Goal: Task Accomplishment & Management: Manage account settings

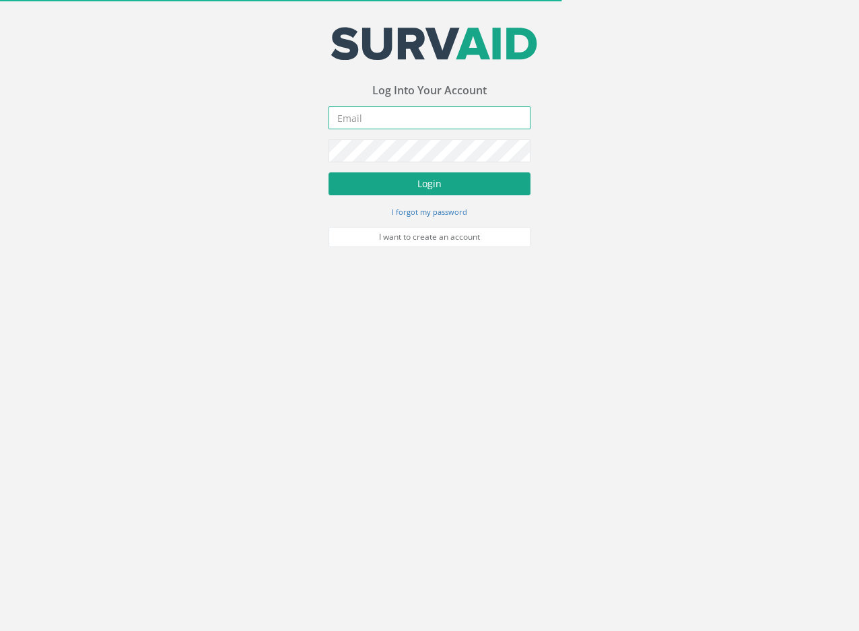
type input "[EMAIL_ADDRESS][DOMAIN_NAME]"
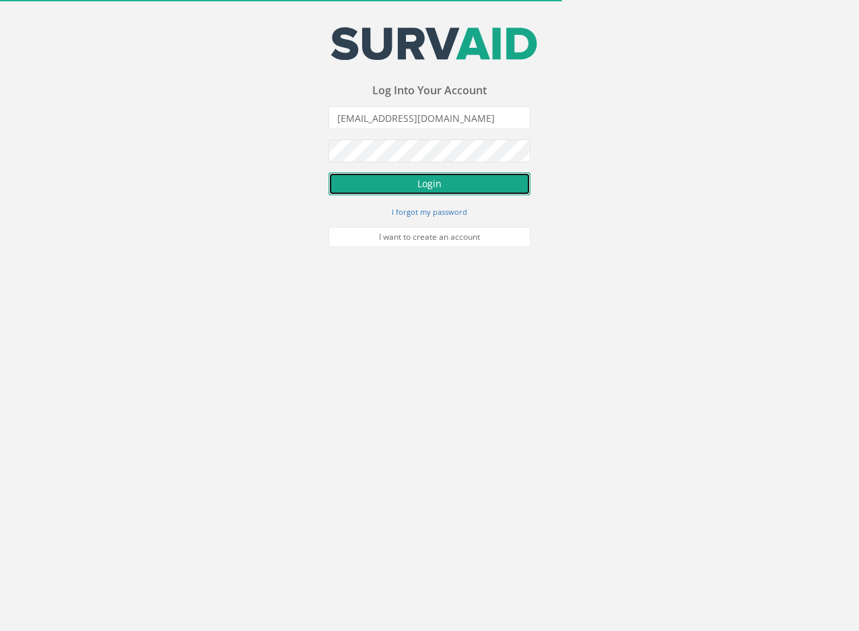
click at [386, 190] on button "Login" at bounding box center [429, 183] width 202 height 23
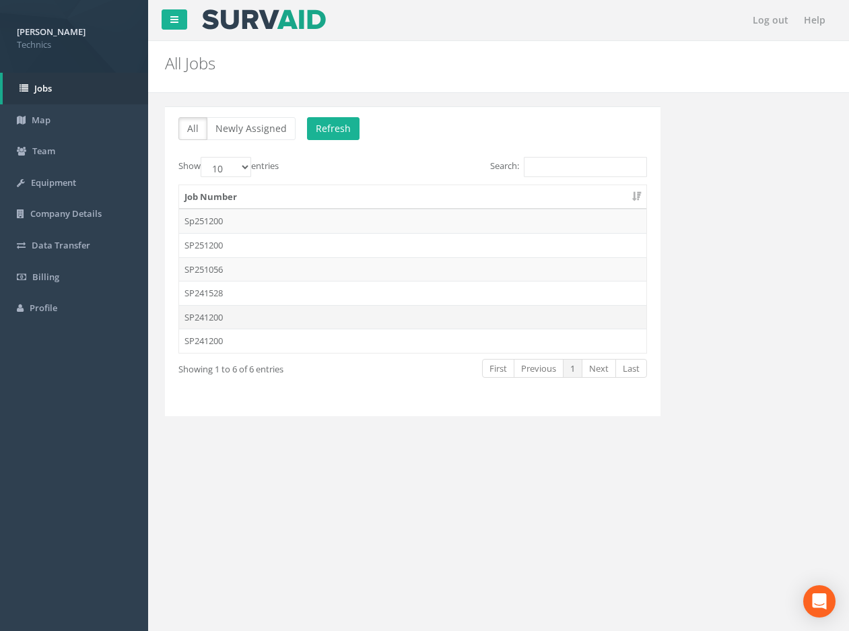
click at [218, 316] on td "SP241200" at bounding box center [412, 317] width 467 height 24
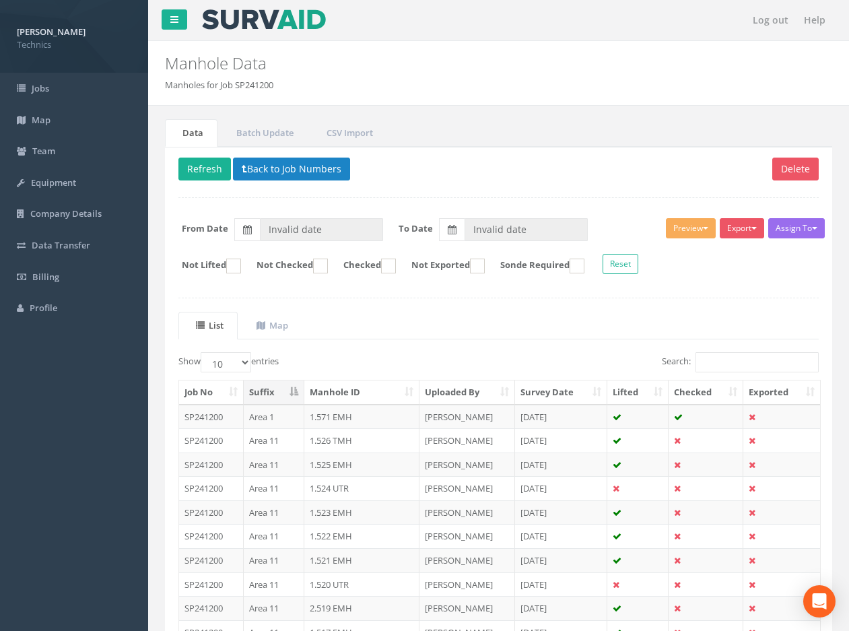
type input "[DATE]"
click at [719, 358] on input "Search:" at bounding box center [756, 362] width 123 height 20
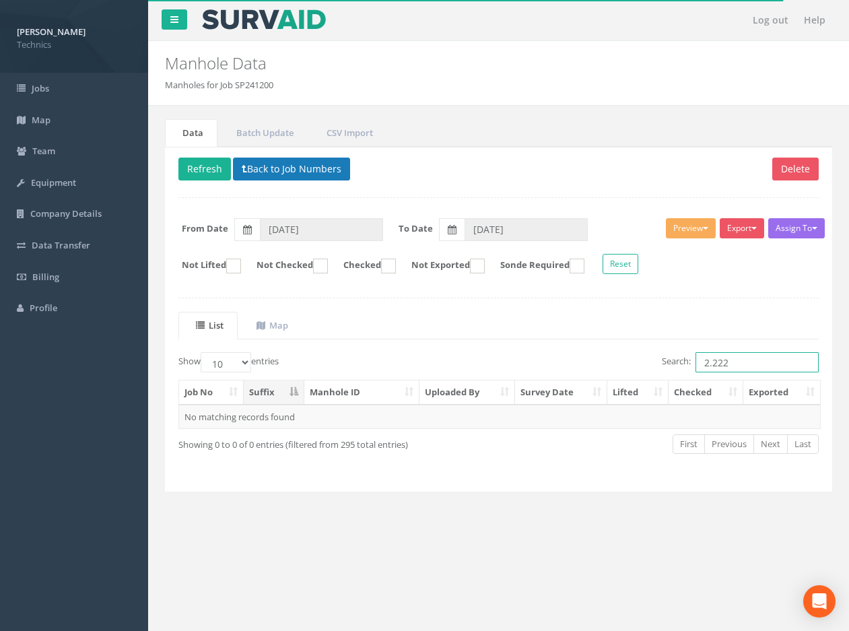
type input "2.222"
click at [294, 170] on button "Back to Job Numbers" at bounding box center [291, 169] width 117 height 23
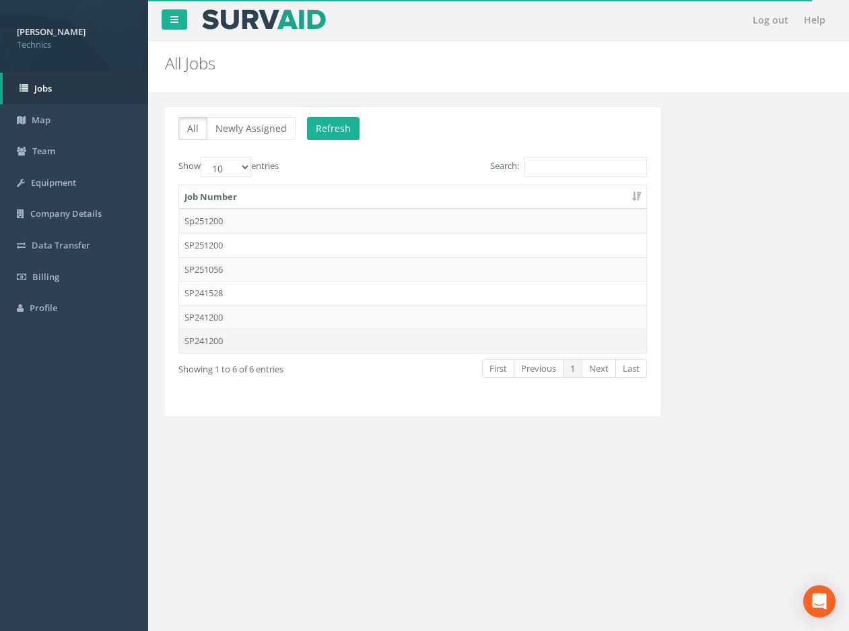
click at [208, 341] on td "SP241200" at bounding box center [412, 340] width 467 height 24
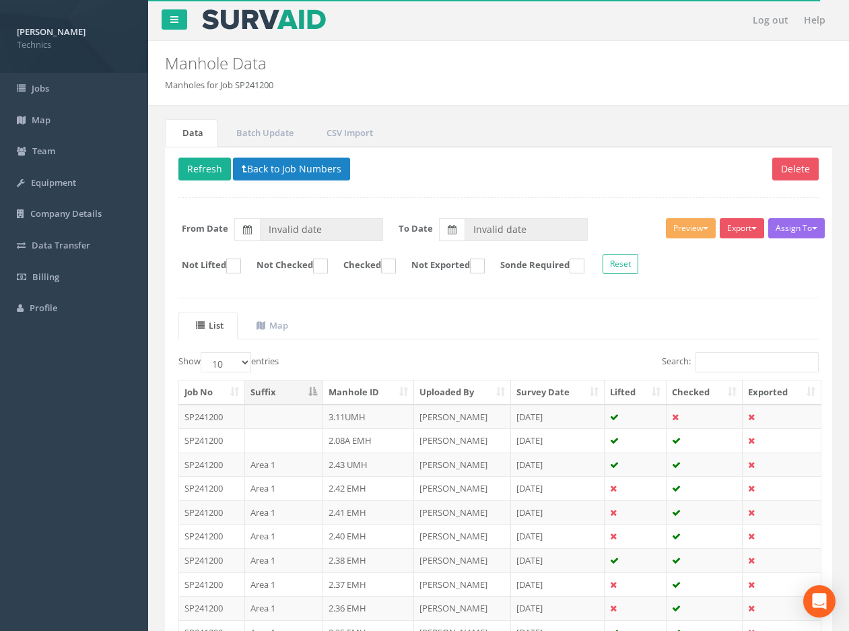
type input "[DATE]"
click at [720, 357] on input "Search:" at bounding box center [756, 362] width 123 height 20
paste input "2.222"
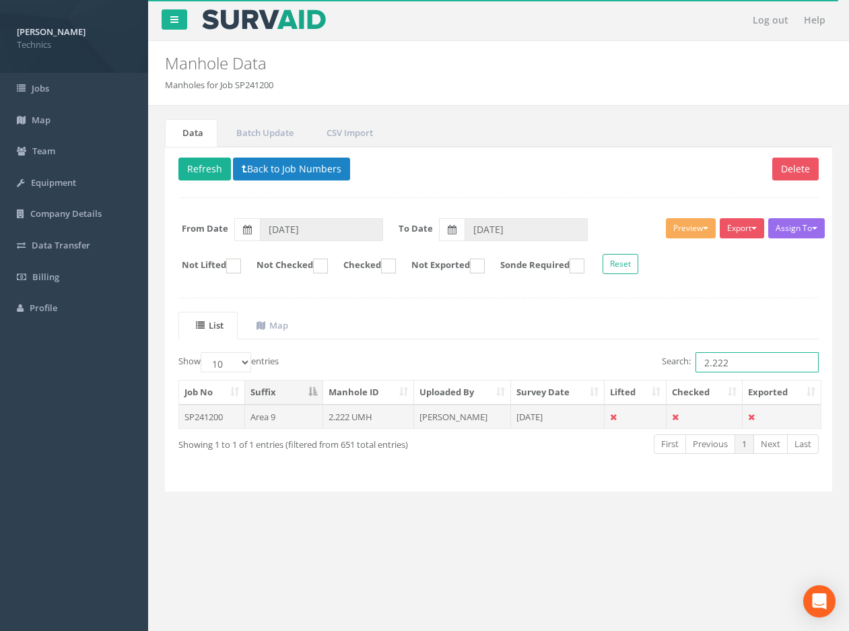
type input "2.222"
click at [463, 416] on td "[PERSON_NAME]" at bounding box center [462, 417] width 97 height 24
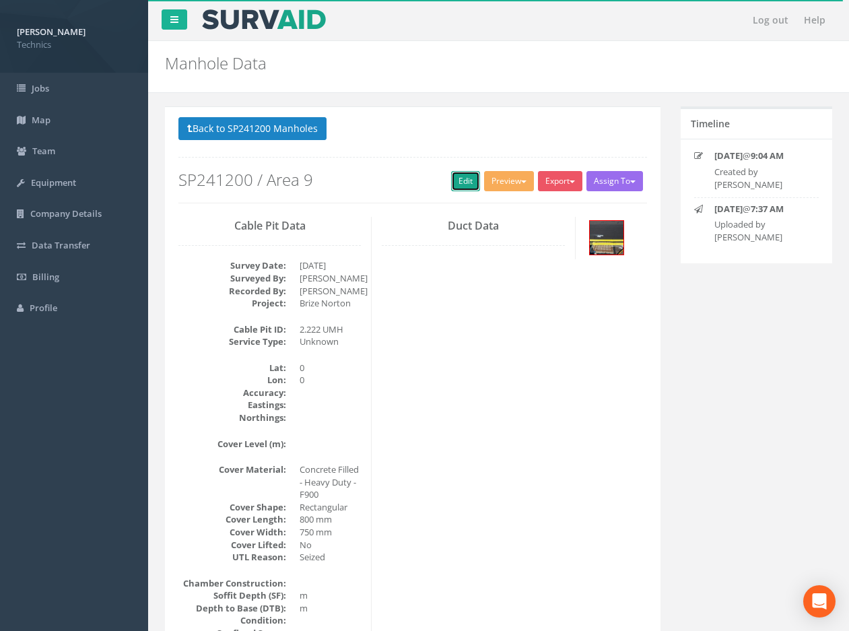
click at [463, 177] on link "Edit" at bounding box center [465, 181] width 29 height 20
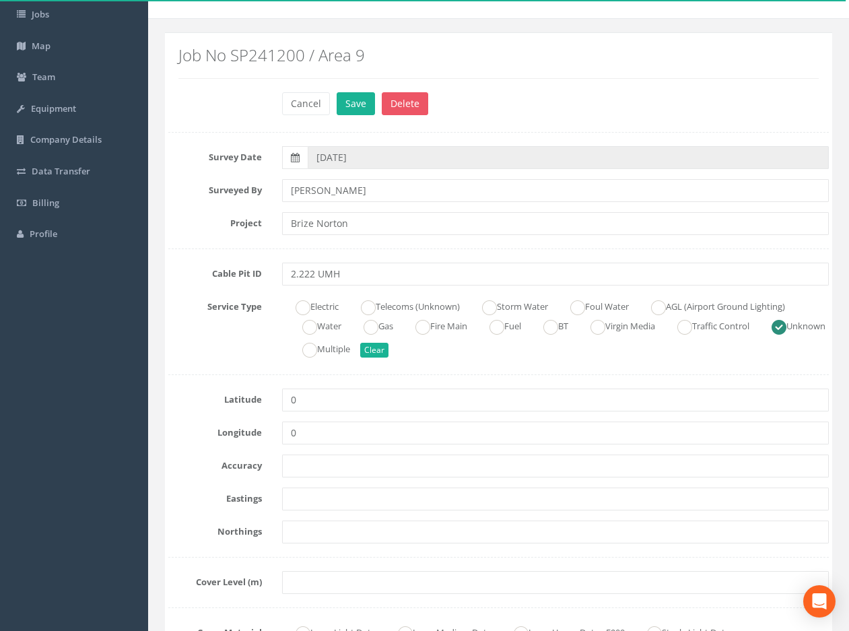
scroll to position [202, 0]
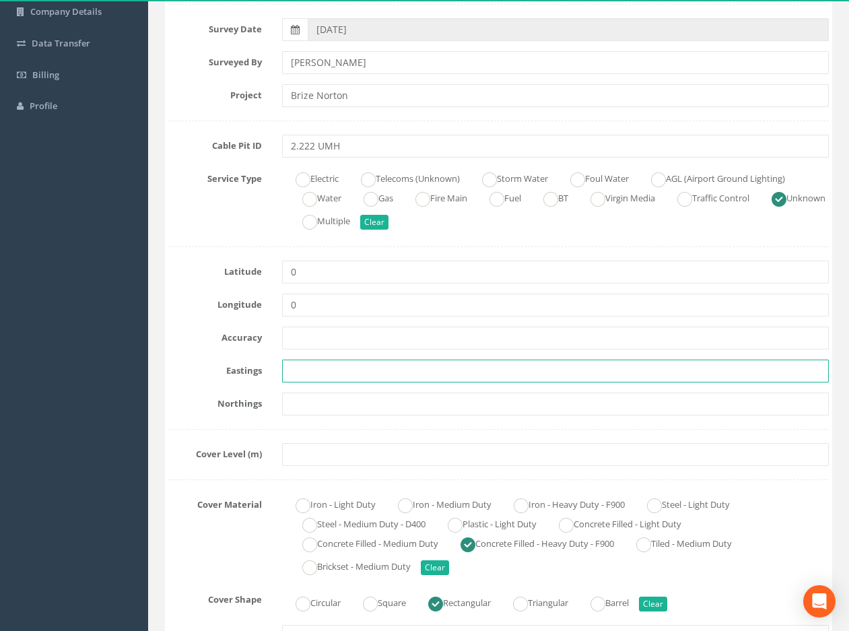
click at [302, 369] on input "text" at bounding box center [555, 370] width 547 height 23
paste input "428711.2875"
type input "428711.2875"
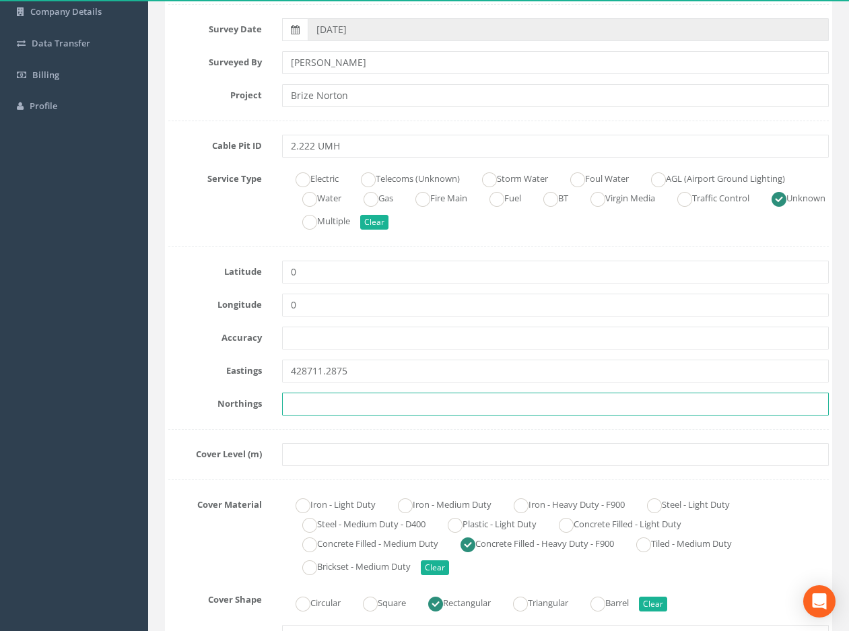
click at [335, 406] on input "text" at bounding box center [555, 403] width 547 height 23
paste input "205370.8576"
type input "205370.8576"
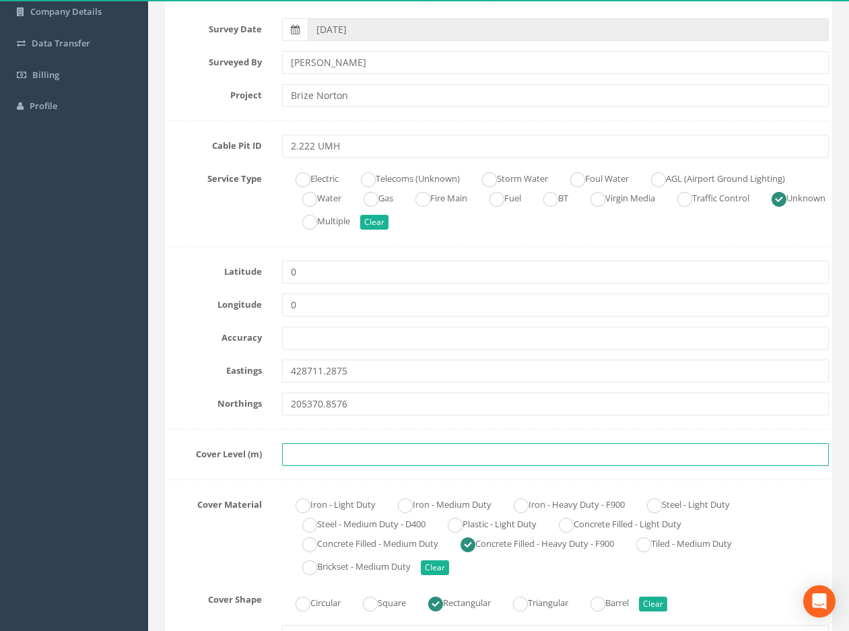
click at [338, 452] on input "text" at bounding box center [555, 454] width 547 height 23
paste input "82.2120"
type input "82.2120"
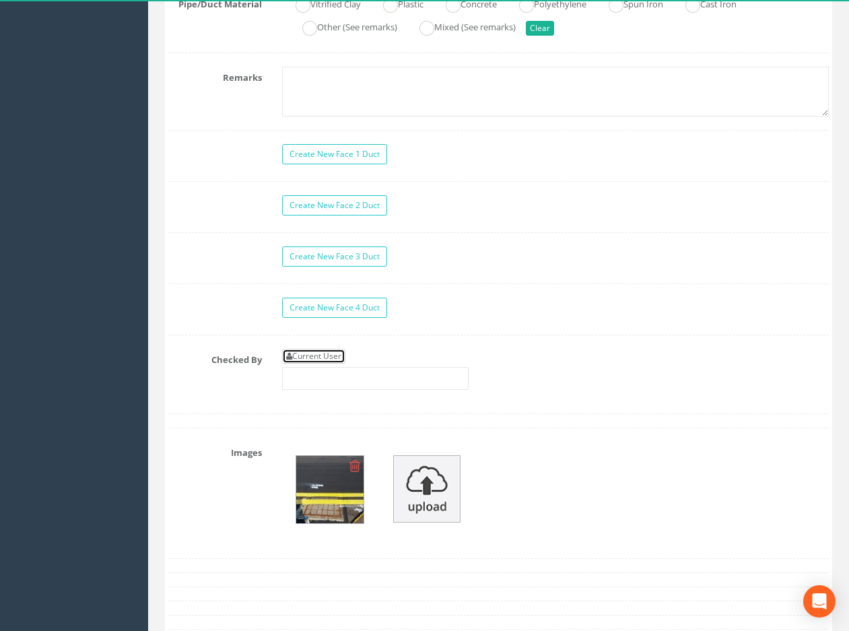
click at [326, 355] on link "Current User" at bounding box center [313, 356] width 63 height 15
type input "[PERSON_NAME]"
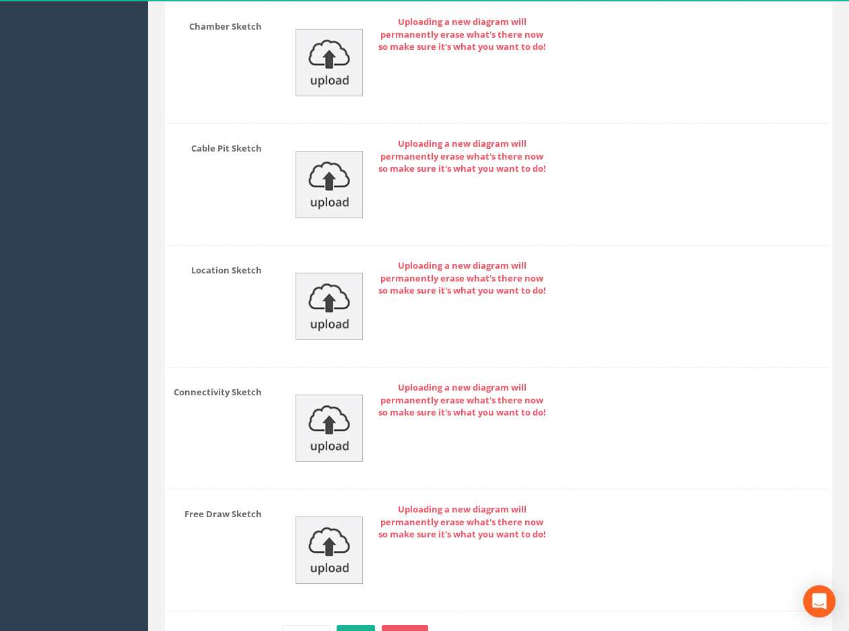
scroll to position [2040, 0]
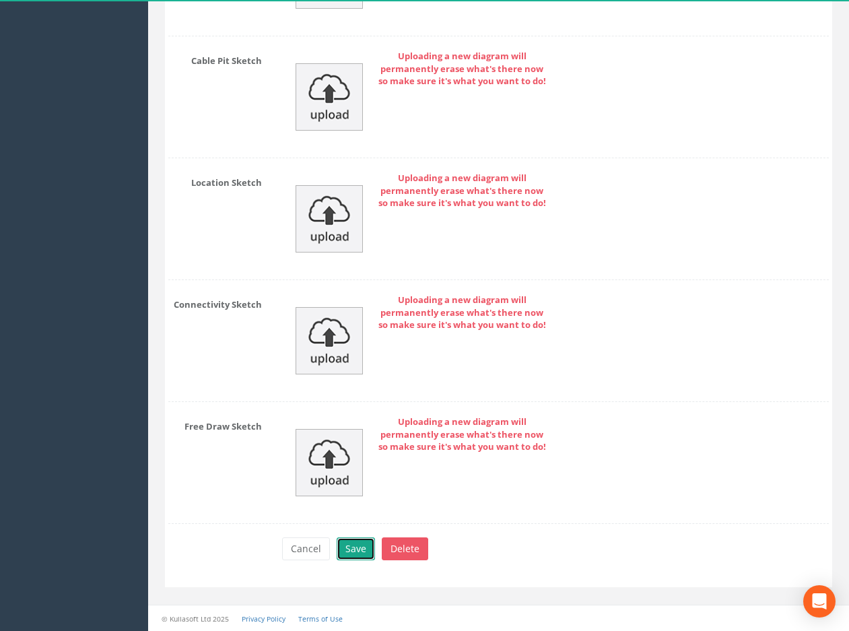
click at [360, 545] on button "Save" at bounding box center [356, 548] width 38 height 23
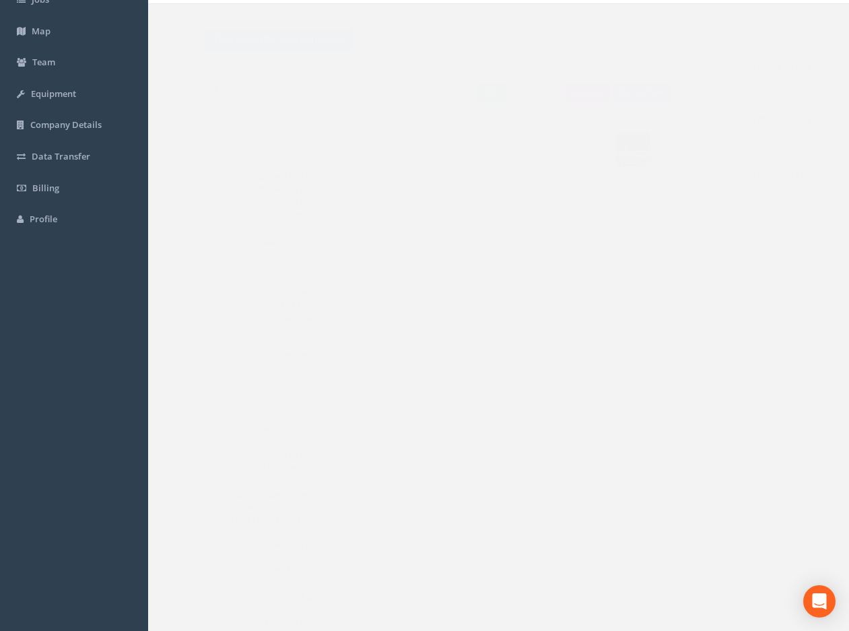
scroll to position [0, 0]
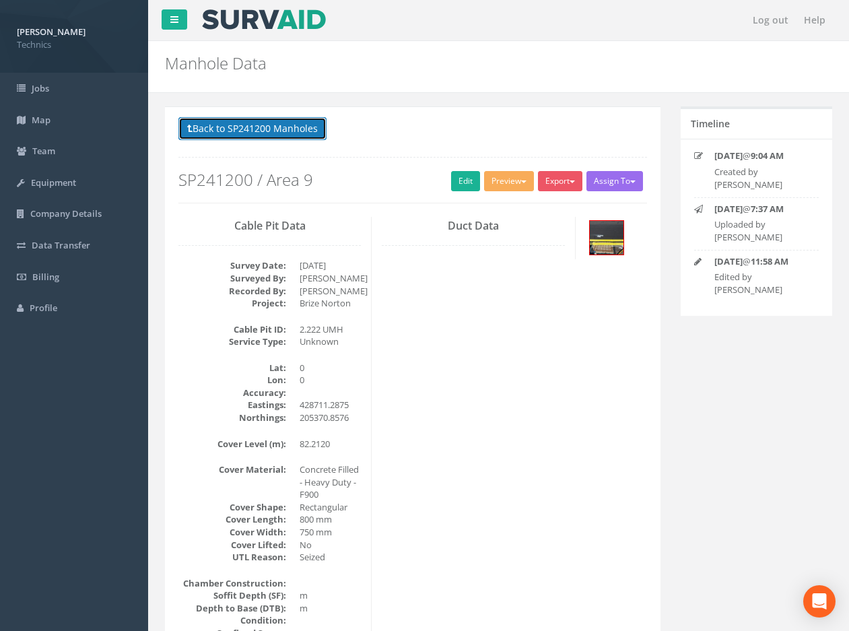
click at [256, 124] on button "Back to SP241200 Manholes" at bounding box center [252, 128] width 148 height 23
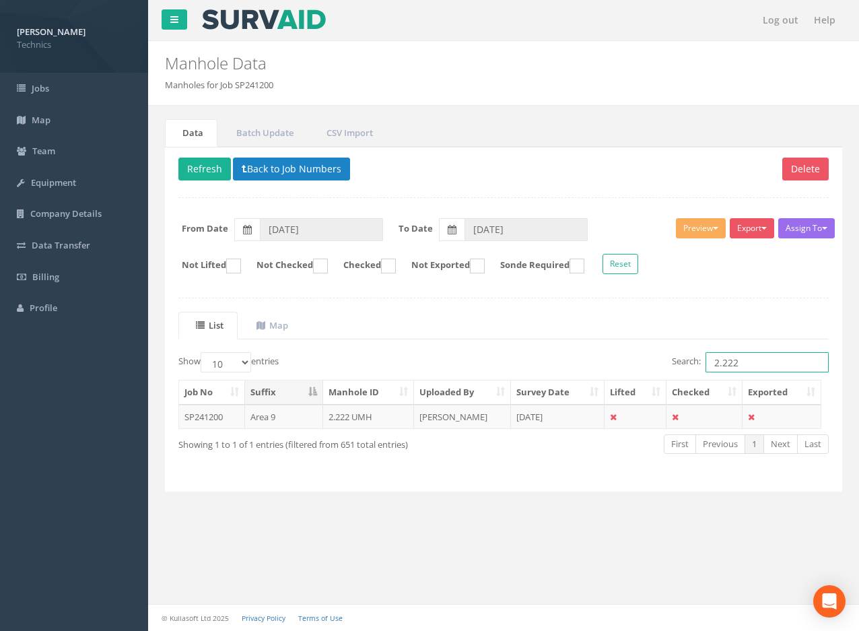
click at [741, 361] on input "2.222" at bounding box center [766, 362] width 123 height 20
type input "2.221"
click at [523, 420] on td "[DATE]" at bounding box center [558, 417] width 94 height 24
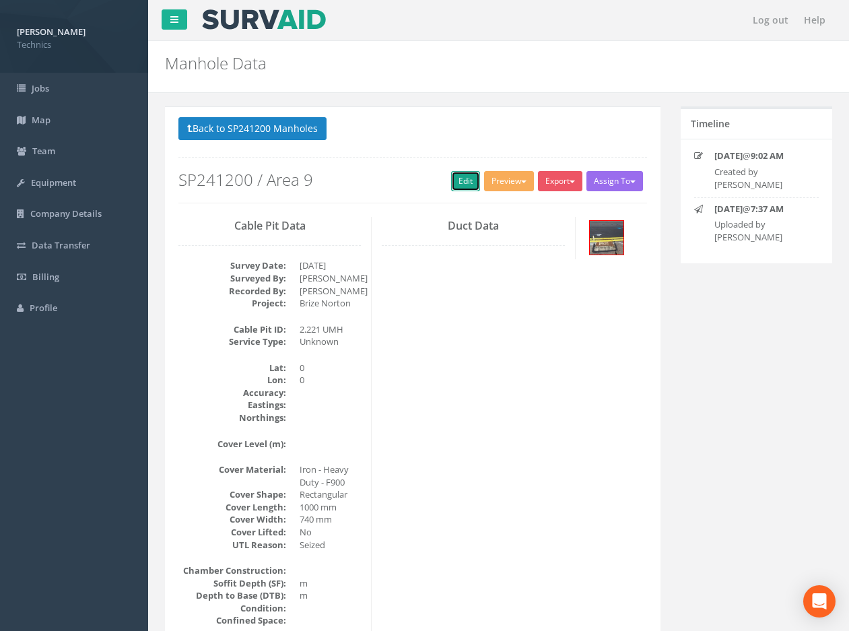
click at [460, 181] on link "Edit" at bounding box center [465, 181] width 29 height 20
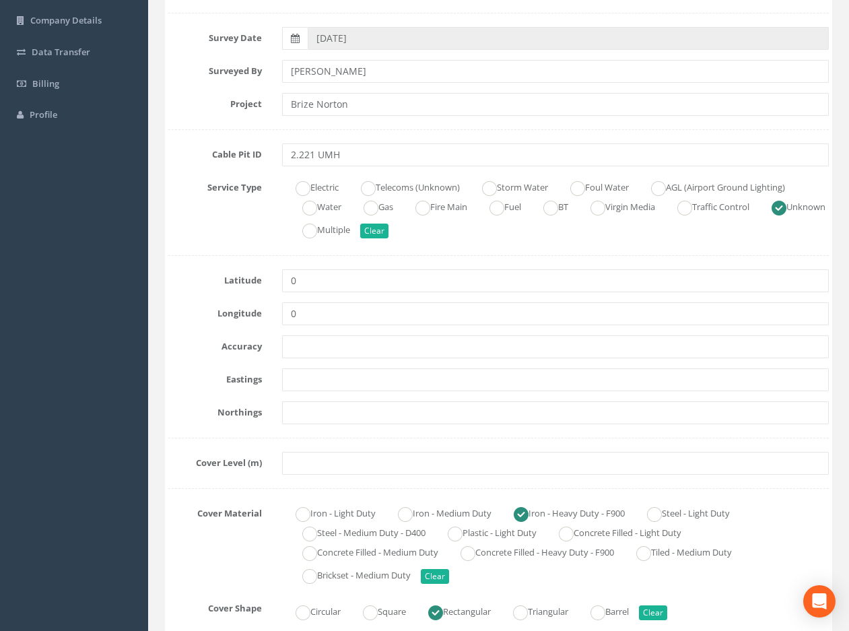
scroll to position [202, 0]
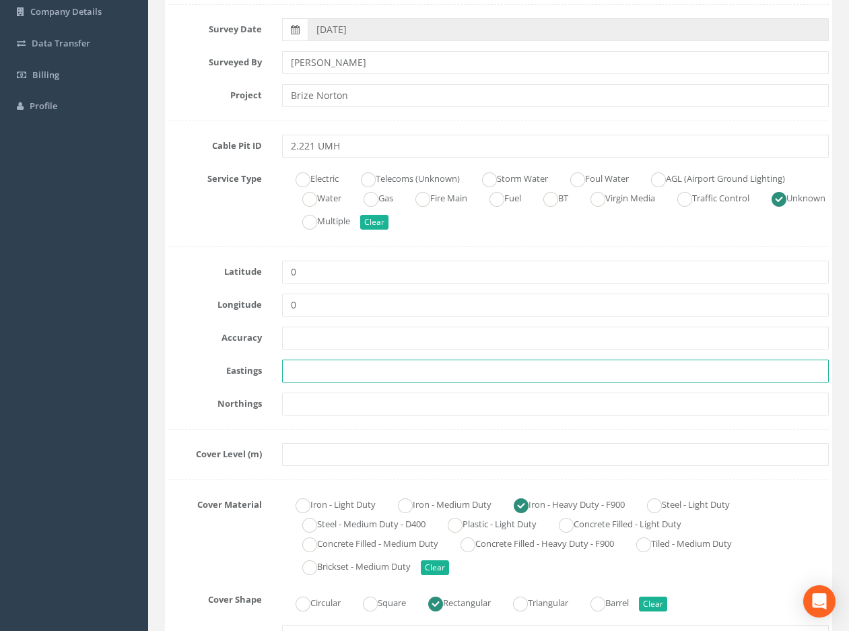
click at [316, 371] on input "text" at bounding box center [555, 370] width 547 height 23
paste input "428723.6139"
type input "428723.6139"
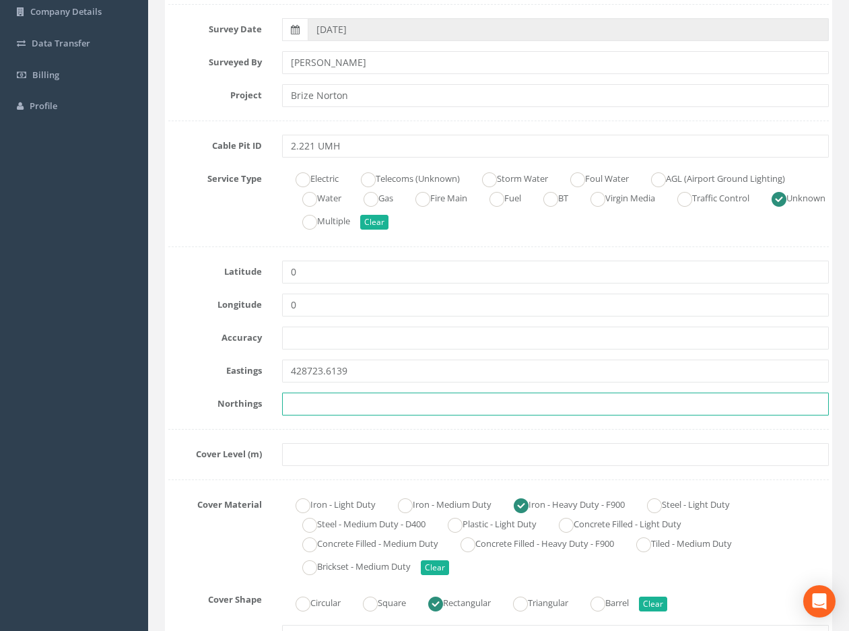
click at [300, 409] on input "text" at bounding box center [555, 403] width 547 height 23
paste input "205374.5219"
type input "205374.5219"
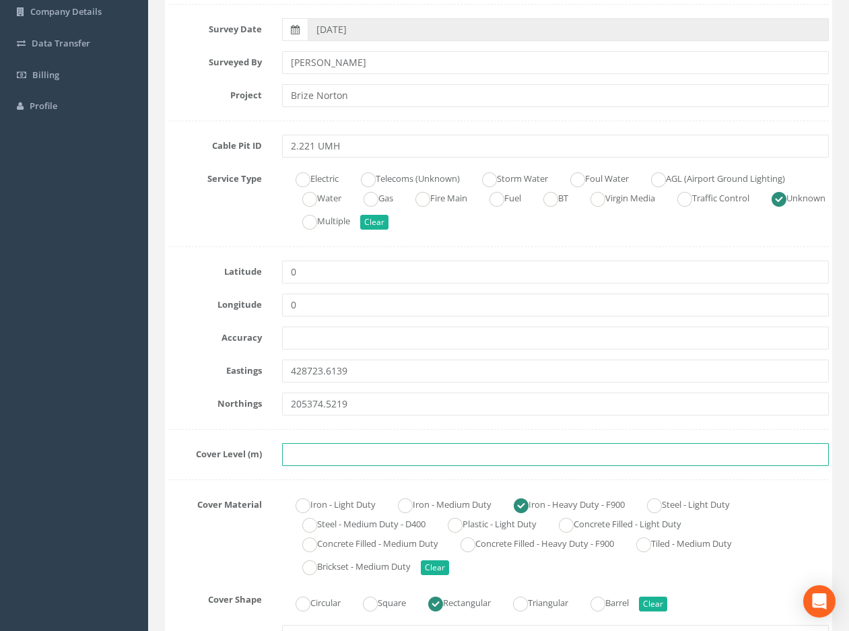
click at [295, 456] on input "text" at bounding box center [555, 454] width 547 height 23
paste input "82.0254"
type input "82.0254"
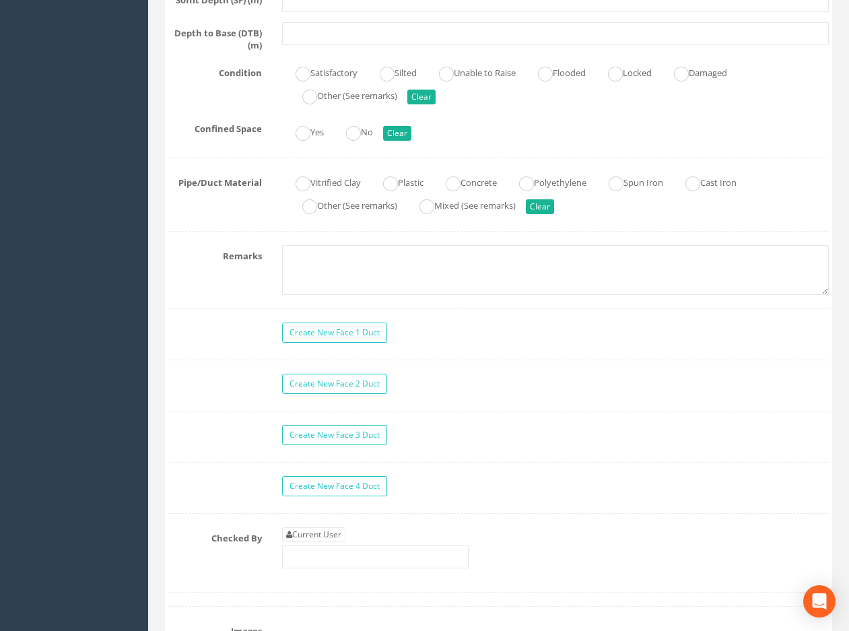
scroll to position [1212, 0]
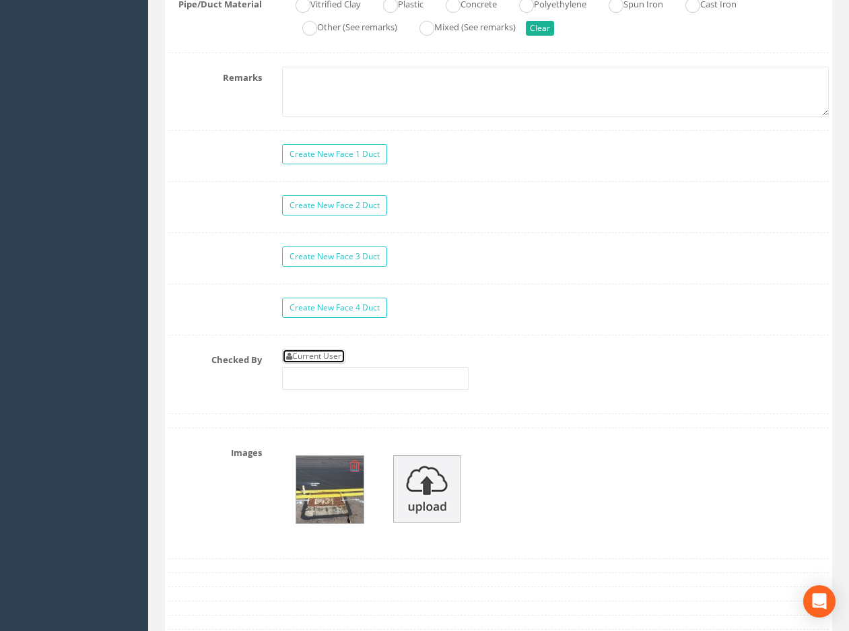
click at [333, 354] on link "Current User" at bounding box center [313, 356] width 63 height 15
type input "[PERSON_NAME]"
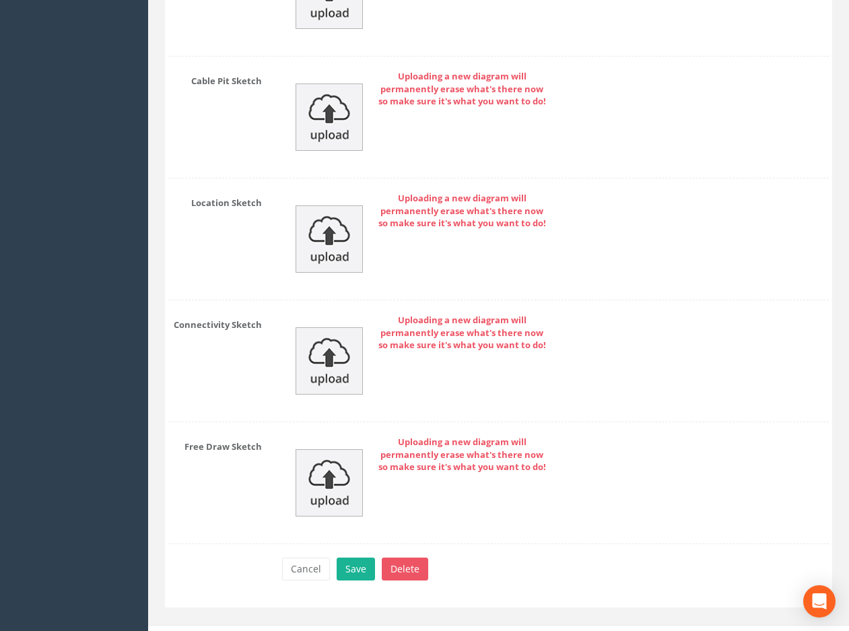
scroll to position [2040, 0]
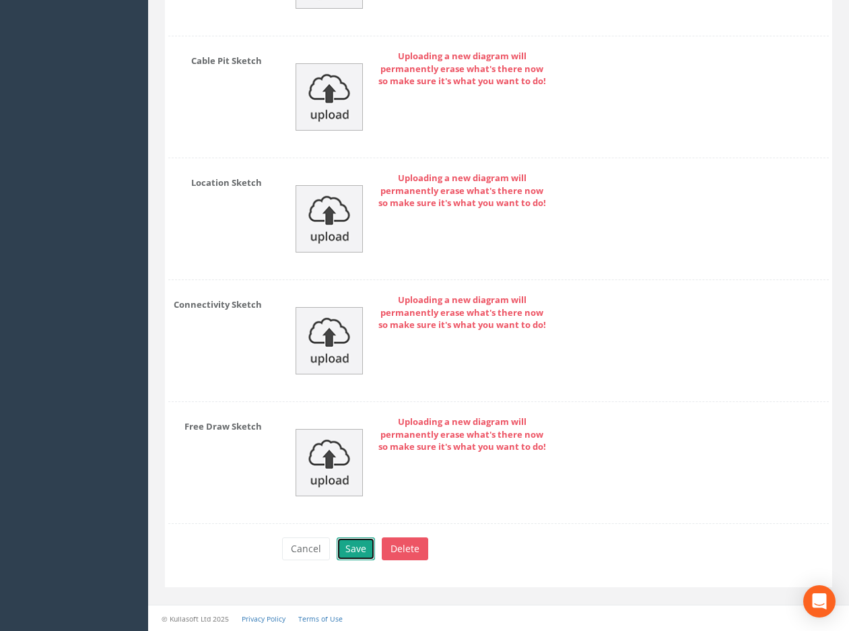
click at [359, 545] on button "Save" at bounding box center [356, 548] width 38 height 23
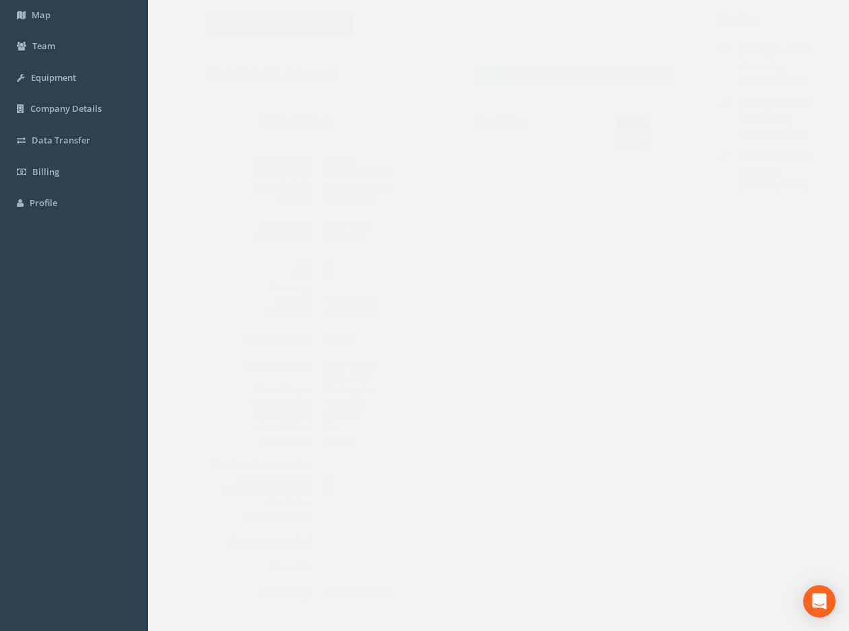
scroll to position [0, 0]
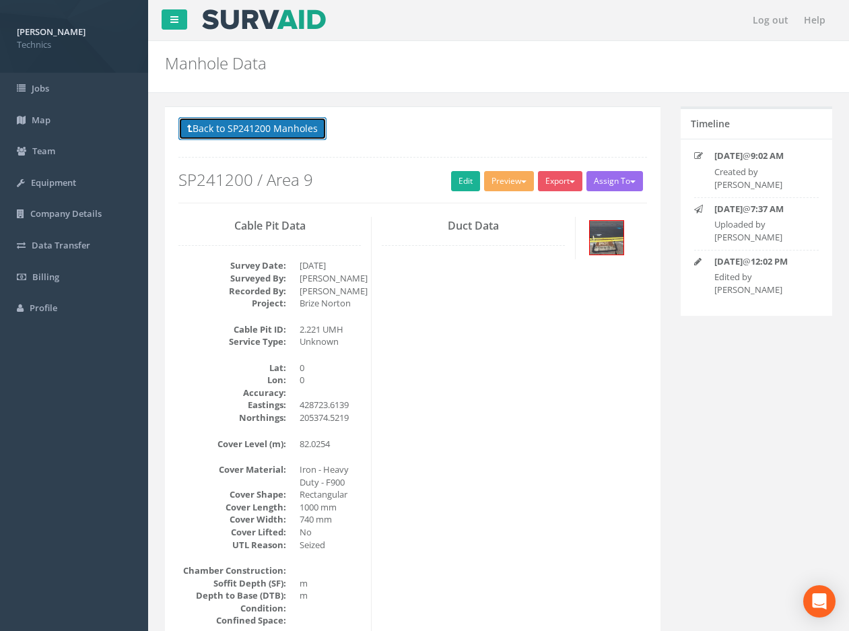
click at [277, 128] on button "Back to SP241200 Manholes" at bounding box center [252, 128] width 148 height 23
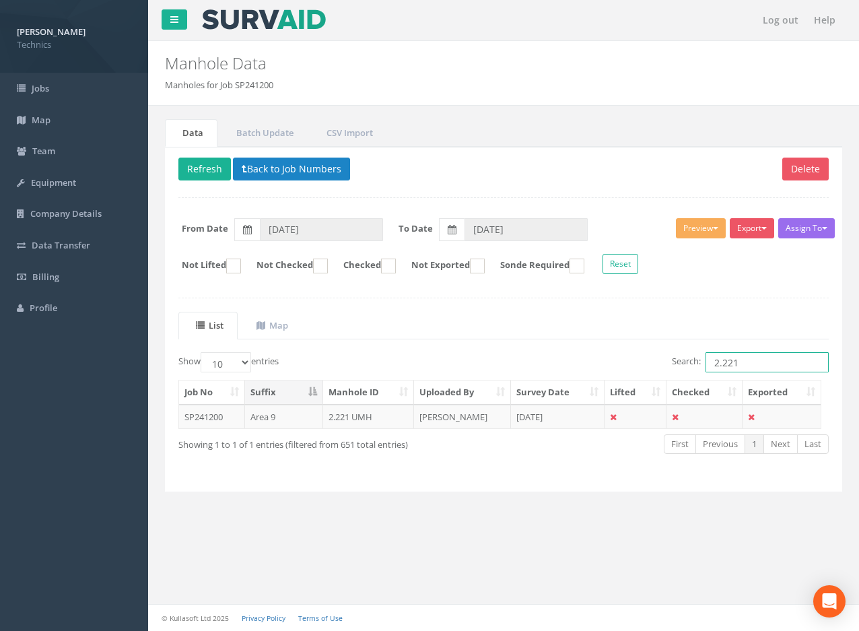
click at [747, 362] on input "2.221" at bounding box center [766, 362] width 123 height 20
type input "2.220"
click at [548, 419] on td "[DATE]" at bounding box center [558, 417] width 94 height 24
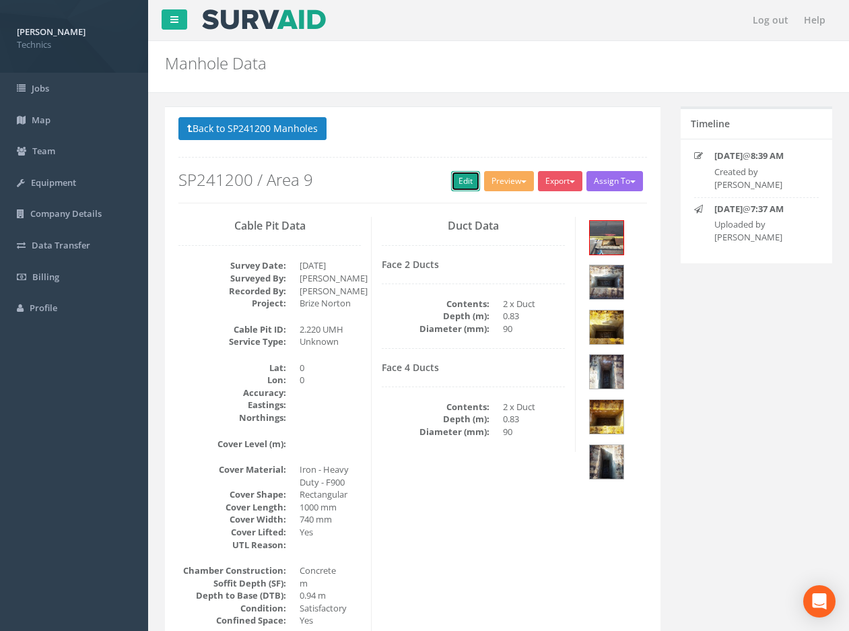
click at [455, 174] on link "Edit" at bounding box center [465, 181] width 29 height 20
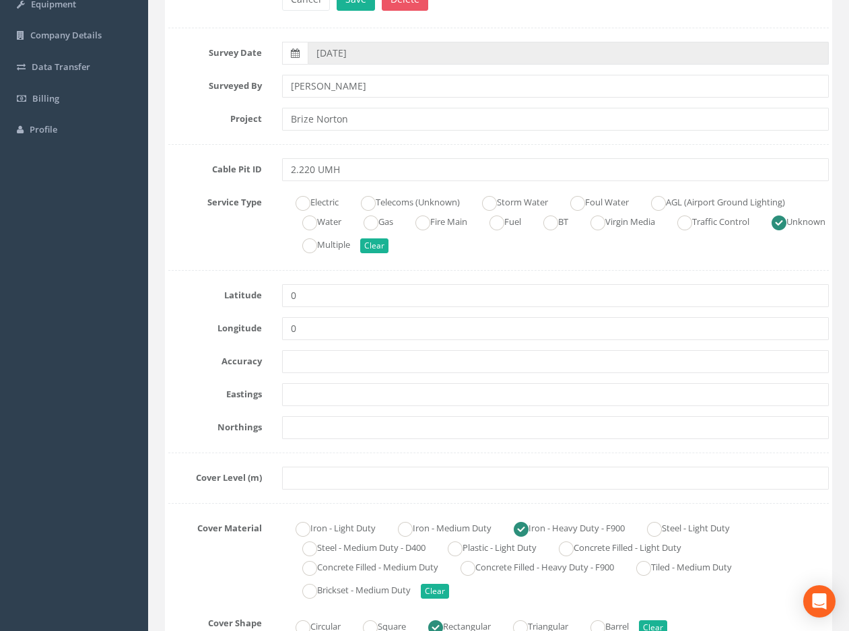
scroll to position [202, 0]
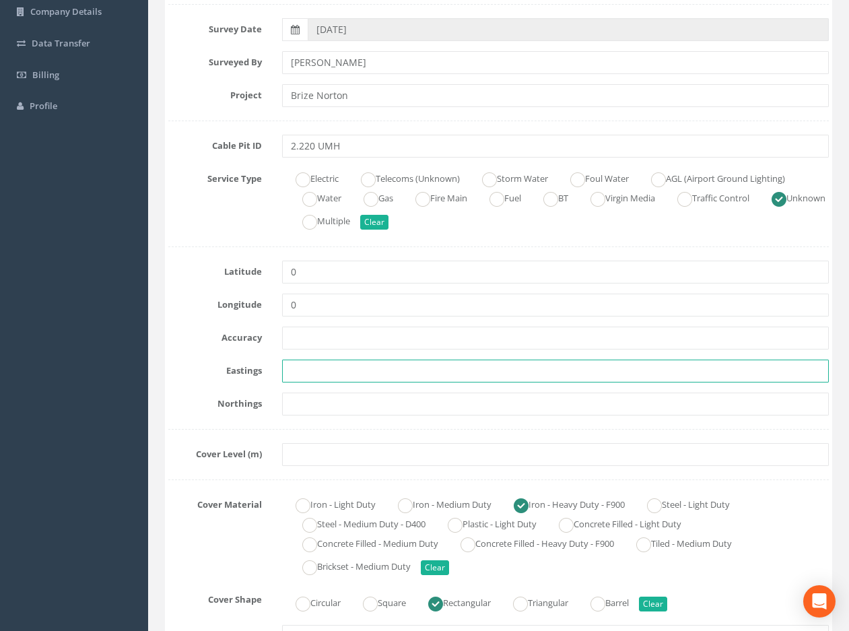
click at [320, 372] on input "text" at bounding box center [555, 370] width 547 height 23
paste input "428736.3499"
type input "428736.3499"
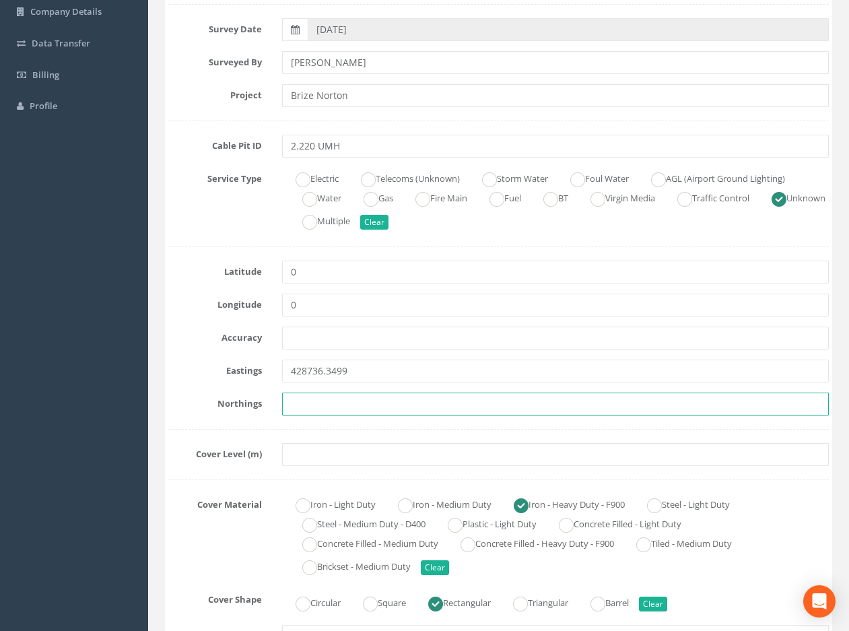
click at [306, 399] on input "text" at bounding box center [555, 403] width 547 height 23
paste input "205378.1156"
type input "205378.1156"
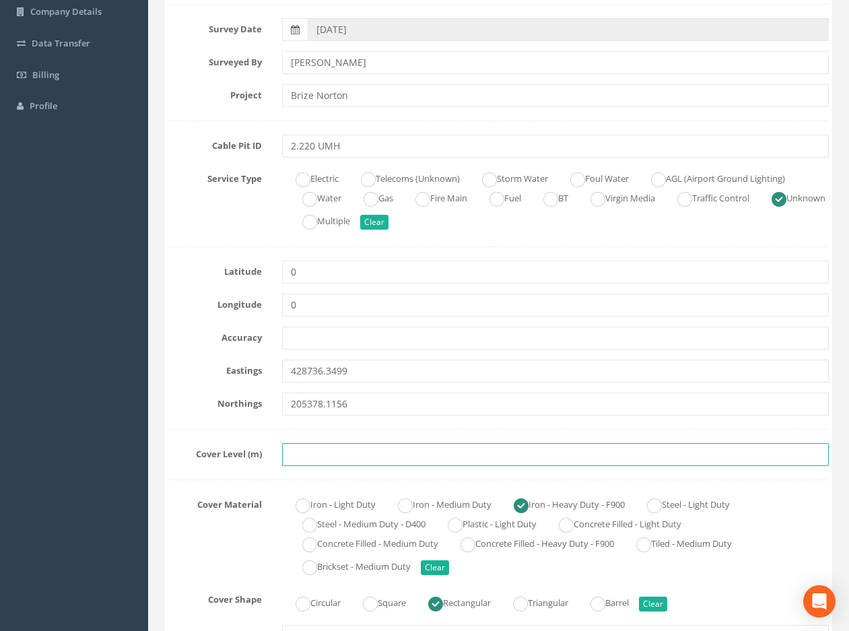
click at [309, 448] on input "text" at bounding box center [555, 454] width 547 height 23
paste input "81.8305"
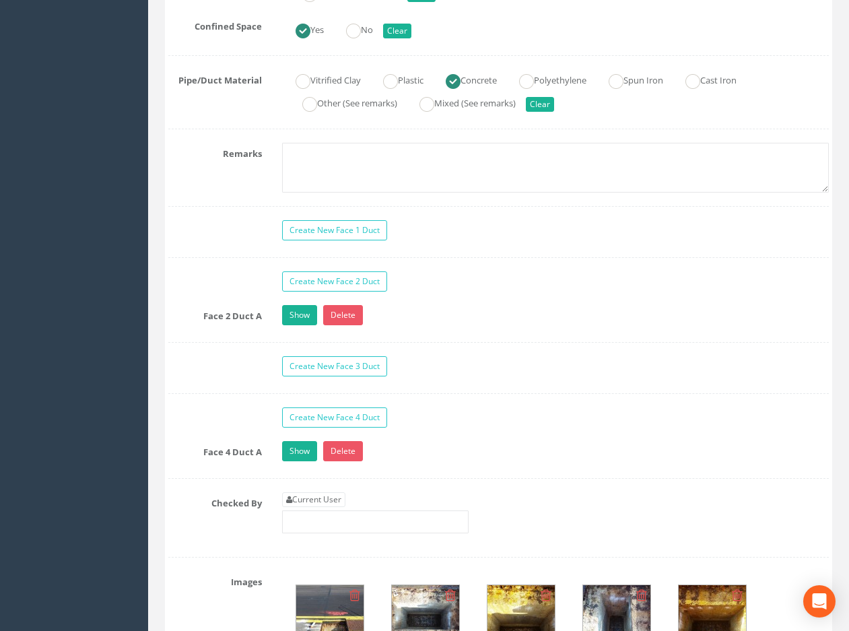
scroll to position [1144, 0]
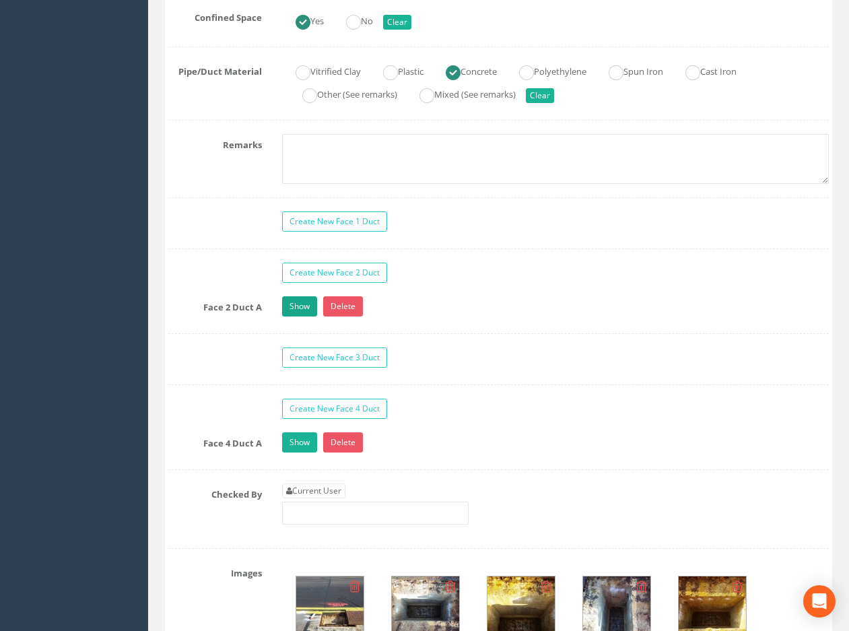
type input "81.8305"
click at [295, 314] on link "Show" at bounding box center [299, 306] width 35 height 20
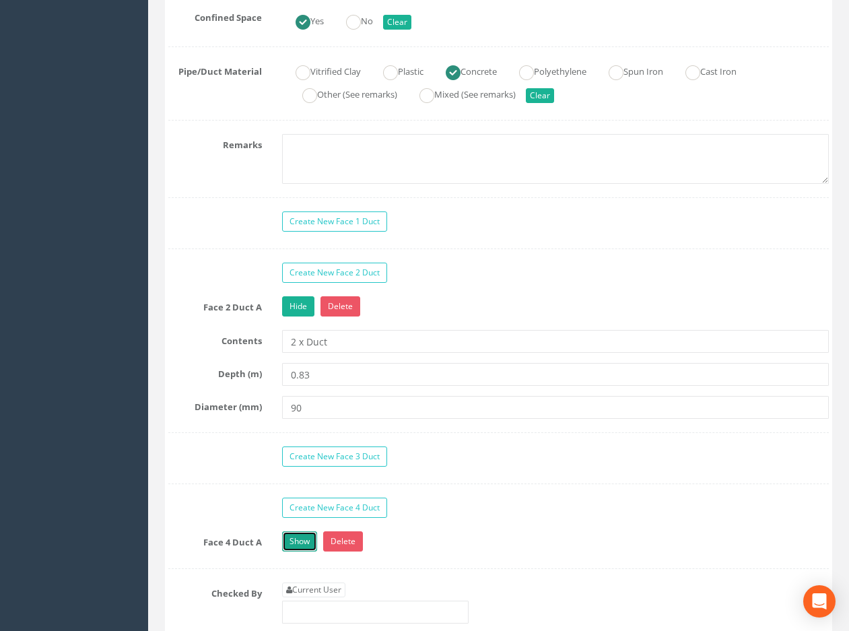
click at [297, 543] on link "Show" at bounding box center [299, 541] width 35 height 20
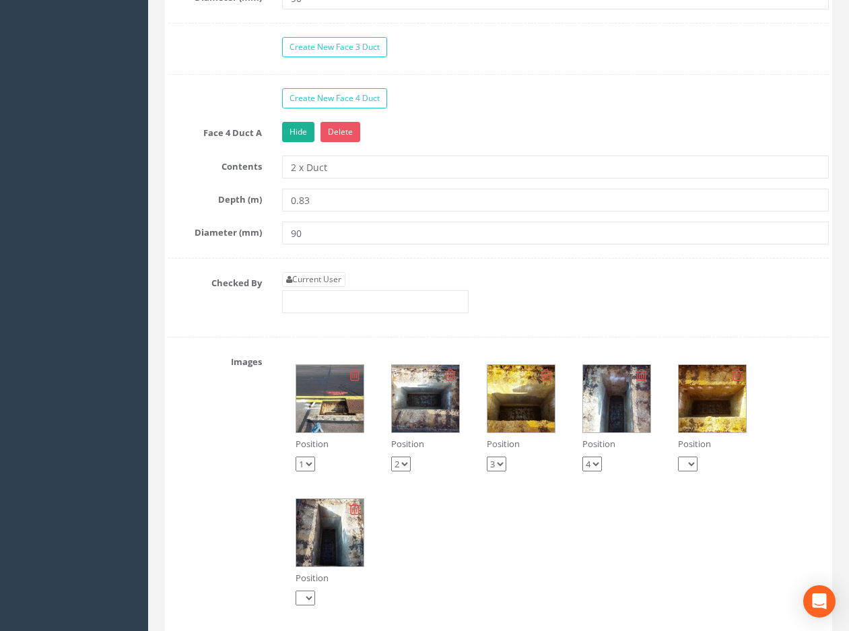
scroll to position [1683, 0]
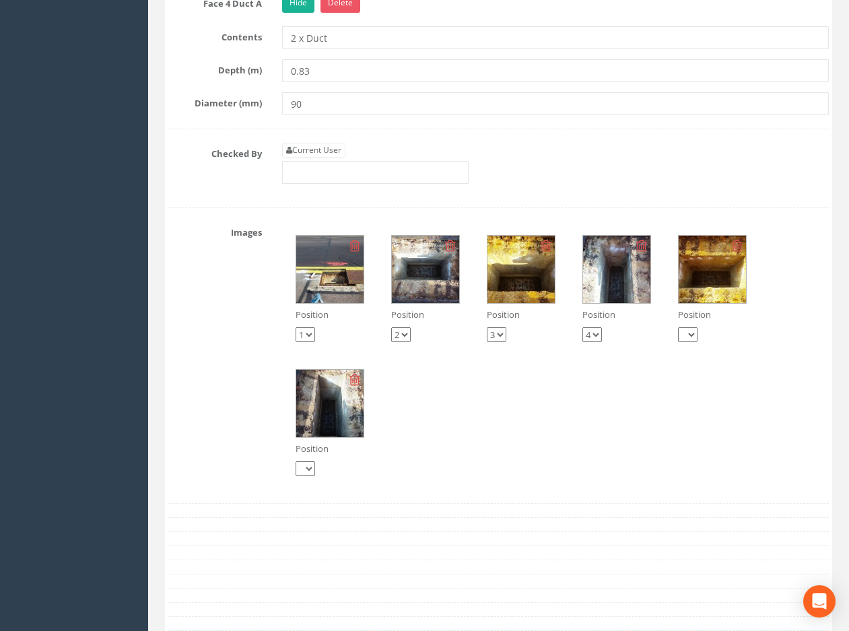
click at [328, 281] on img at bounding box center [329, 269] width 67 height 67
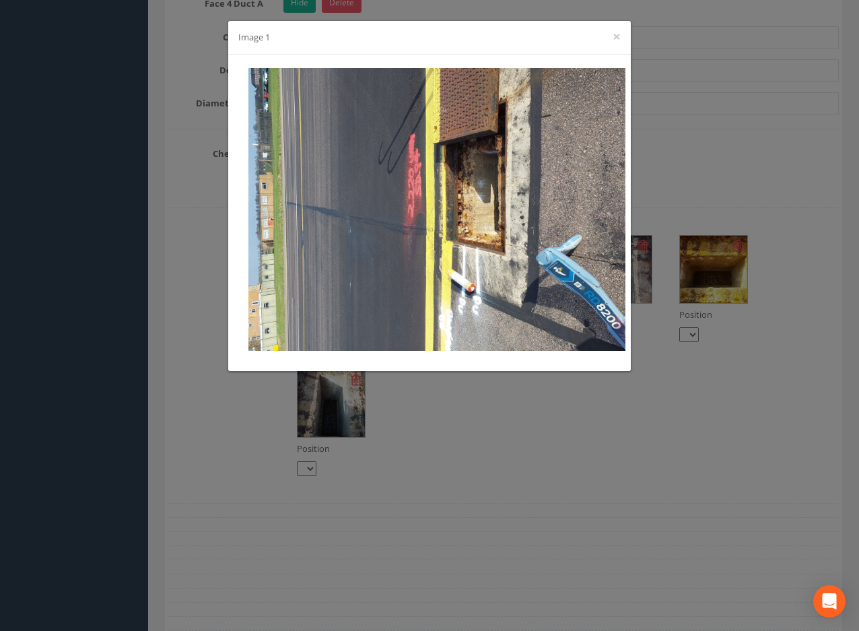
click at [621, 36] on div "Image 1 ×" at bounding box center [429, 38] width 403 height 34
click at [615, 36] on button "×" at bounding box center [617, 37] width 8 height 14
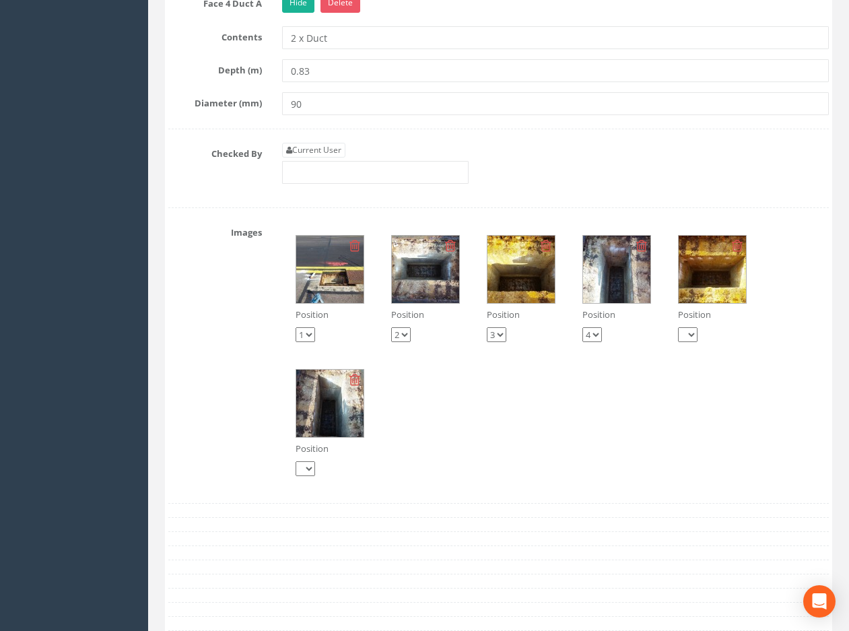
click at [434, 275] on img at bounding box center [425, 269] width 67 height 67
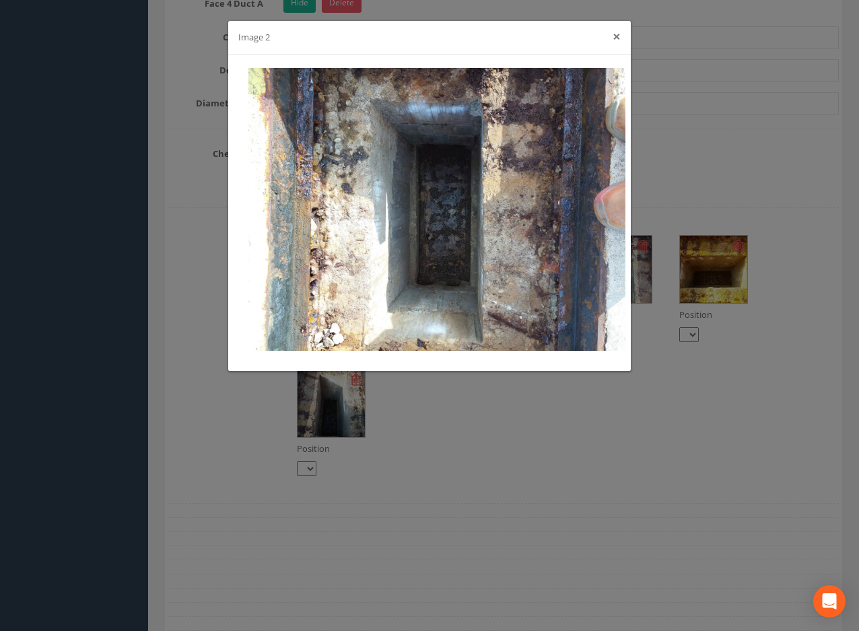
click at [617, 37] on button "×" at bounding box center [617, 37] width 8 height 14
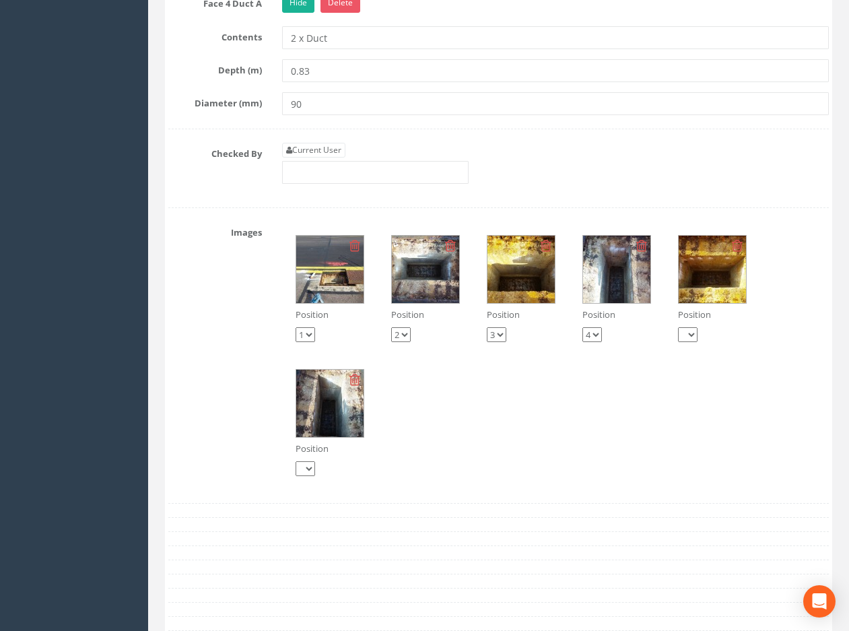
click at [609, 281] on img at bounding box center [616, 269] width 67 height 67
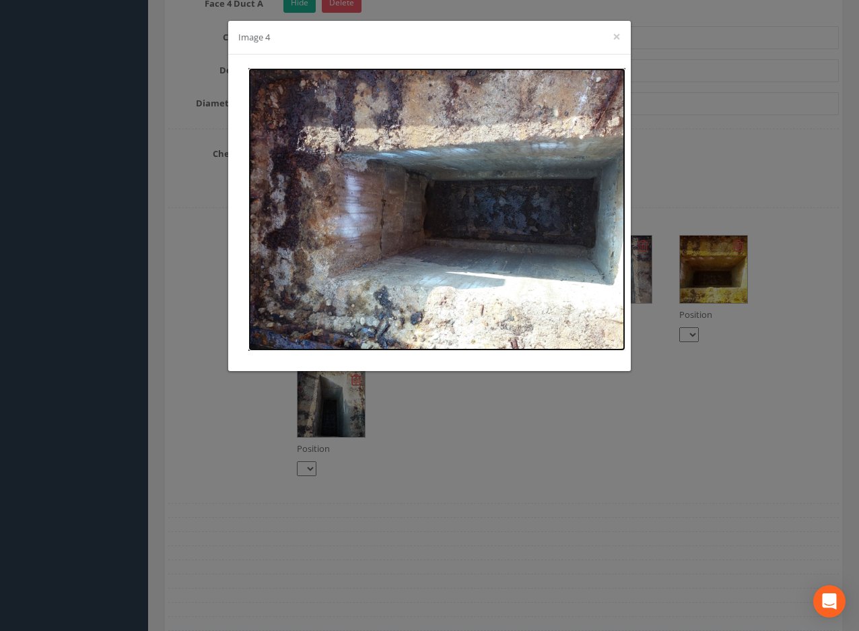
click at [456, 231] on img at bounding box center [436, 209] width 377 height 283
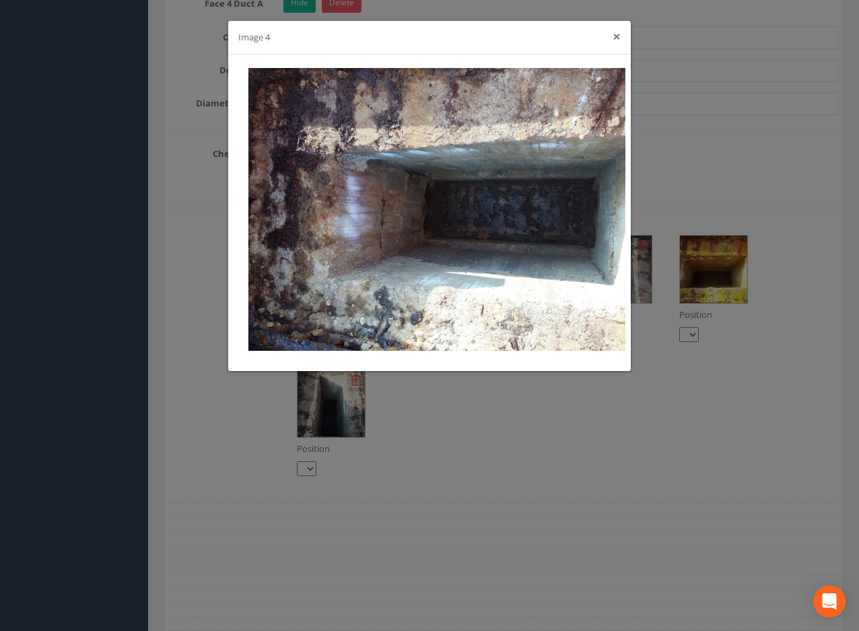
drag, startPoint x: 617, startPoint y: 36, endPoint x: 607, endPoint y: 45, distance: 13.9
click at [617, 36] on button "×" at bounding box center [617, 37] width 8 height 14
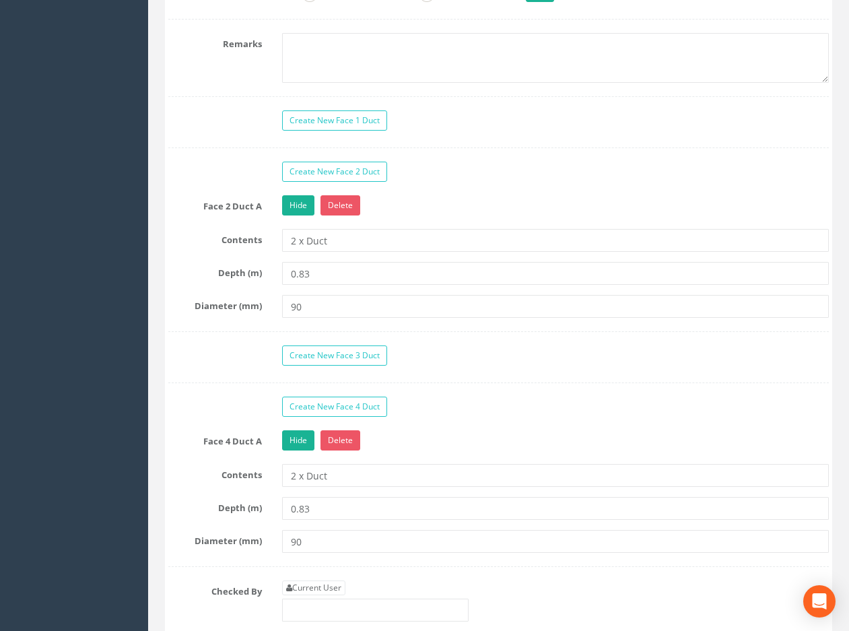
scroll to position [1346, 0]
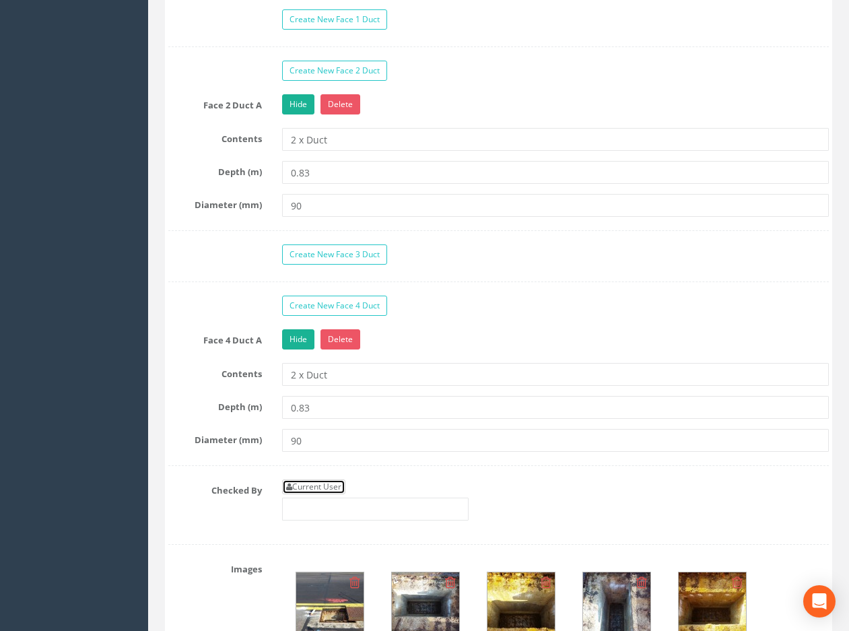
click at [322, 487] on link "Current User" at bounding box center [313, 486] width 63 height 15
type input "[PERSON_NAME]"
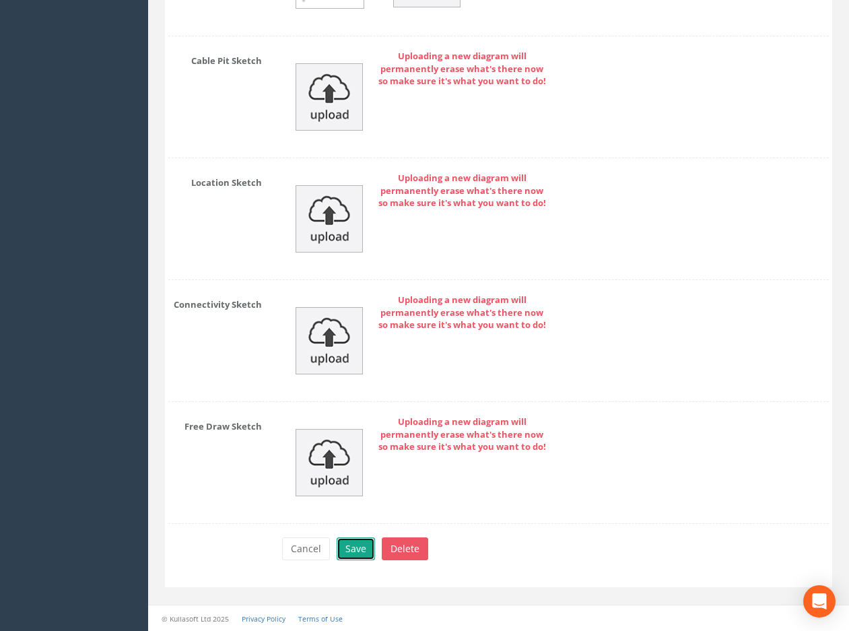
click at [357, 549] on button "Save" at bounding box center [356, 548] width 38 height 23
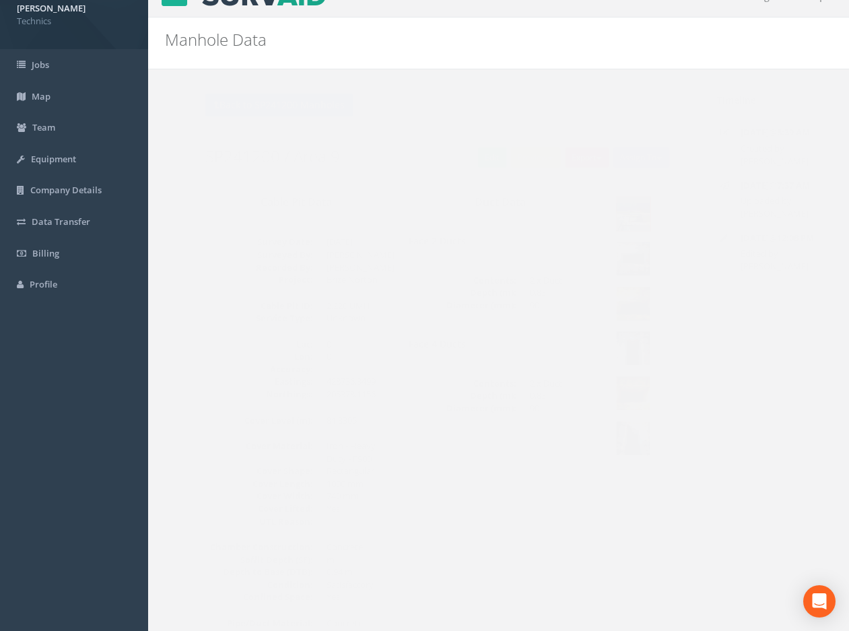
scroll to position [0, 0]
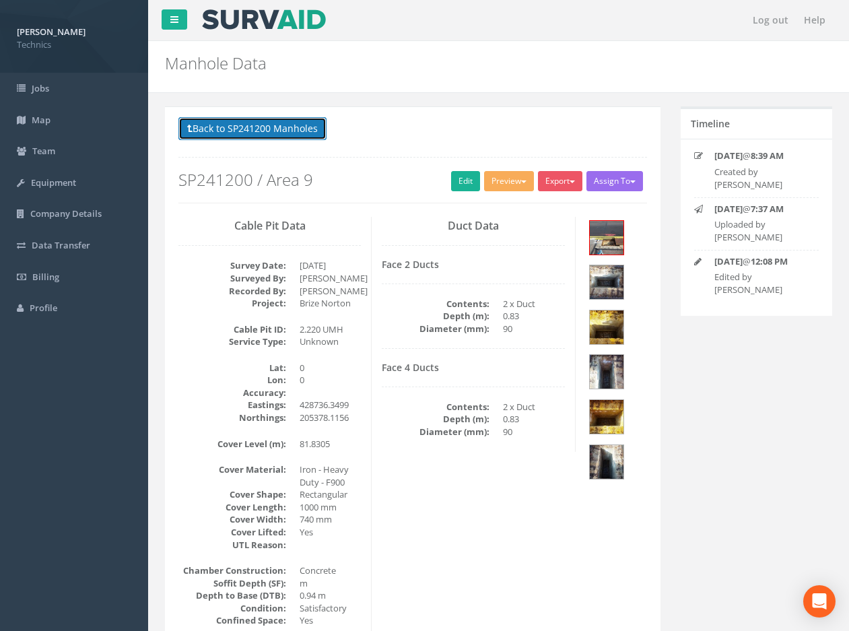
click at [281, 125] on button "Back to SP241200 Manholes" at bounding box center [252, 128] width 148 height 23
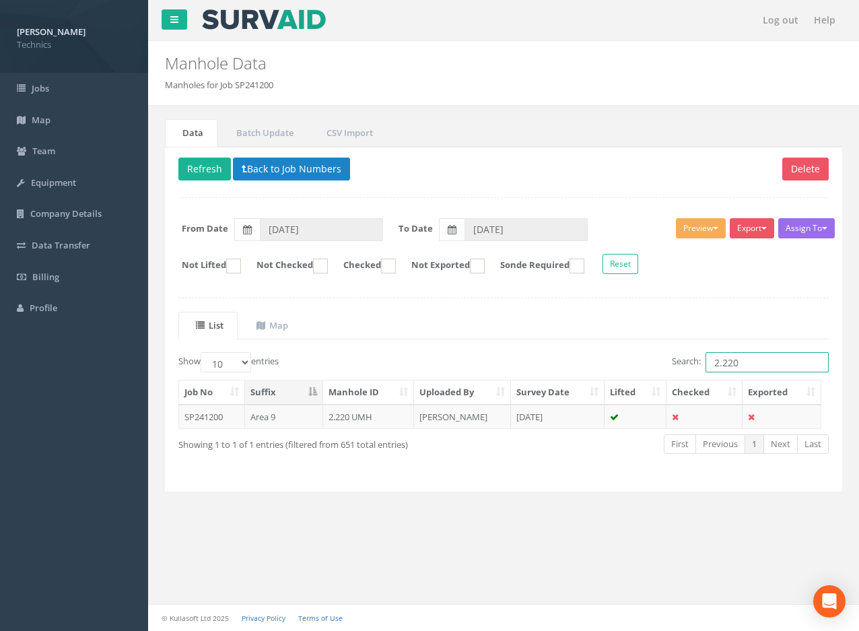
click at [744, 363] on input "2.220" at bounding box center [766, 362] width 123 height 20
type input "2.219"
click at [551, 418] on td "[DATE]" at bounding box center [558, 417] width 94 height 24
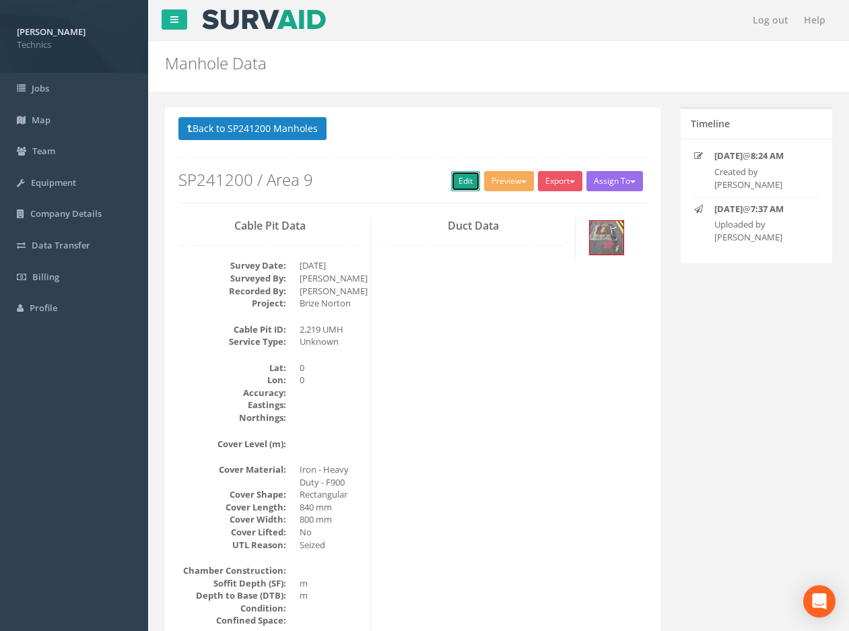
click at [451, 179] on link "Edit" at bounding box center [465, 181] width 29 height 20
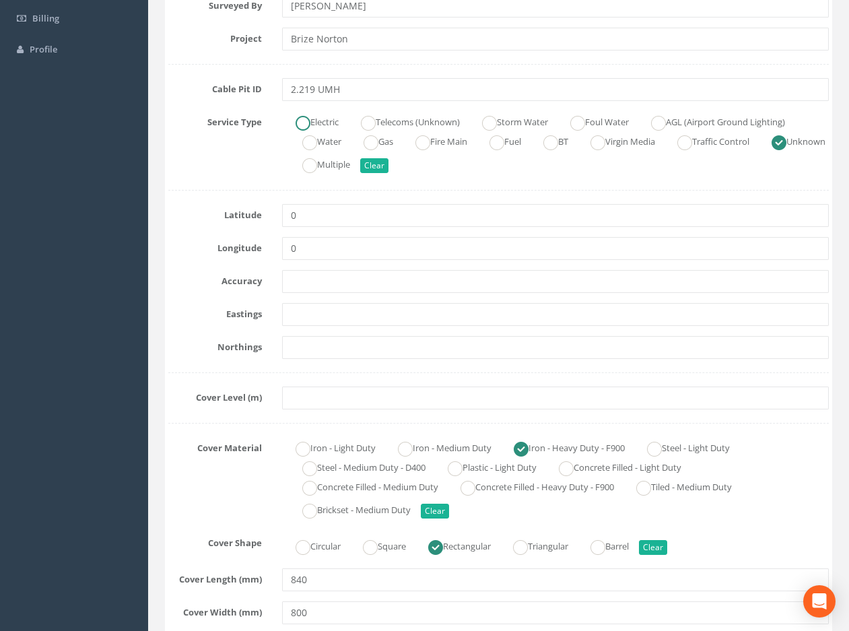
scroll to position [269, 0]
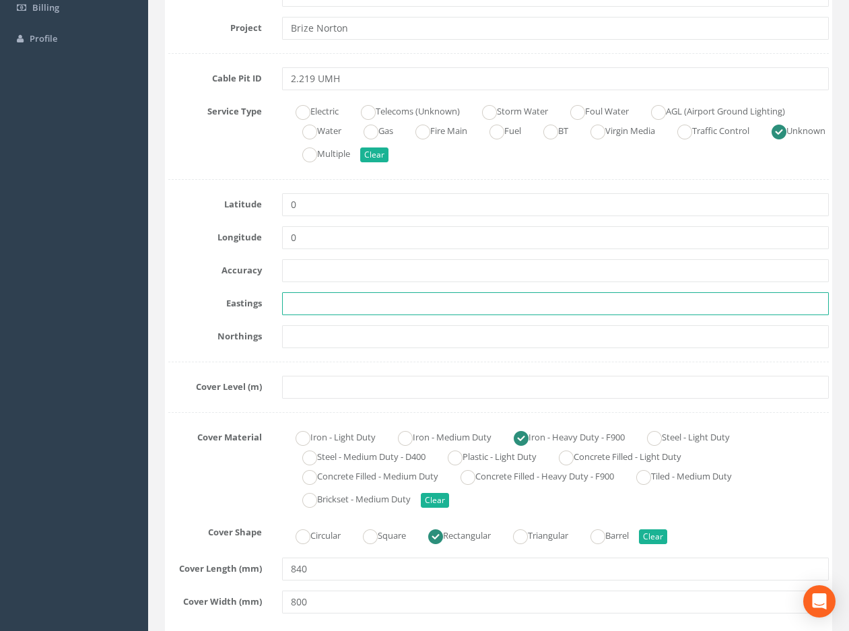
click at [322, 310] on input "text" at bounding box center [555, 303] width 547 height 23
paste input "428747.9978"
type input "428747.9978"
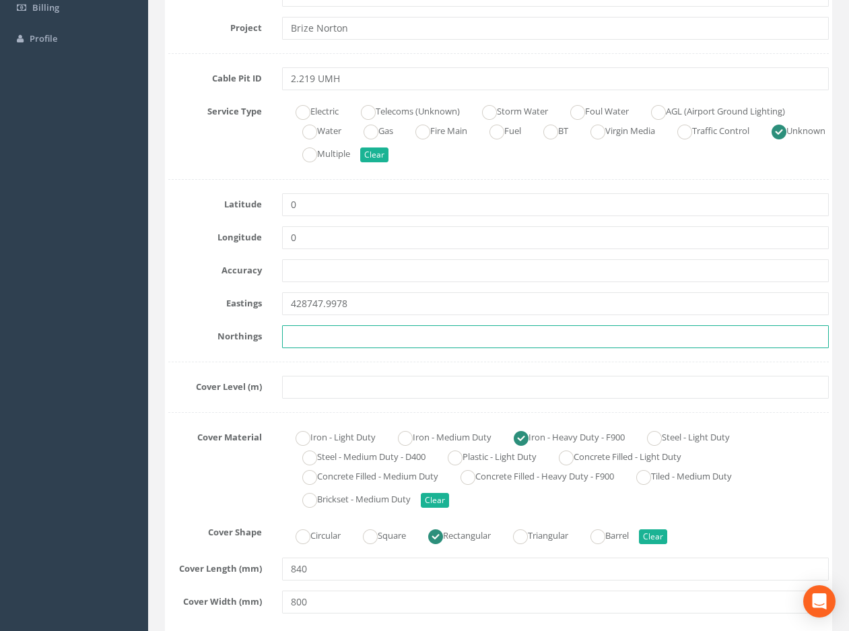
click at [321, 333] on input "text" at bounding box center [555, 336] width 547 height 23
paste input "205380.9000"
type input "205380.9000"
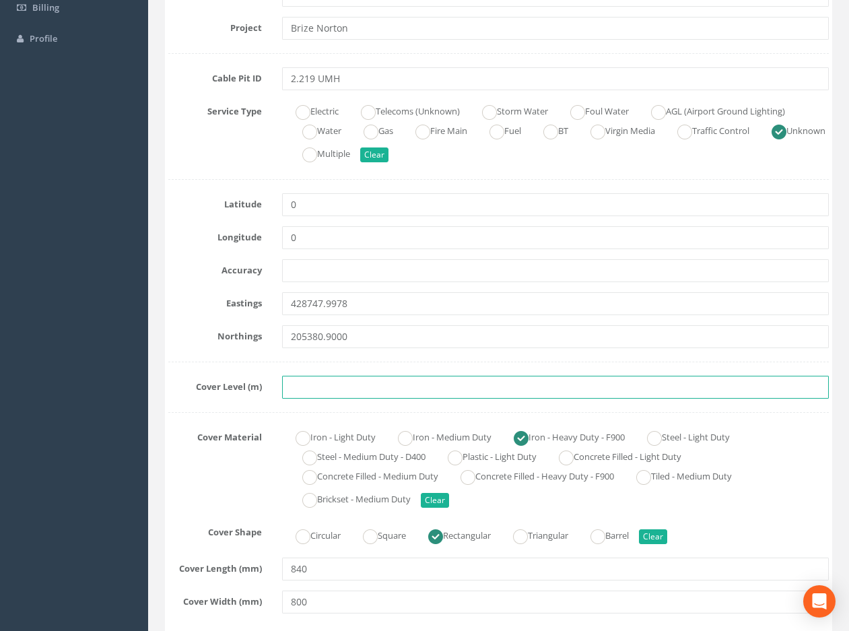
click at [322, 385] on input "text" at bounding box center [555, 387] width 547 height 23
paste input "81.6834"
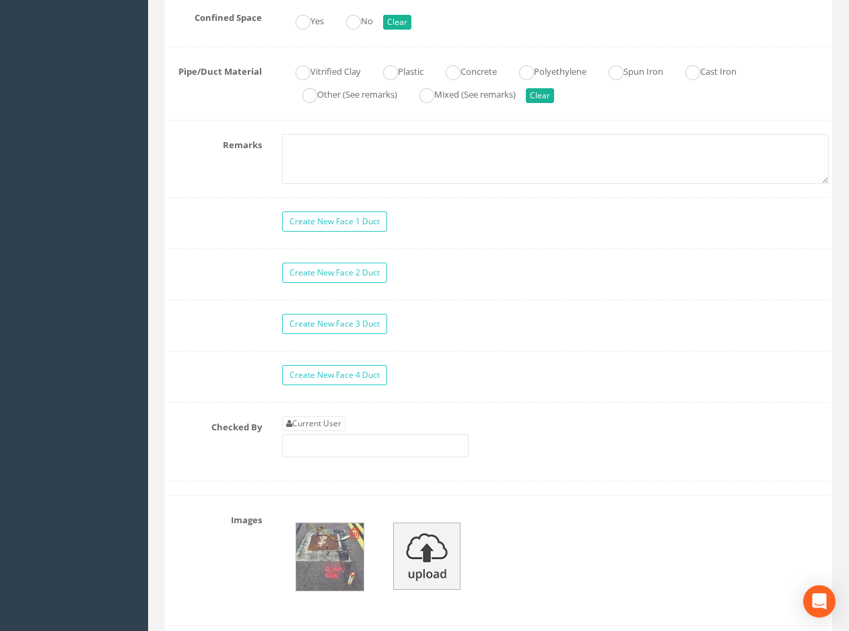
scroll to position [1212, 0]
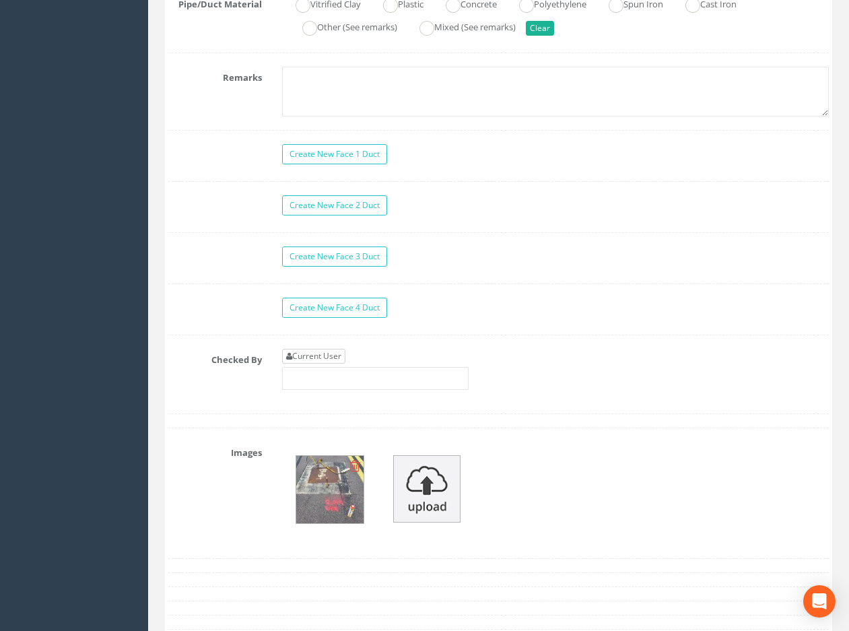
type input "81.6834"
click at [306, 351] on link "Current User" at bounding box center [313, 356] width 63 height 15
type input "[PERSON_NAME]"
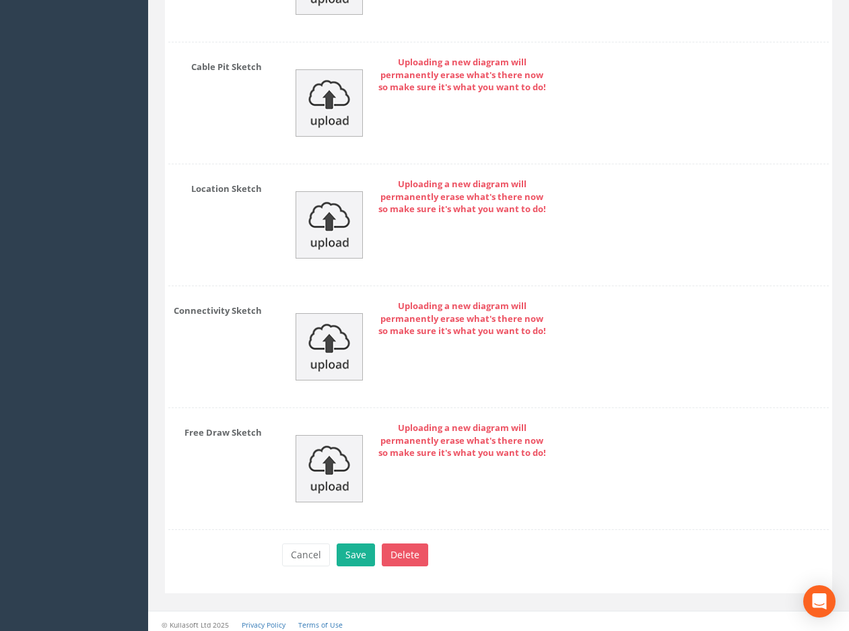
scroll to position [2040, 0]
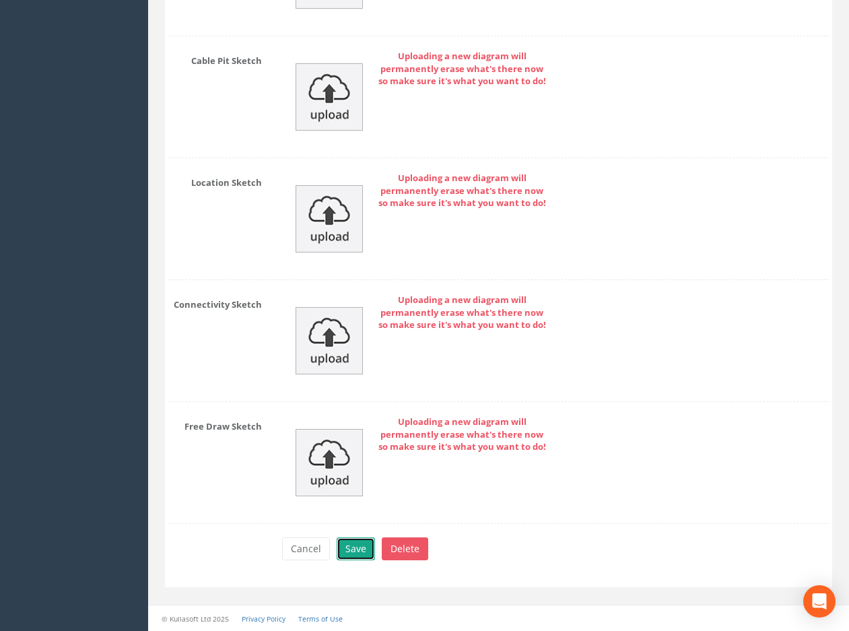
click at [357, 545] on button "Save" at bounding box center [356, 548] width 38 height 23
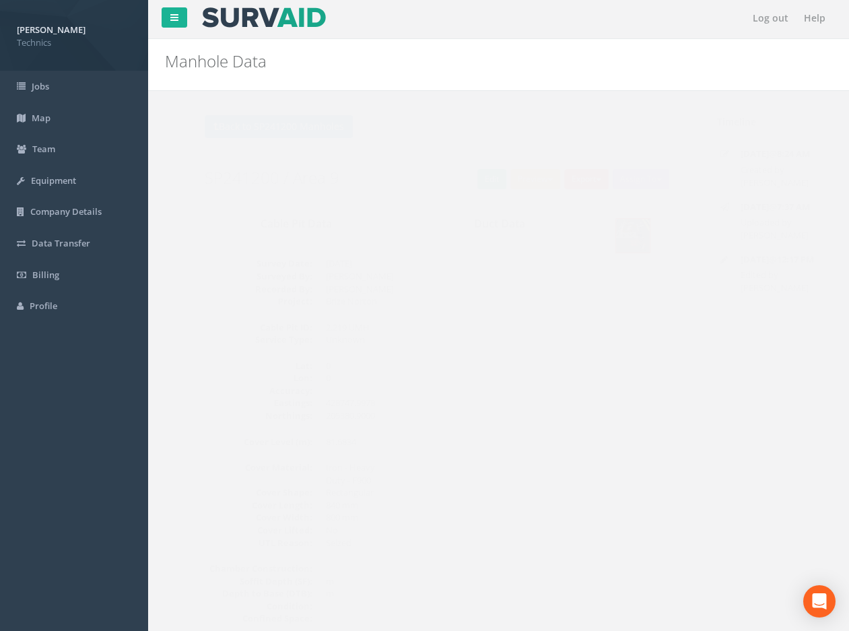
scroll to position [0, 0]
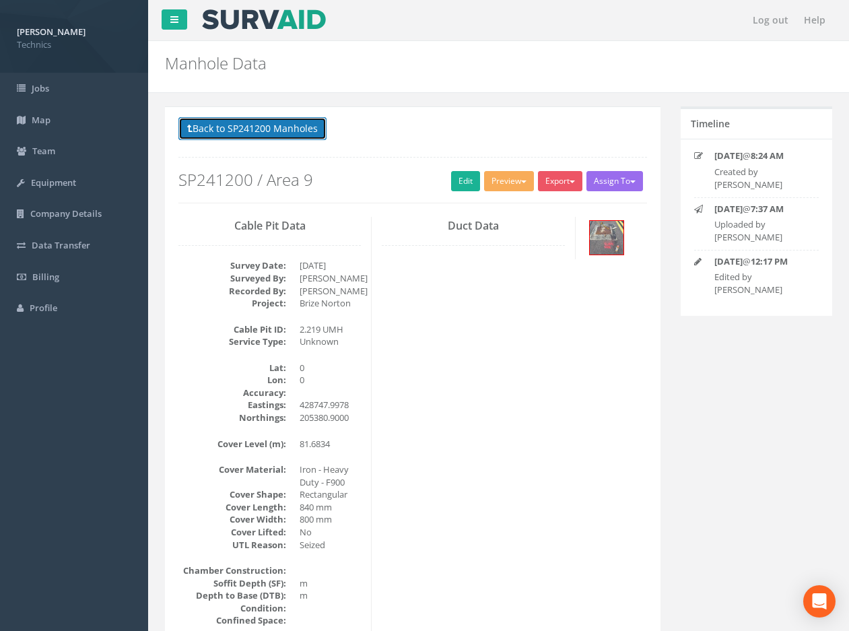
click at [288, 131] on button "Back to SP241200 Manholes" at bounding box center [252, 128] width 148 height 23
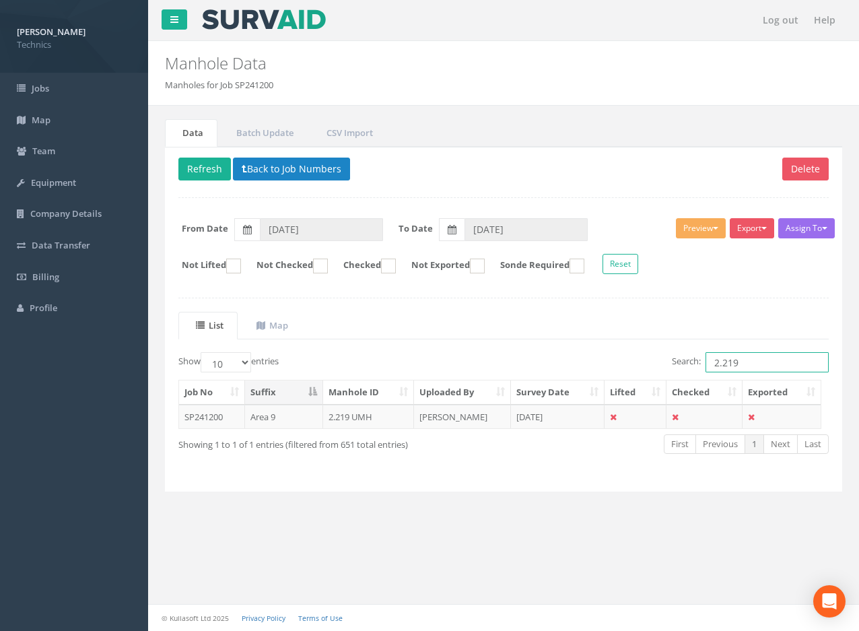
click at [744, 361] on input "2.219" at bounding box center [766, 362] width 123 height 20
click at [203, 170] on button "Refresh" at bounding box center [204, 169] width 53 height 23
click at [751, 362] on input "2.219" at bounding box center [766, 362] width 123 height 20
type input "2.218"
click at [542, 417] on td "[DATE]" at bounding box center [558, 417] width 94 height 24
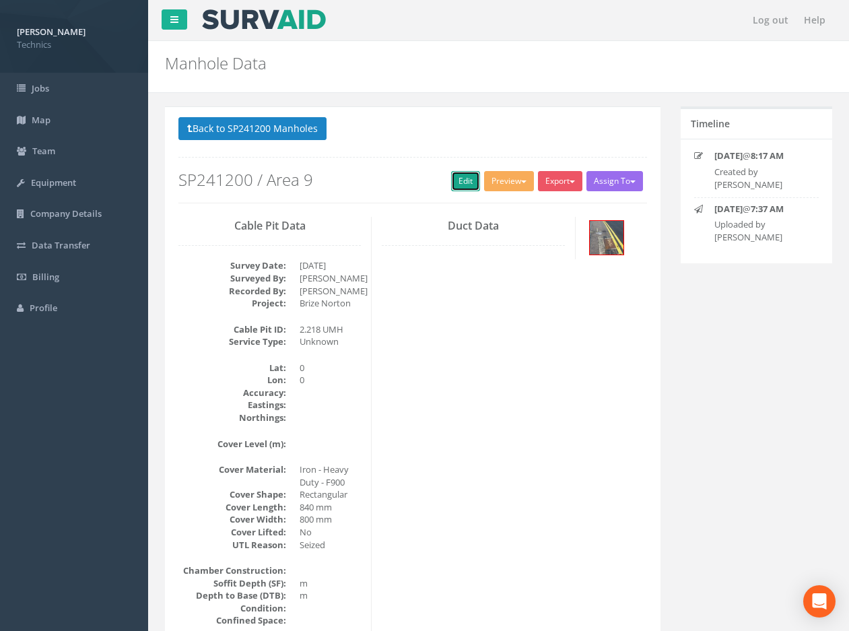
click at [454, 182] on link "Edit" at bounding box center [465, 181] width 29 height 20
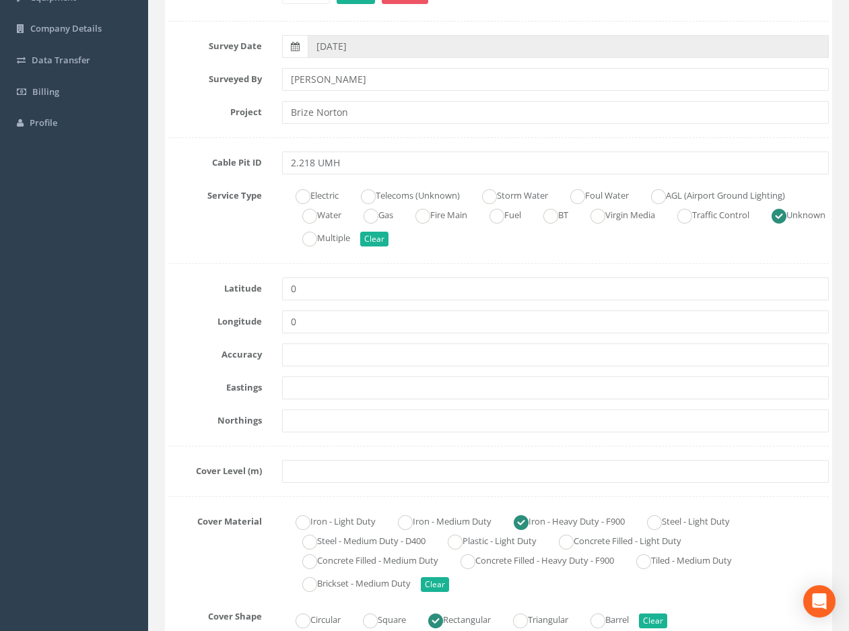
scroll to position [202, 0]
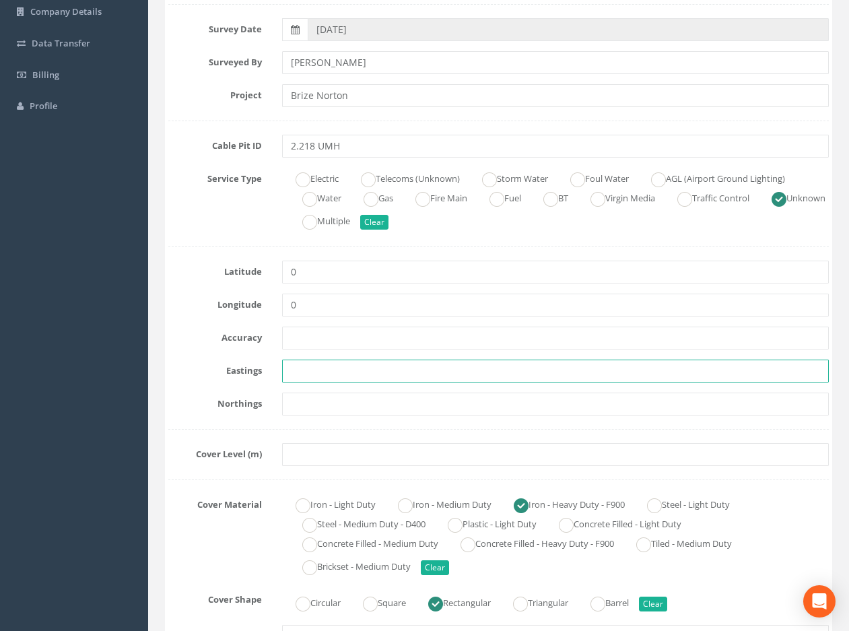
click at [302, 363] on input "text" at bounding box center [555, 370] width 547 height 23
paste input "428771.9955"
type input "428771.9955"
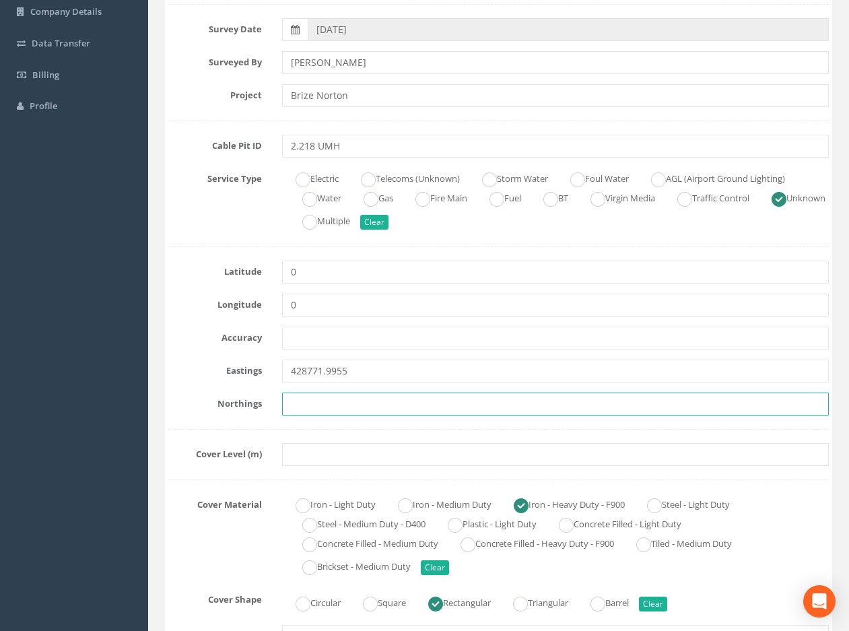
click at [328, 408] on input "text" at bounding box center [555, 403] width 547 height 23
paste input "205381.8841"
type input "205381.8841"
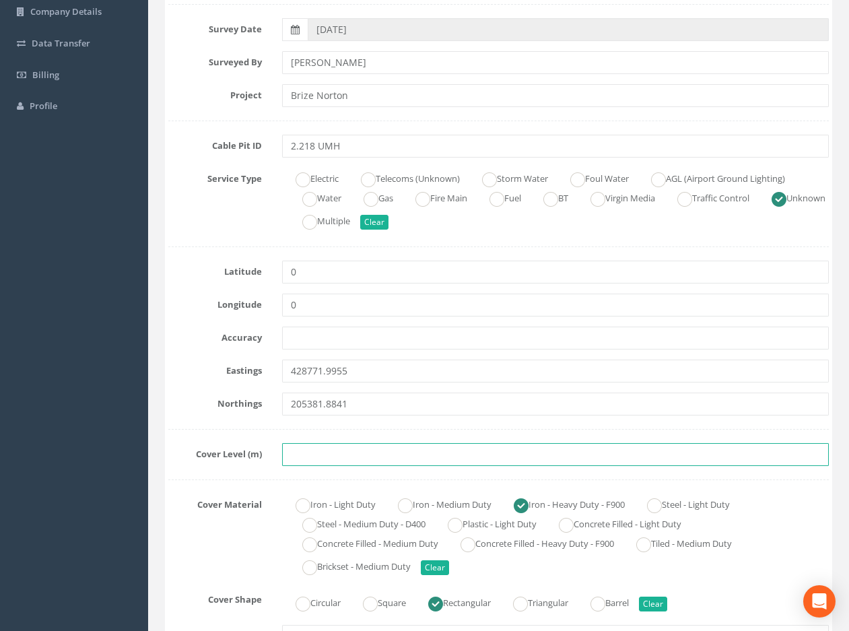
click at [314, 455] on input "text" at bounding box center [555, 454] width 547 height 23
paste input "81.2372"
type input "81.2372"
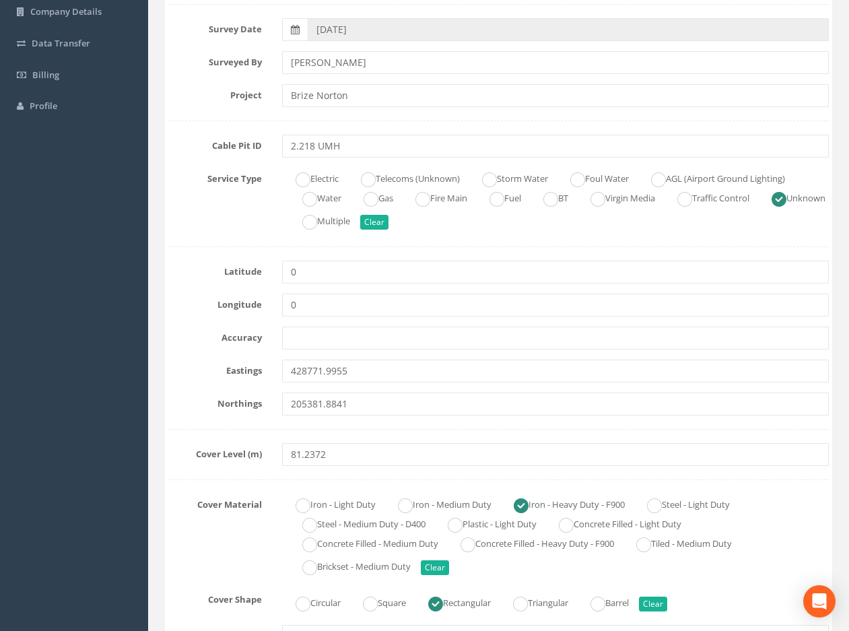
click at [201, 341] on label "Accuracy" at bounding box center [215, 335] width 114 height 18
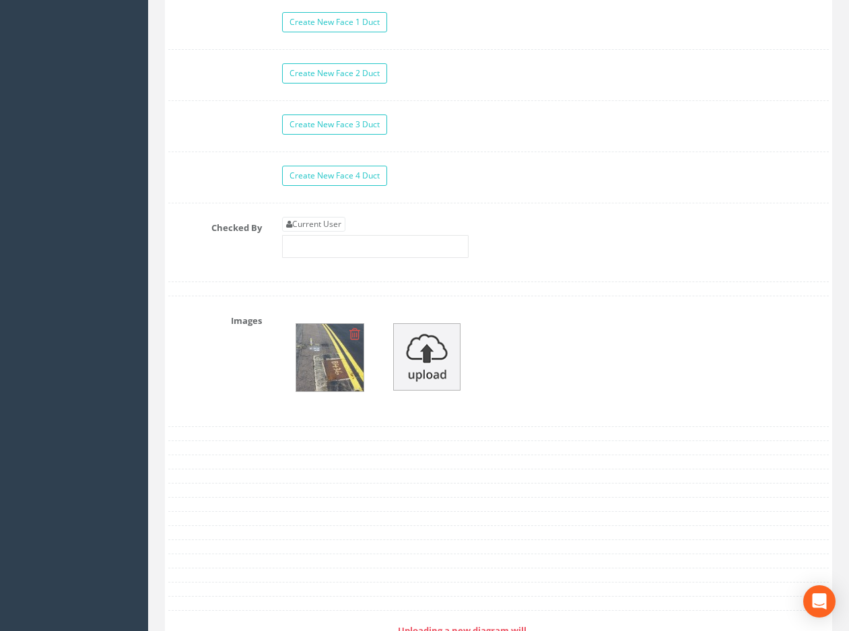
scroll to position [1346, 0]
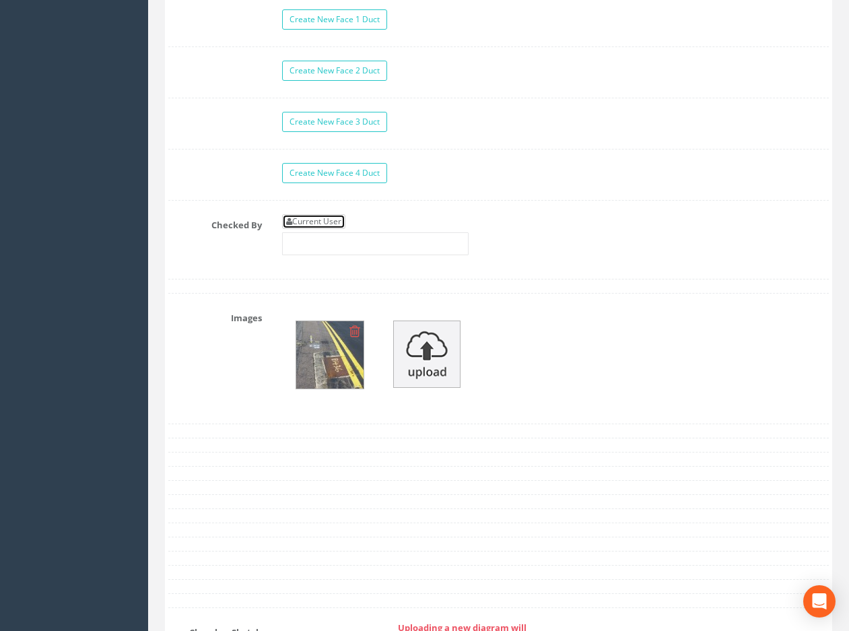
click at [320, 224] on link "Current User" at bounding box center [313, 221] width 63 height 15
type input "[PERSON_NAME]"
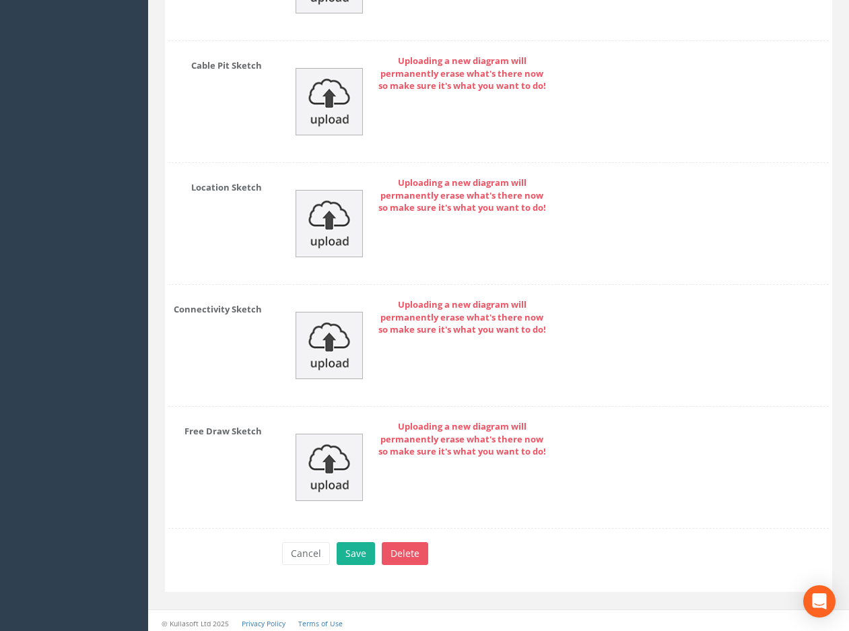
scroll to position [2040, 0]
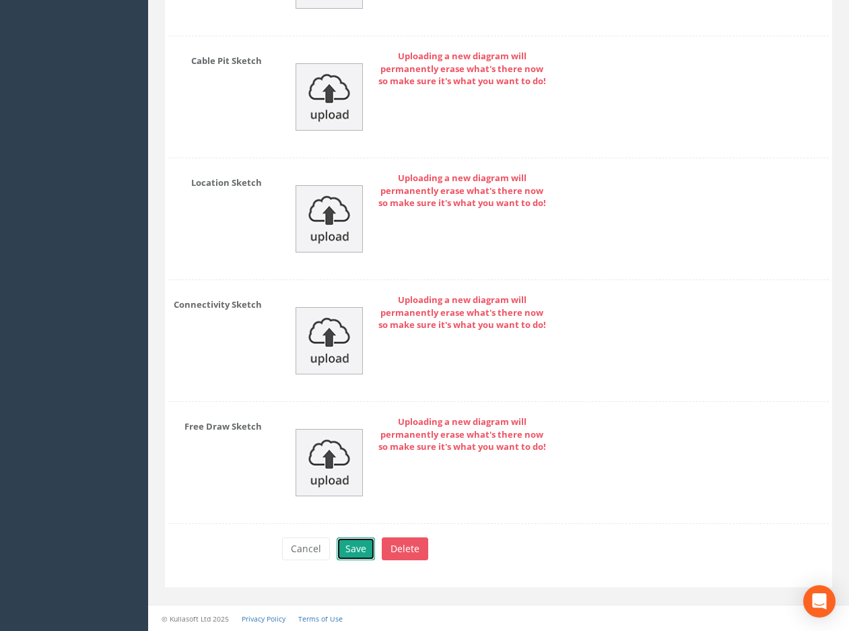
drag, startPoint x: 350, startPoint y: 550, endPoint x: 333, endPoint y: 549, distance: 17.5
click at [350, 550] on button "Save" at bounding box center [356, 548] width 38 height 23
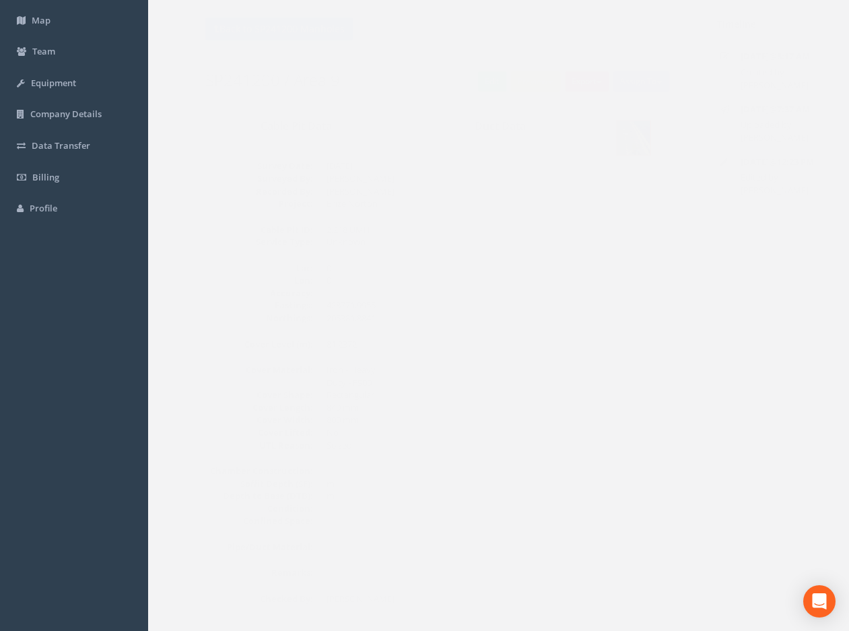
scroll to position [0, 0]
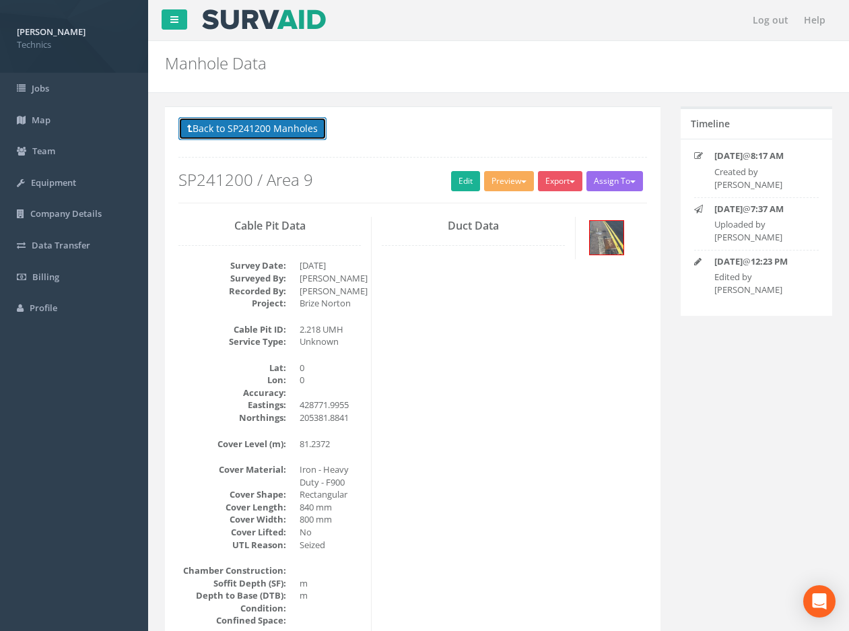
click at [281, 129] on button "Back to SP241200 Manholes" at bounding box center [252, 128] width 148 height 23
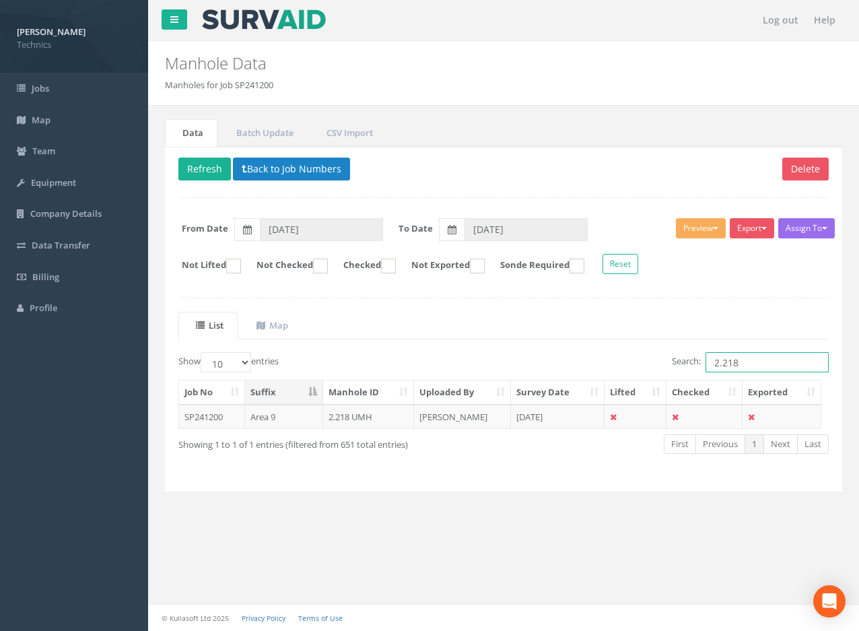
click at [751, 361] on input "2.218" at bounding box center [766, 362] width 123 height 20
type input "2.223"
click at [534, 413] on td "[DATE]" at bounding box center [558, 417] width 94 height 24
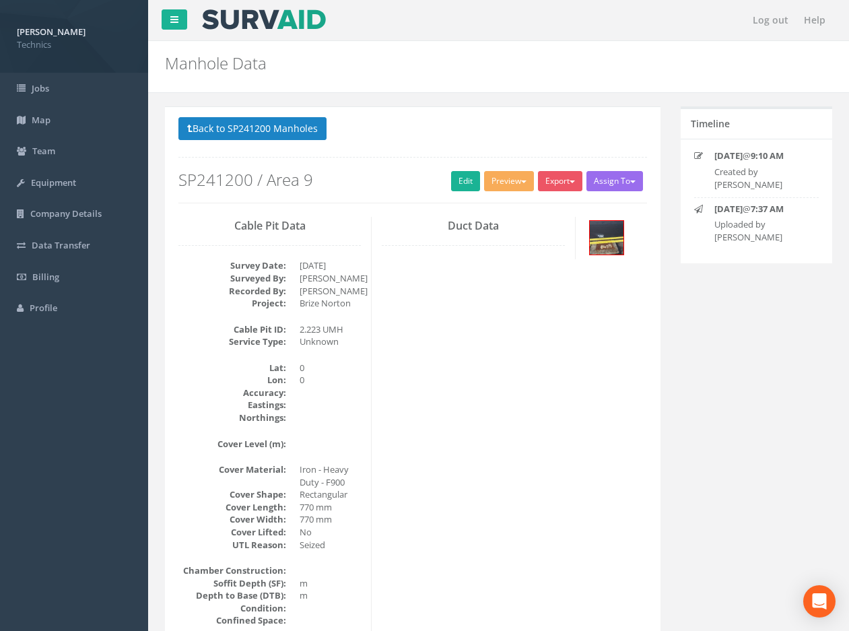
click at [446, 192] on div "Back to SP241200 Manholes Back to Map Assign To No Companies Added Export Techn…" at bounding box center [412, 159] width 469 height 85
click at [451, 186] on link "Edit" at bounding box center [465, 181] width 29 height 20
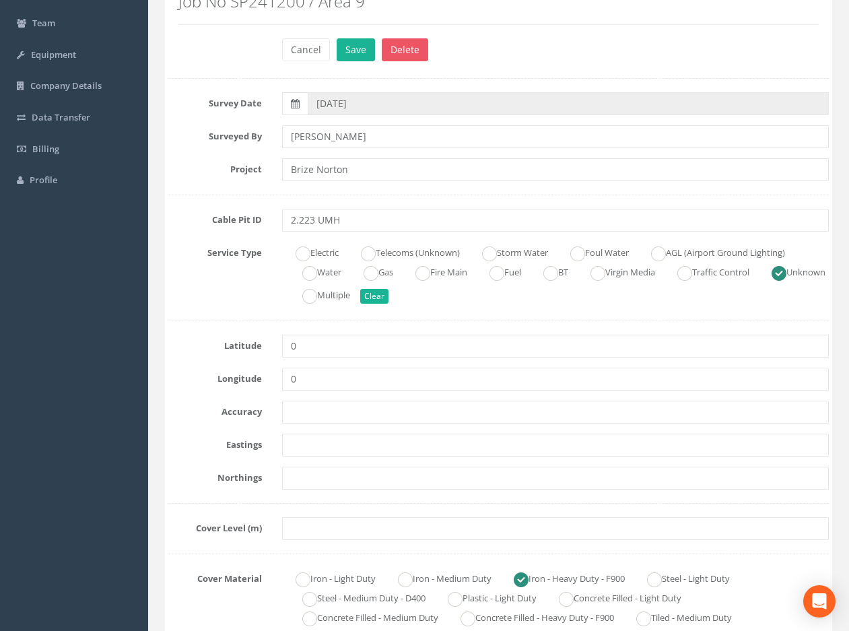
scroll to position [202, 0]
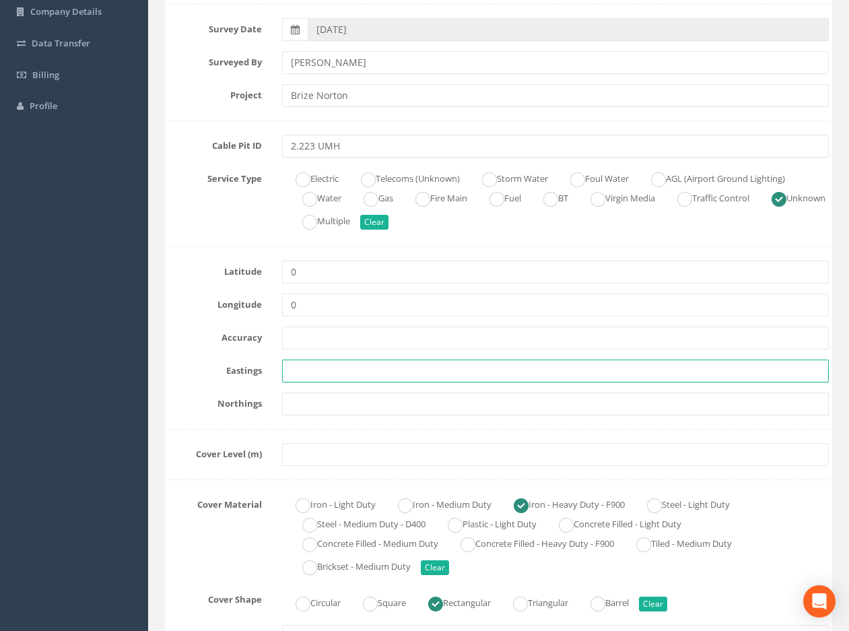
click at [294, 367] on input "text" at bounding box center [555, 370] width 547 height 23
paste input "428697.2819"
type input "428697.2819"
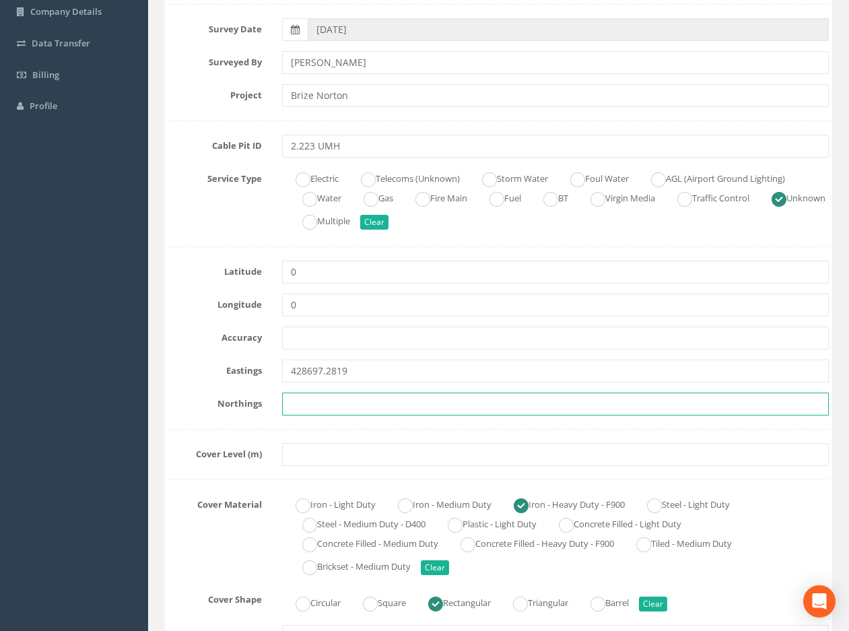
click at [324, 406] on input "text" at bounding box center [555, 403] width 547 height 23
paste input "205366.6021"
type input "205366.6021"
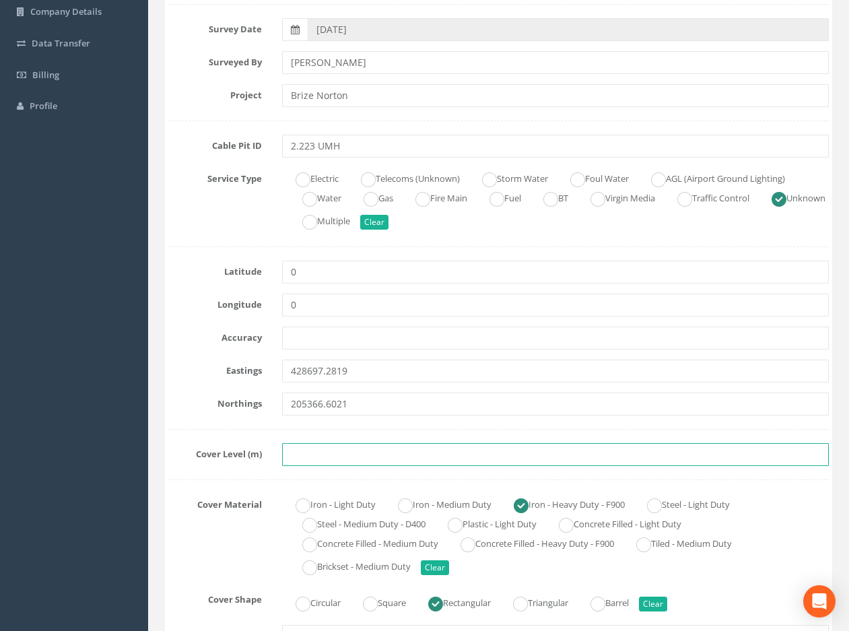
click at [328, 457] on input "text" at bounding box center [555, 454] width 547 height 23
paste input "82.4233"
type input "82.4233"
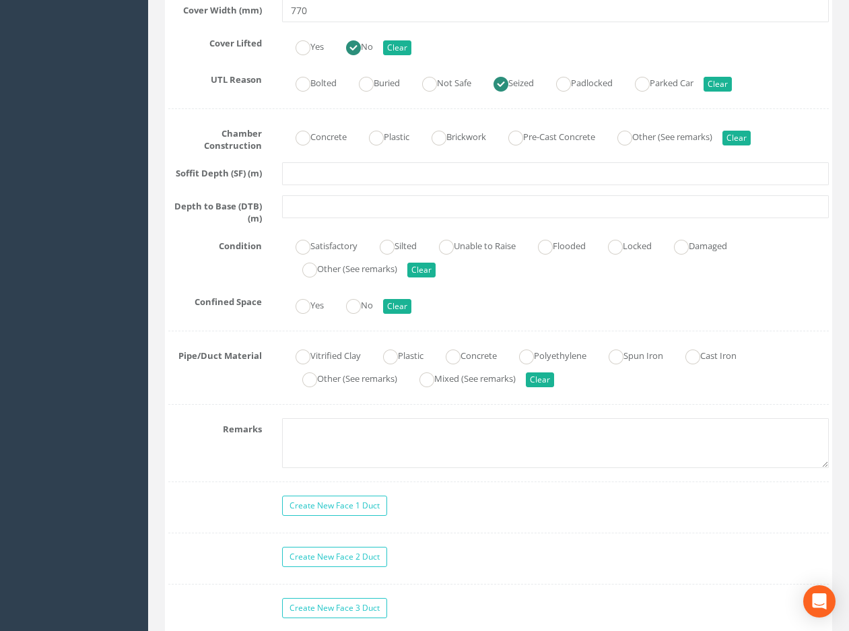
scroll to position [875, 0]
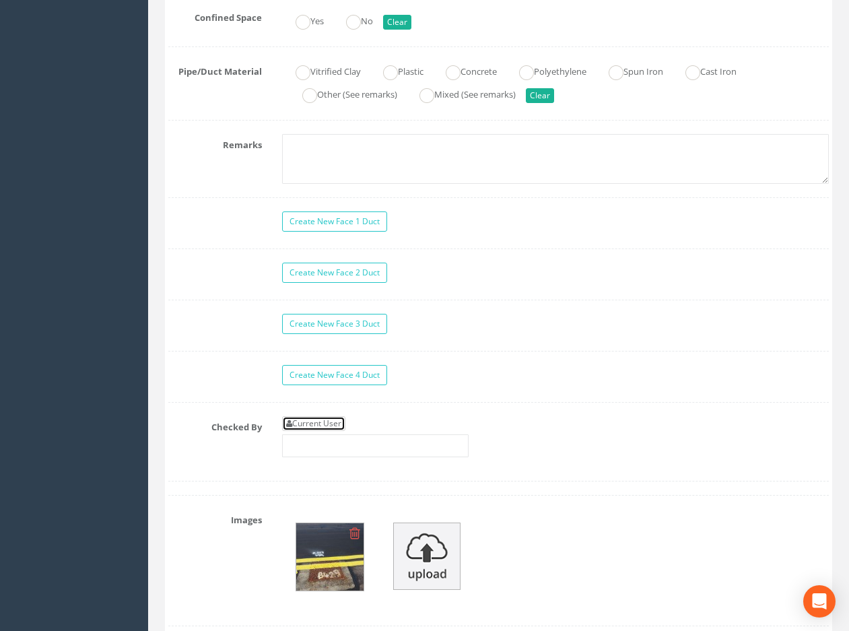
click at [339, 421] on link "Current User" at bounding box center [313, 423] width 63 height 15
type input "[PERSON_NAME]"
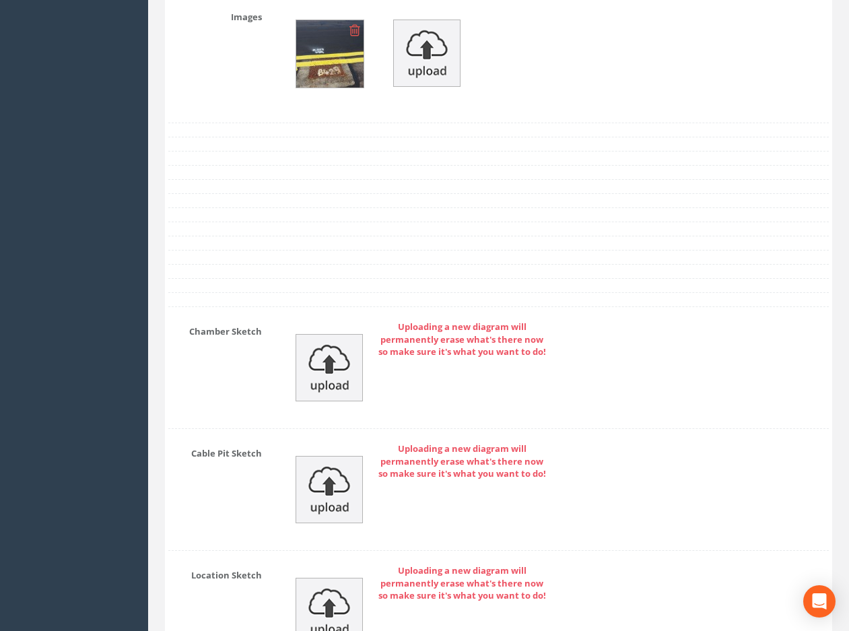
scroll to position [1548, 0]
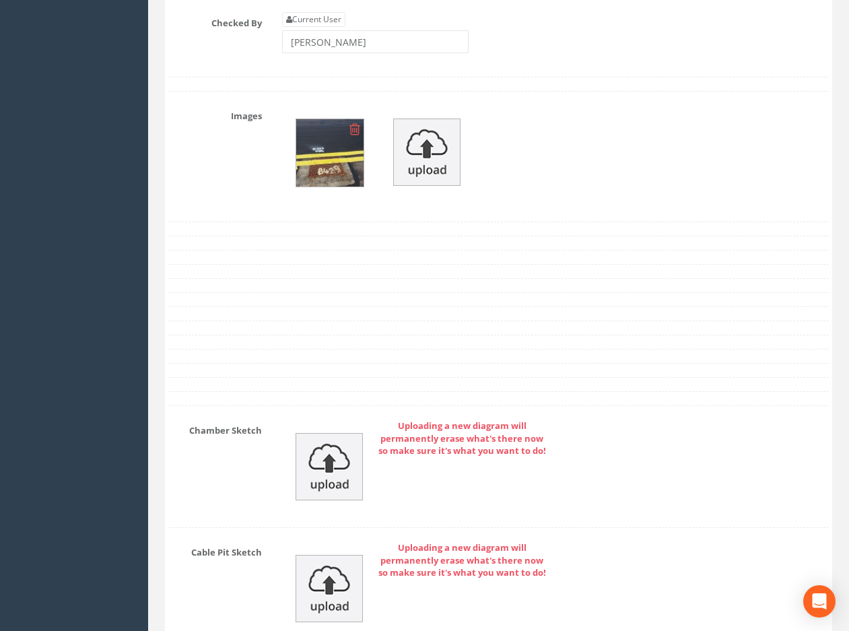
click at [335, 157] on img at bounding box center [329, 152] width 67 height 67
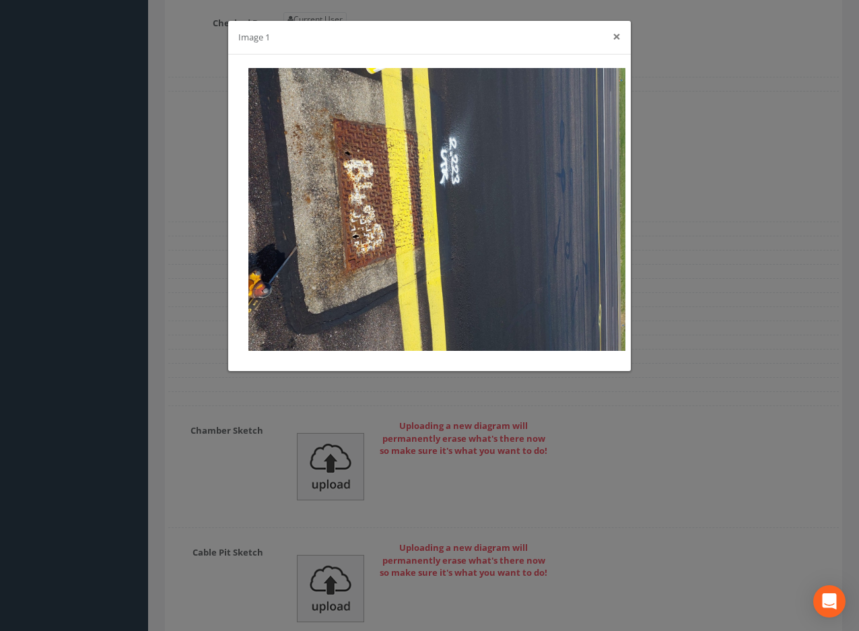
click at [613, 40] on button "×" at bounding box center [617, 37] width 8 height 14
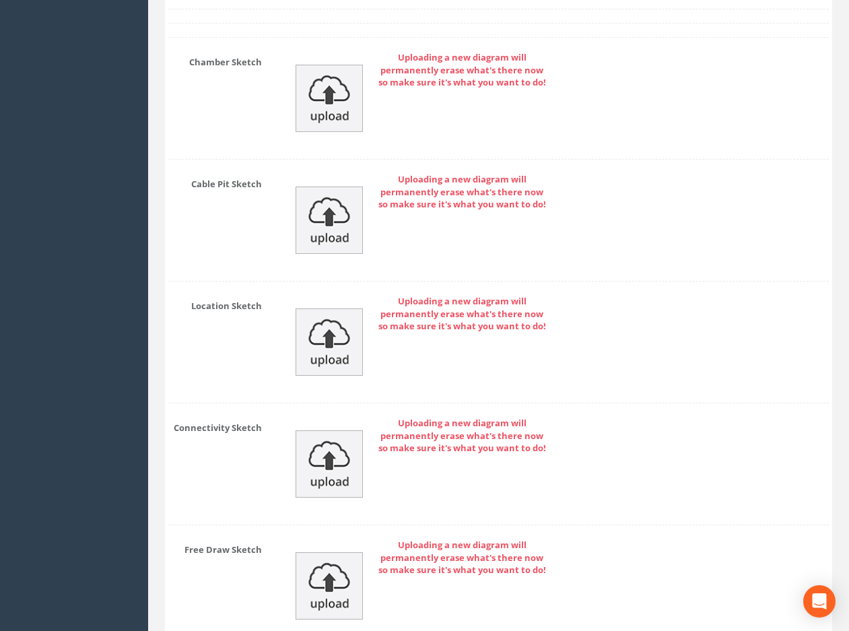
scroll to position [2040, 0]
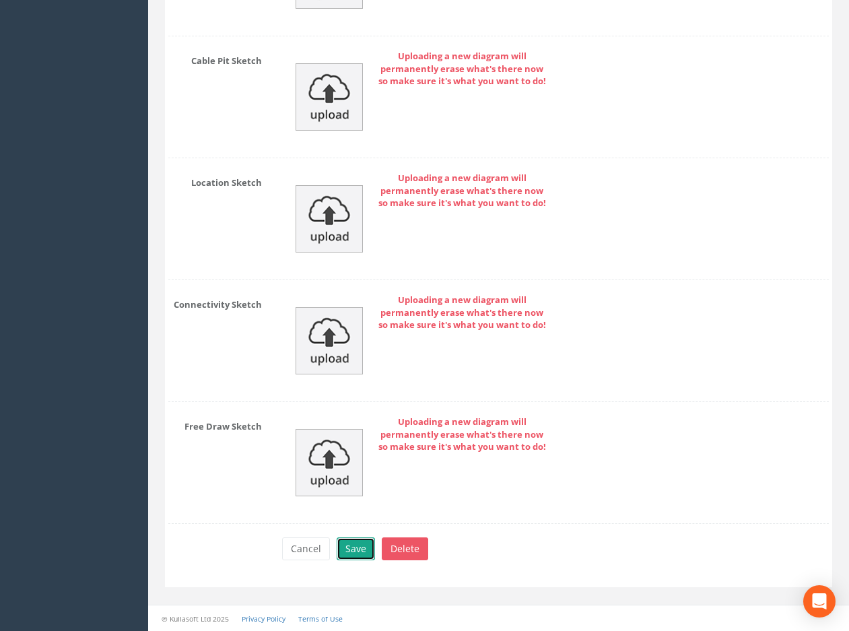
click at [355, 547] on button "Save" at bounding box center [356, 548] width 38 height 23
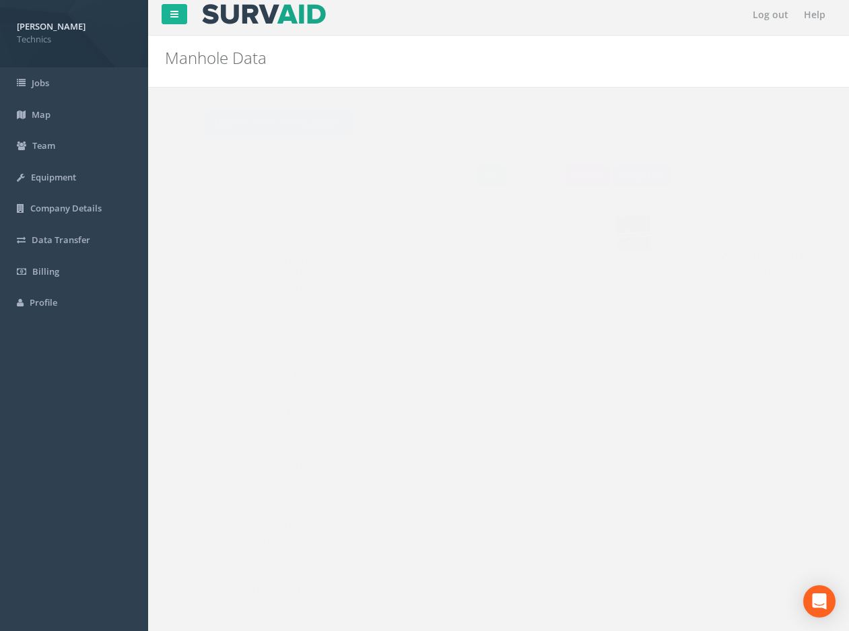
scroll to position [0, 0]
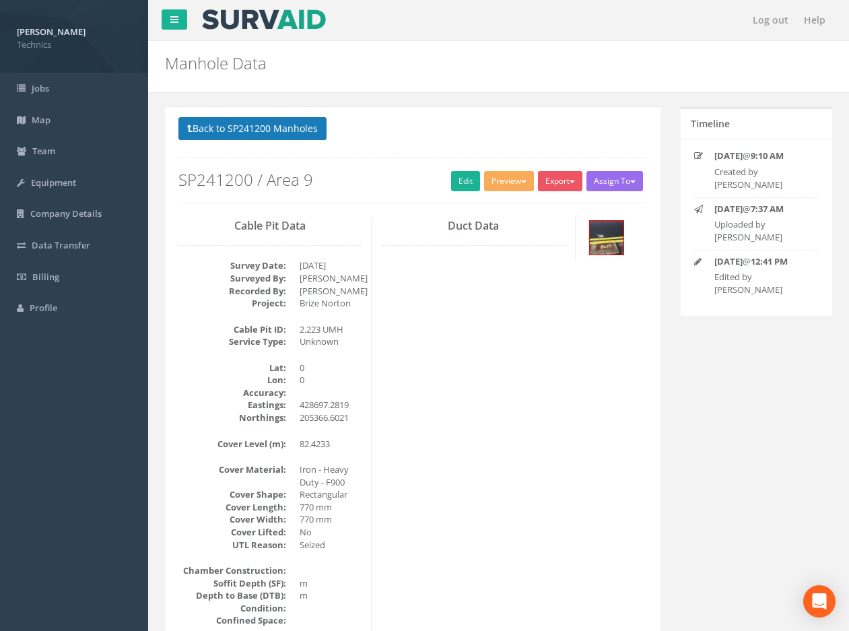
click at [254, 115] on div "Back to SP241200 Manholes Back to Map Assign To No Companies Added Export Techn…" at bounding box center [412, 432] width 495 height 652
click at [254, 122] on button "Back to SP241200 Manholes" at bounding box center [252, 128] width 148 height 23
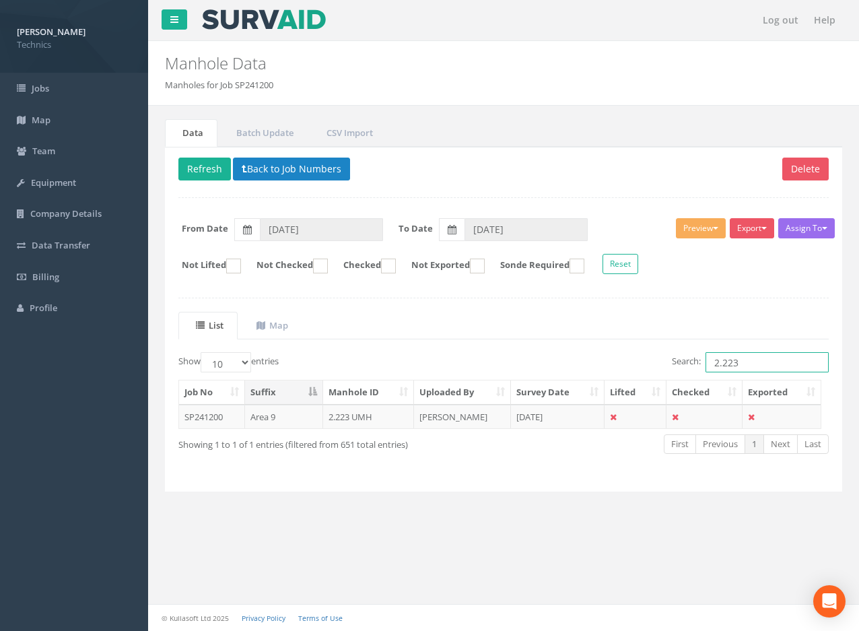
click at [746, 363] on input "2.223" at bounding box center [766, 362] width 123 height 20
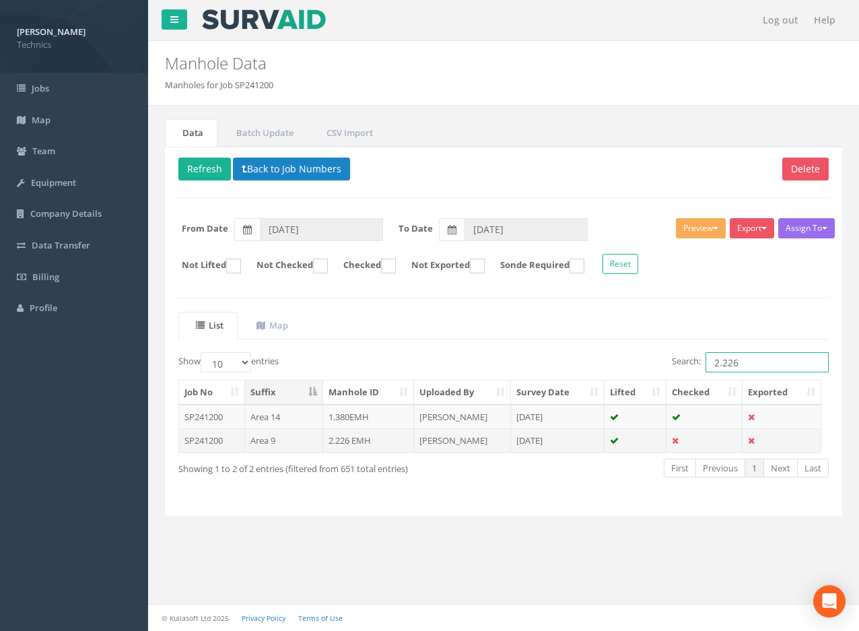
type input "2.226"
click at [461, 435] on td "[PERSON_NAME]" at bounding box center [462, 440] width 97 height 24
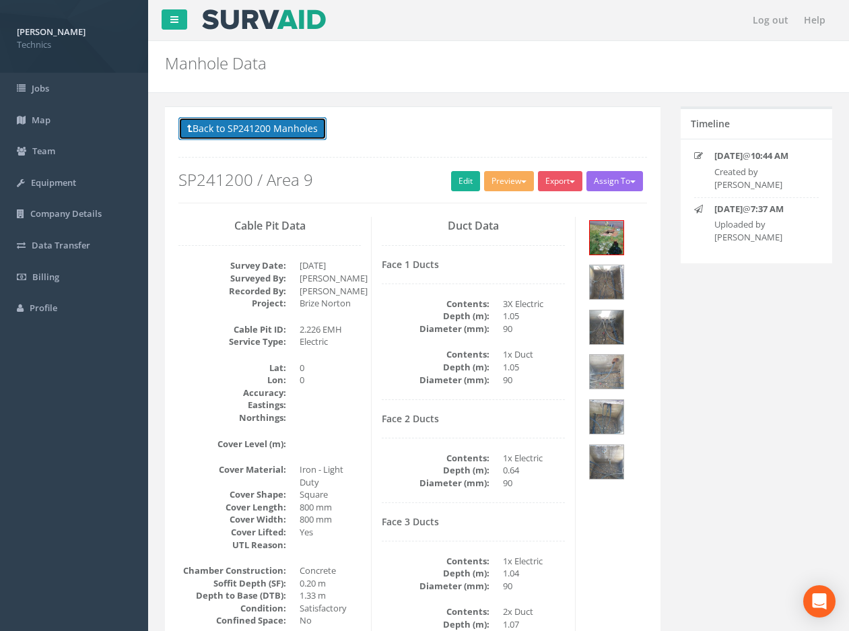
click at [289, 128] on button "Back to SP241200 Manholes" at bounding box center [252, 128] width 148 height 23
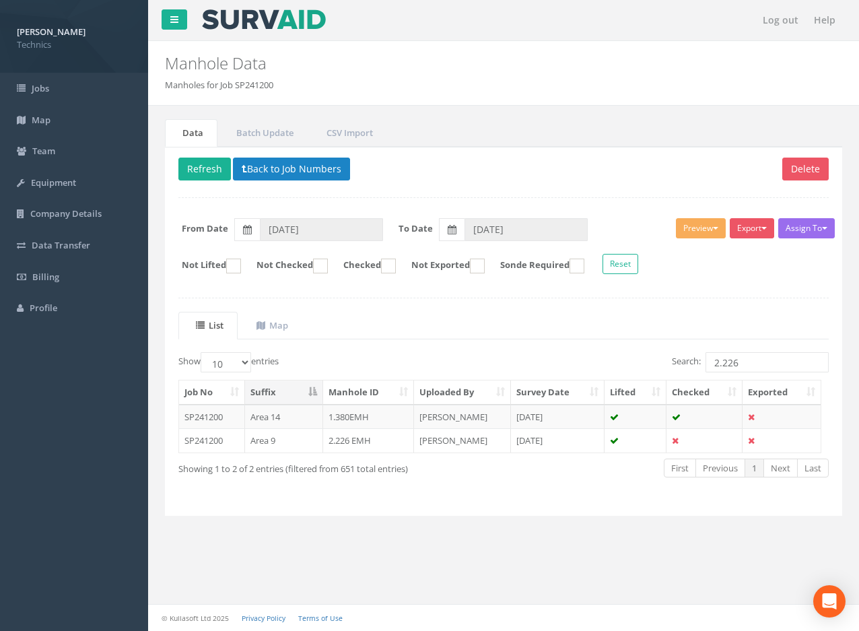
click at [475, 436] on td "[PERSON_NAME]" at bounding box center [462, 440] width 97 height 24
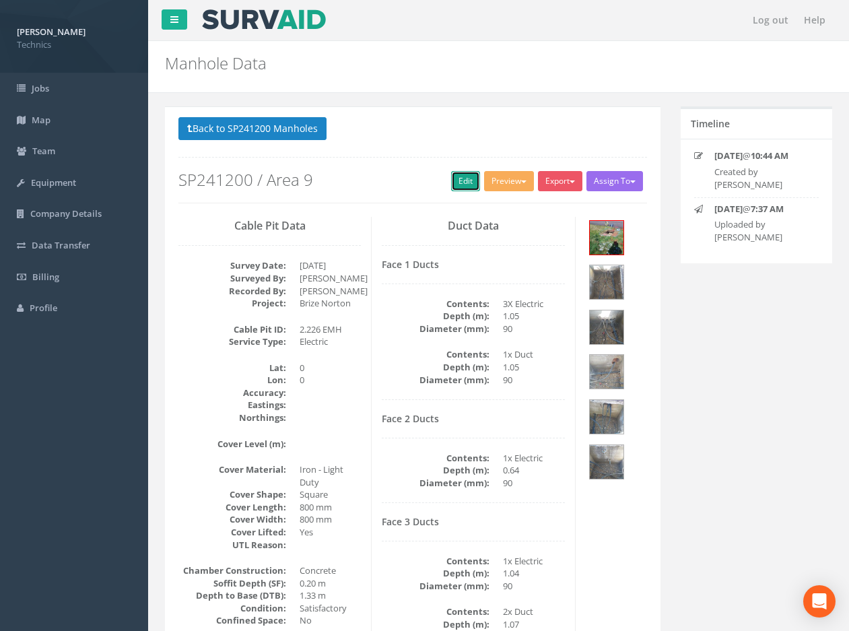
click at [460, 188] on link "Edit" at bounding box center [465, 181] width 29 height 20
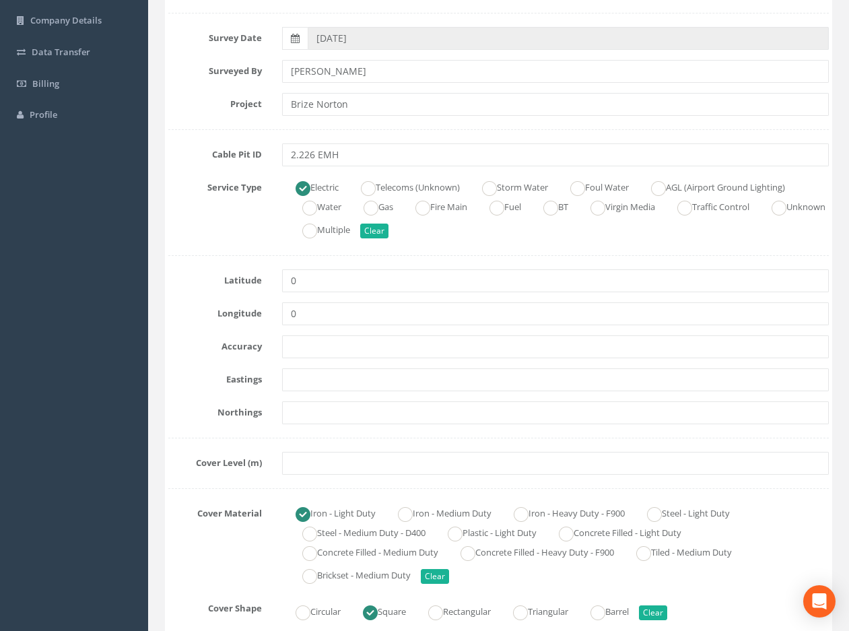
scroll to position [202, 0]
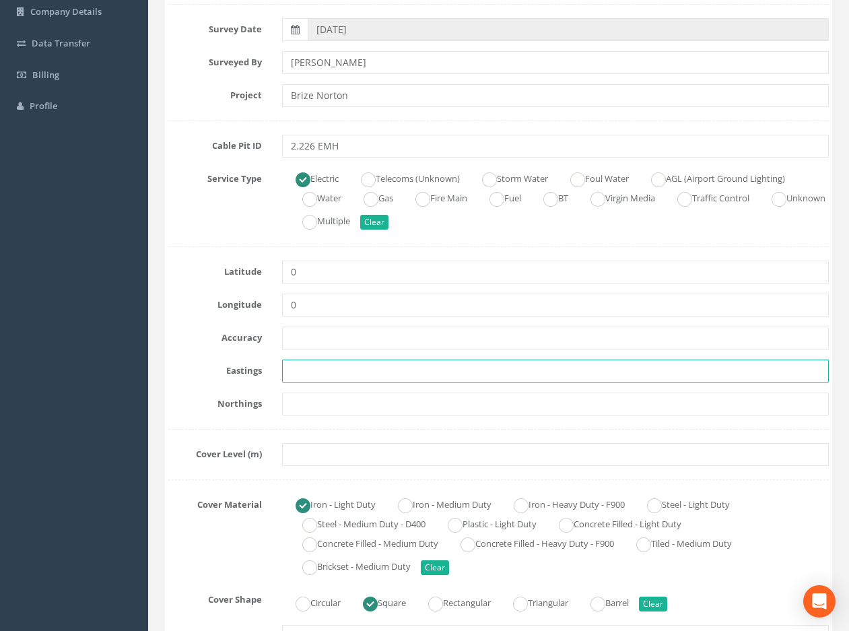
click at [314, 370] on input "text" at bounding box center [555, 370] width 547 height 23
paste input "428743.8770"
type input "428743.8770"
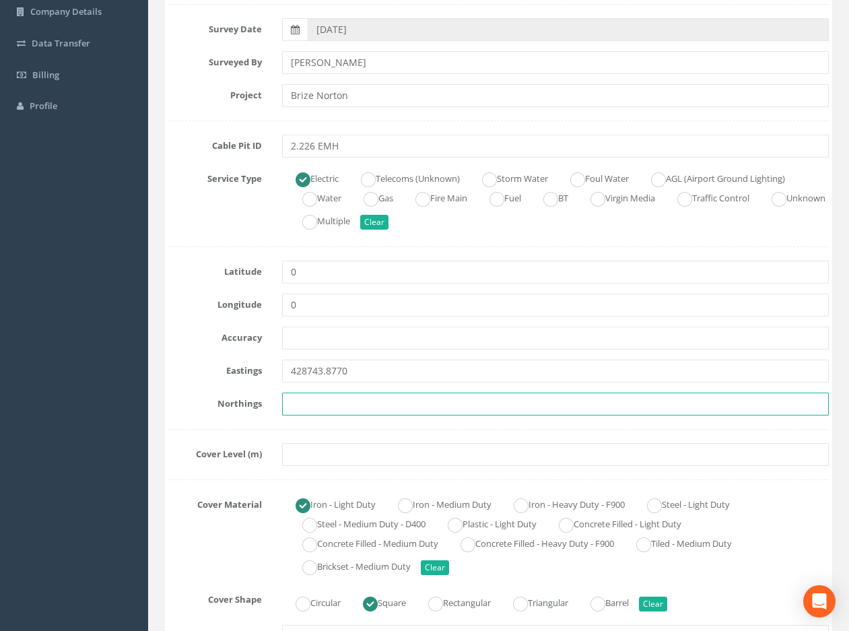
click at [349, 406] on input "text" at bounding box center [555, 403] width 547 height 23
paste input "205364.4450"
type input "205364.4450"
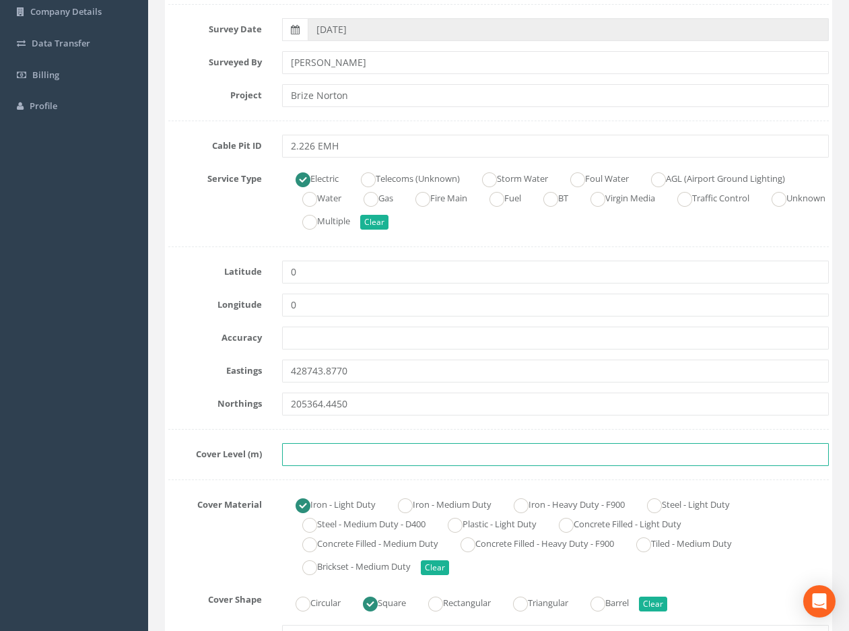
click at [301, 450] on input "text" at bounding box center [555, 454] width 547 height 23
paste input "81.3630"
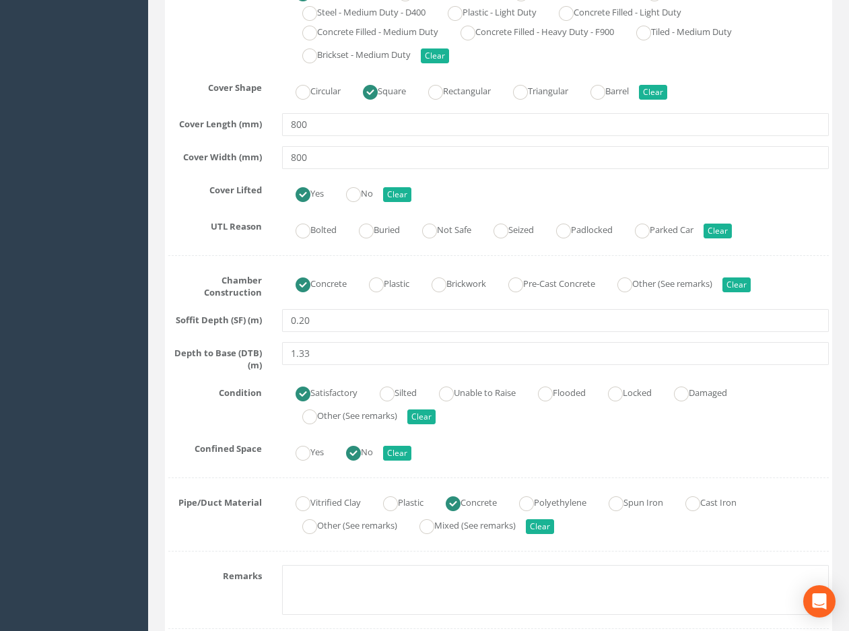
scroll to position [740, 0]
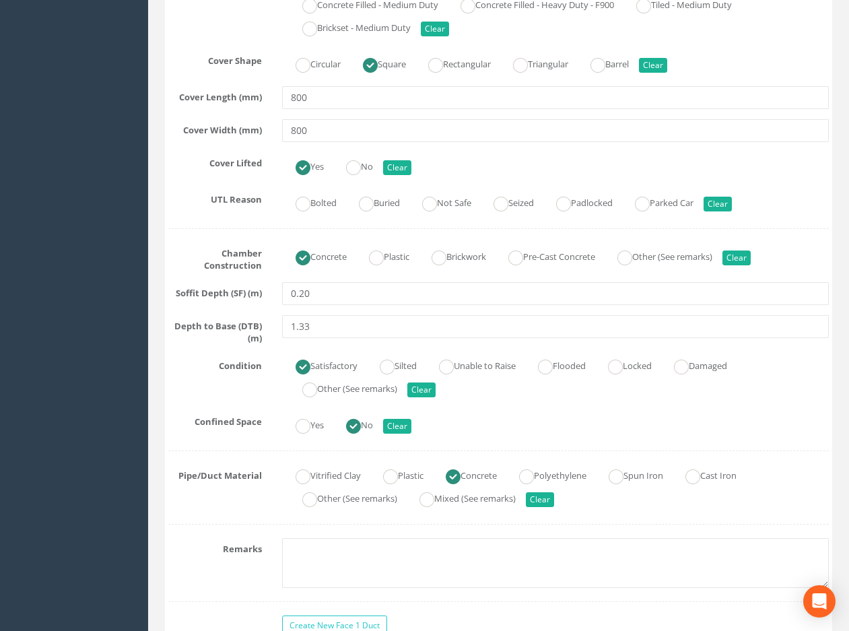
type input "81.3630"
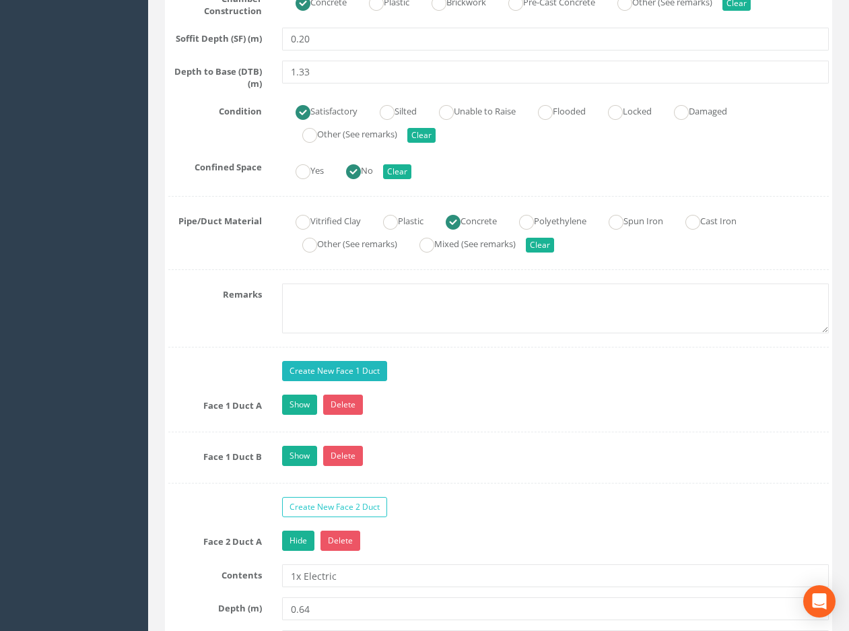
scroll to position [1010, 0]
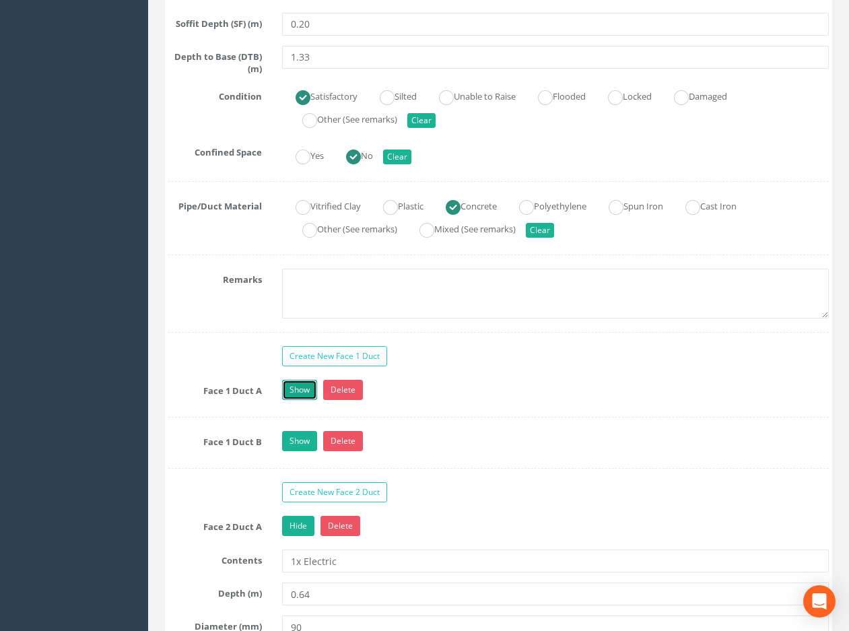
click at [296, 382] on link "Show" at bounding box center [299, 390] width 35 height 20
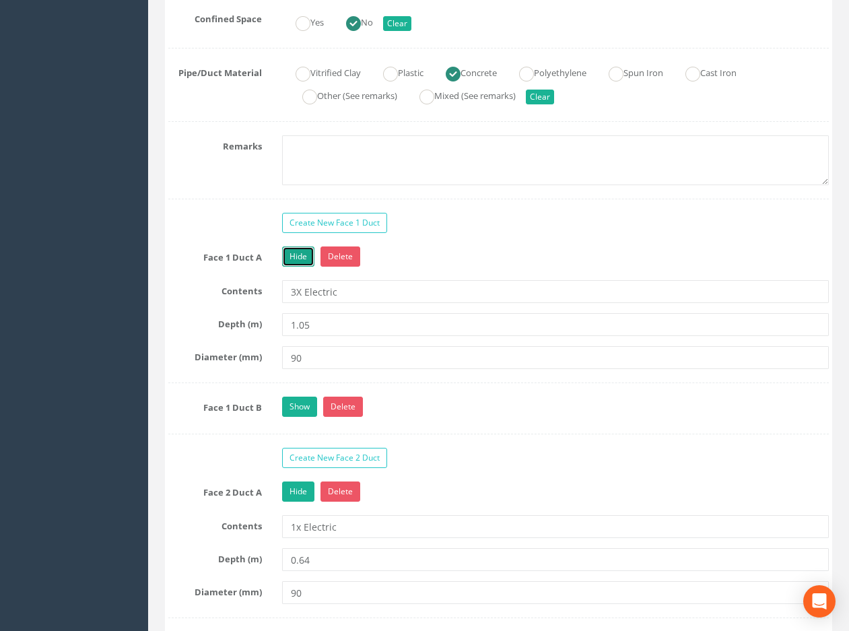
scroll to position [1144, 0]
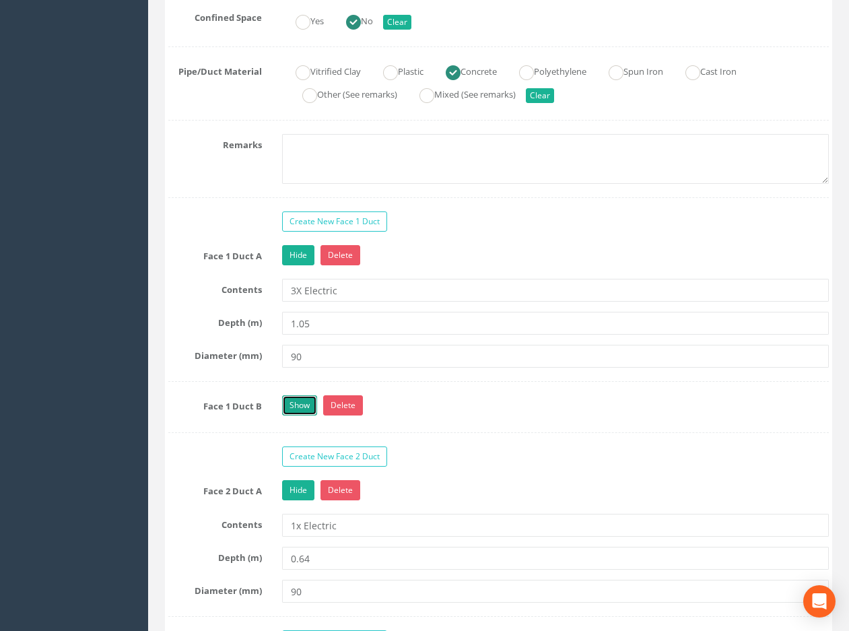
click at [300, 410] on link "Show" at bounding box center [299, 405] width 35 height 20
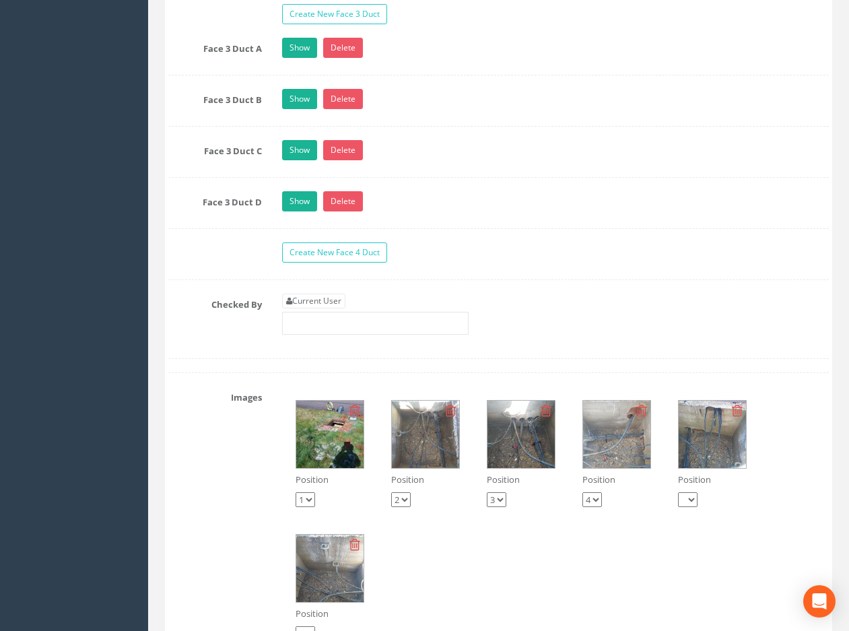
scroll to position [1885, 0]
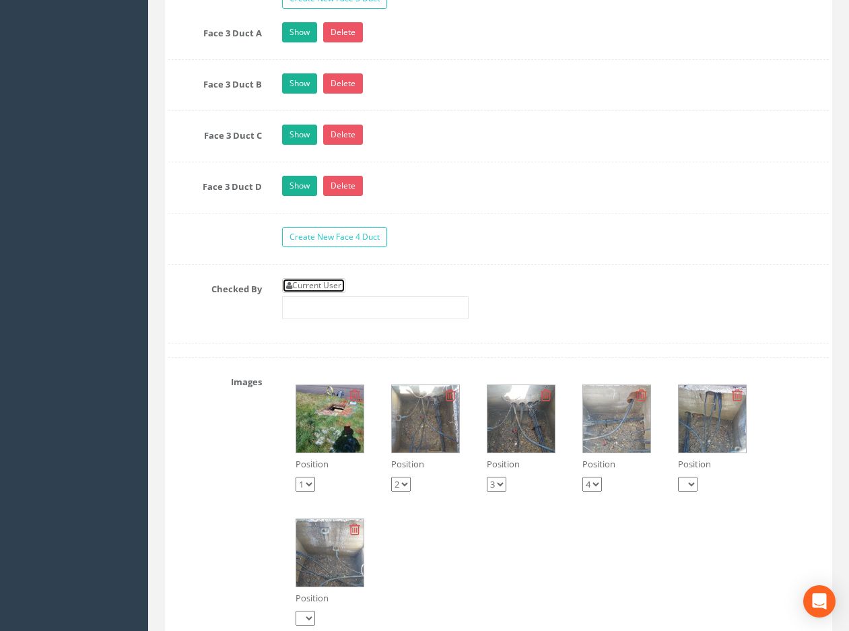
click at [318, 281] on link "Current User" at bounding box center [313, 285] width 63 height 15
type input "[PERSON_NAME]"
click at [328, 419] on img at bounding box center [329, 418] width 67 height 67
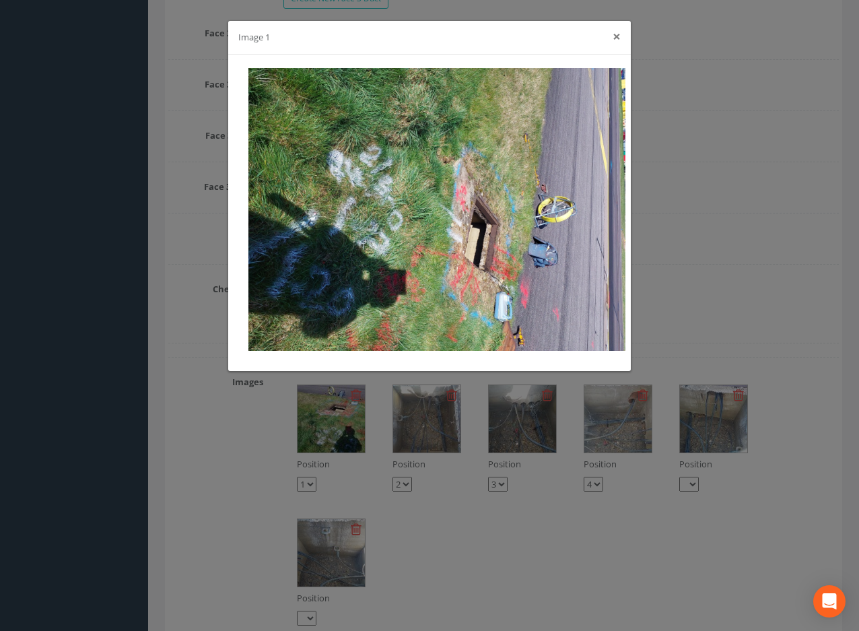
click at [616, 38] on button "×" at bounding box center [617, 37] width 8 height 14
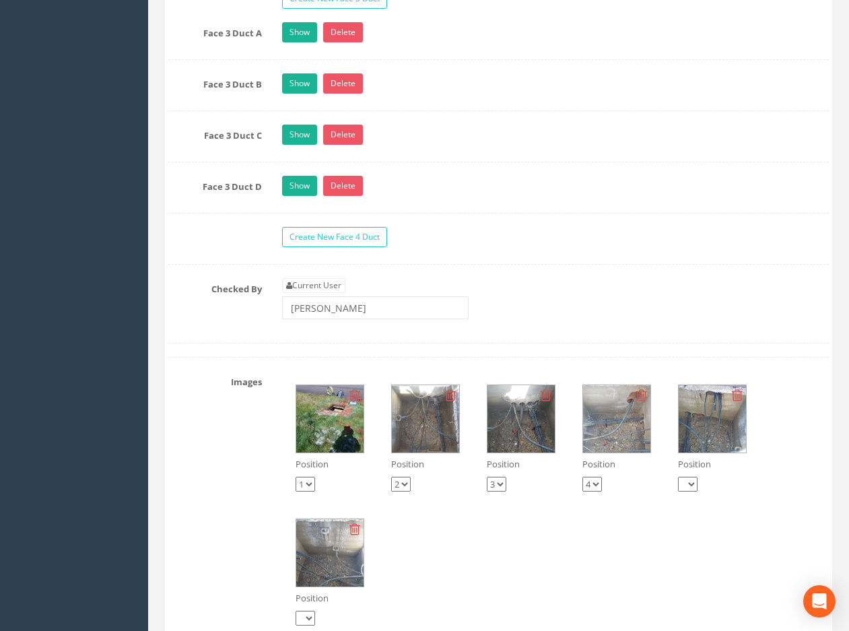
click at [436, 417] on img at bounding box center [425, 418] width 67 height 67
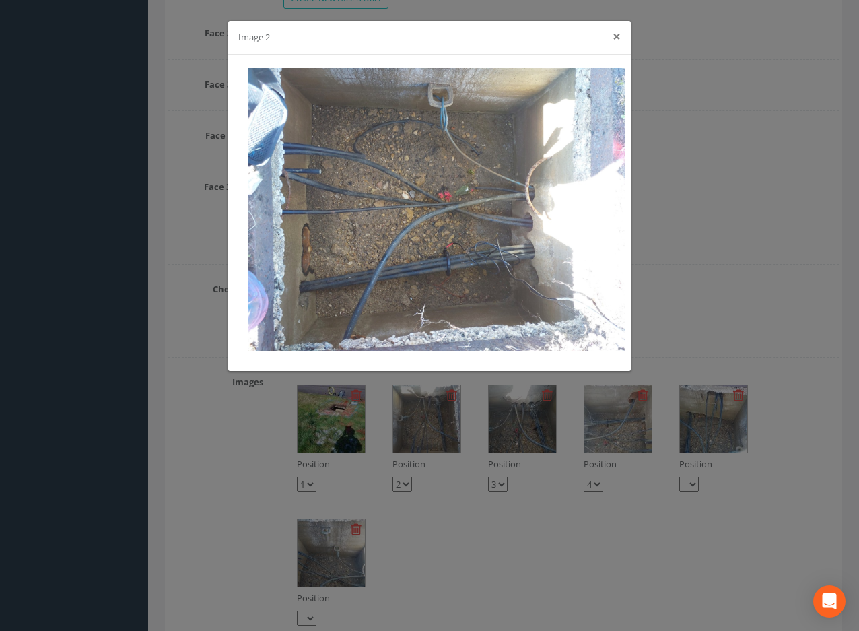
click at [619, 36] on button "×" at bounding box center [617, 37] width 8 height 14
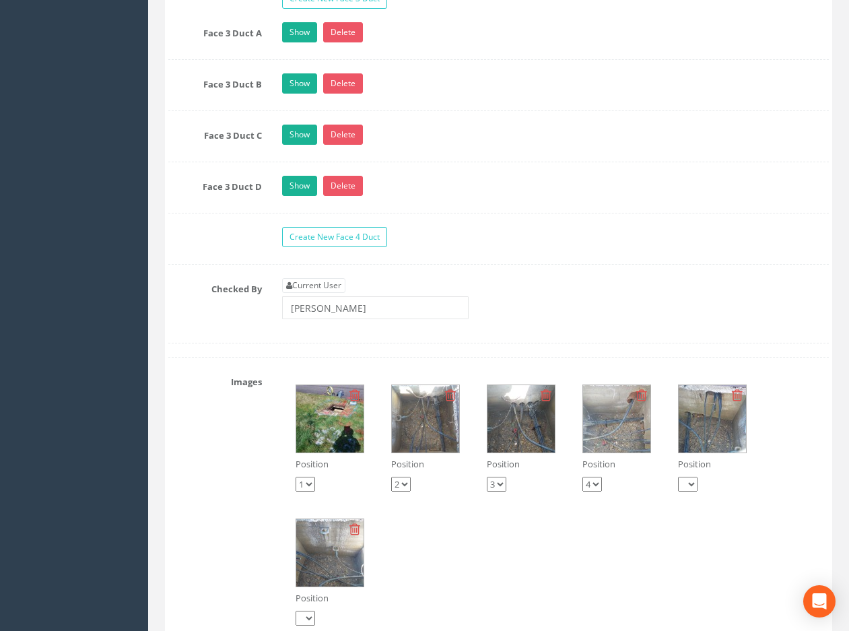
click at [558, 236] on div "Create New Face 4 Duct" at bounding box center [555, 239] width 567 height 24
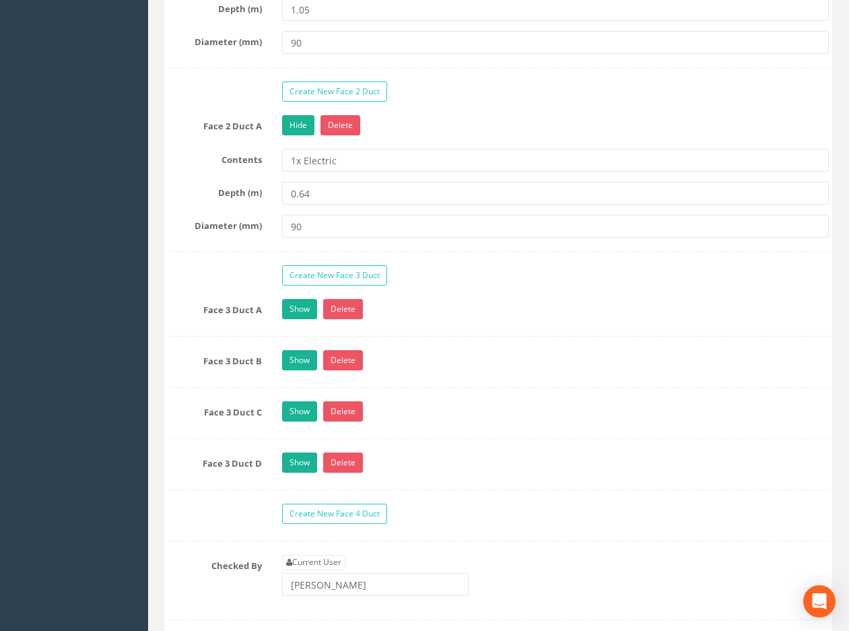
scroll to position [1616, 0]
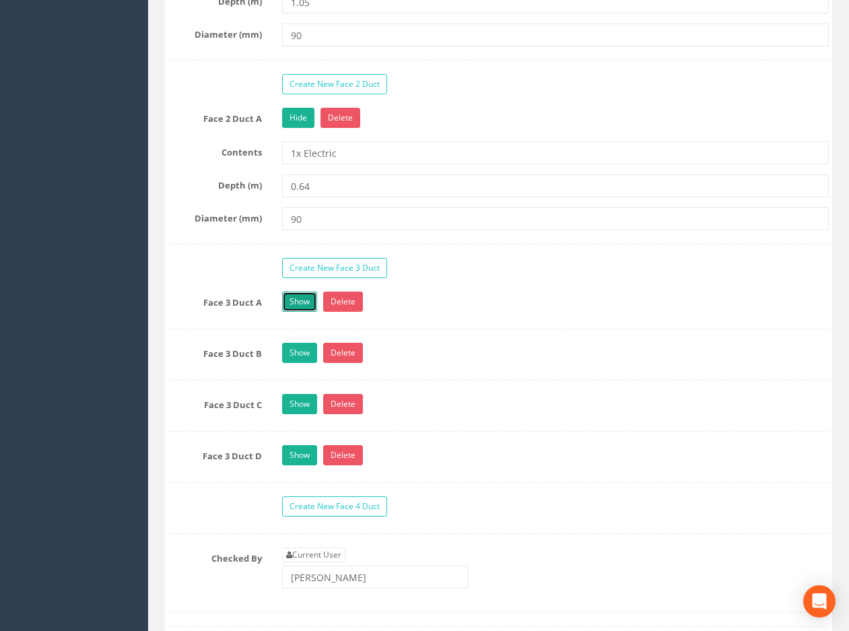
click at [291, 295] on link "Show" at bounding box center [299, 301] width 35 height 20
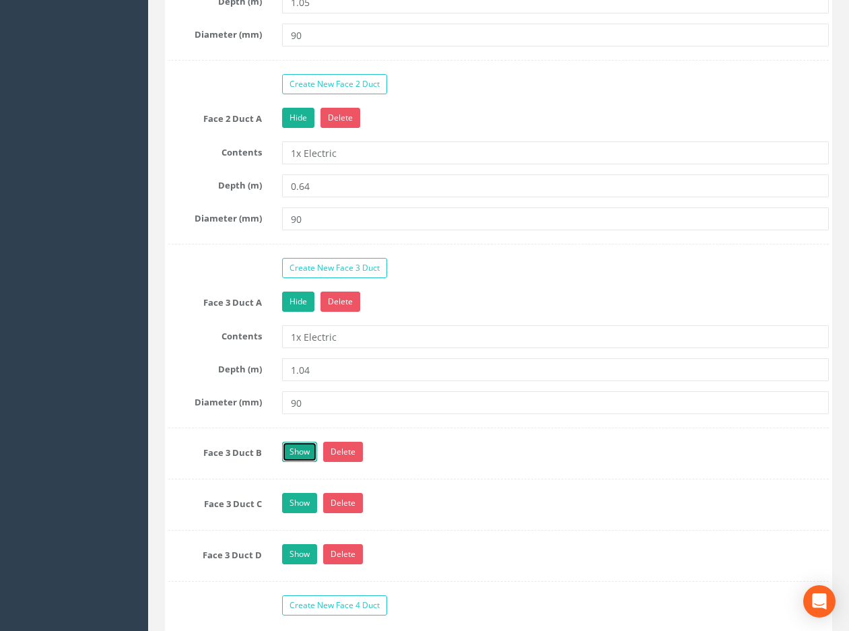
click at [302, 456] on link "Show" at bounding box center [299, 452] width 35 height 20
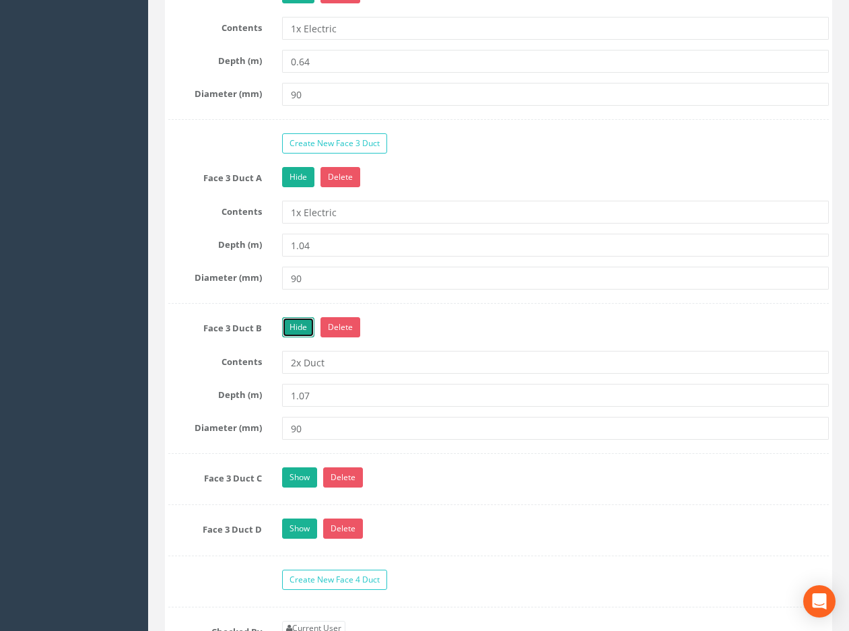
scroll to position [1750, 0]
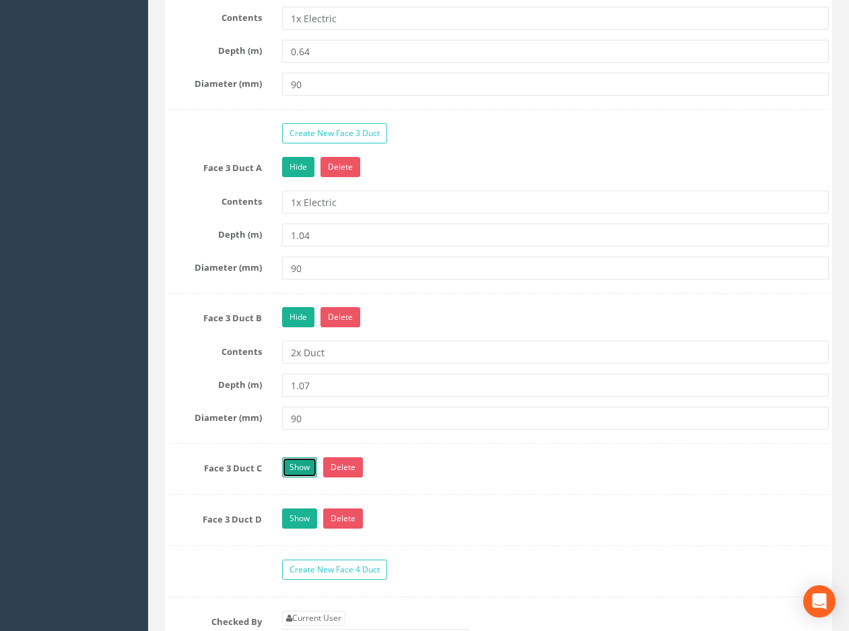
click at [287, 464] on link "Show" at bounding box center [299, 467] width 35 height 20
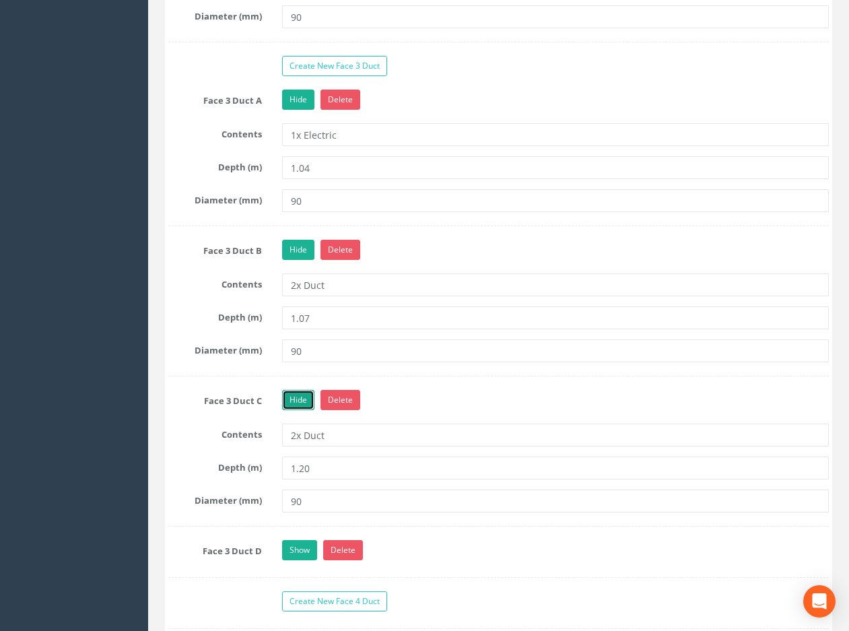
scroll to position [1885, 0]
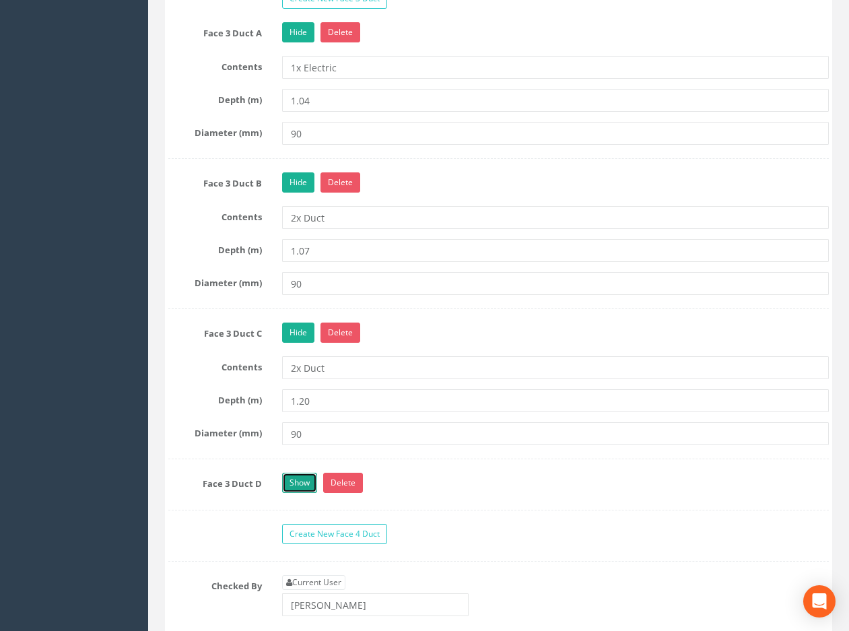
click at [291, 479] on link "Show" at bounding box center [299, 483] width 35 height 20
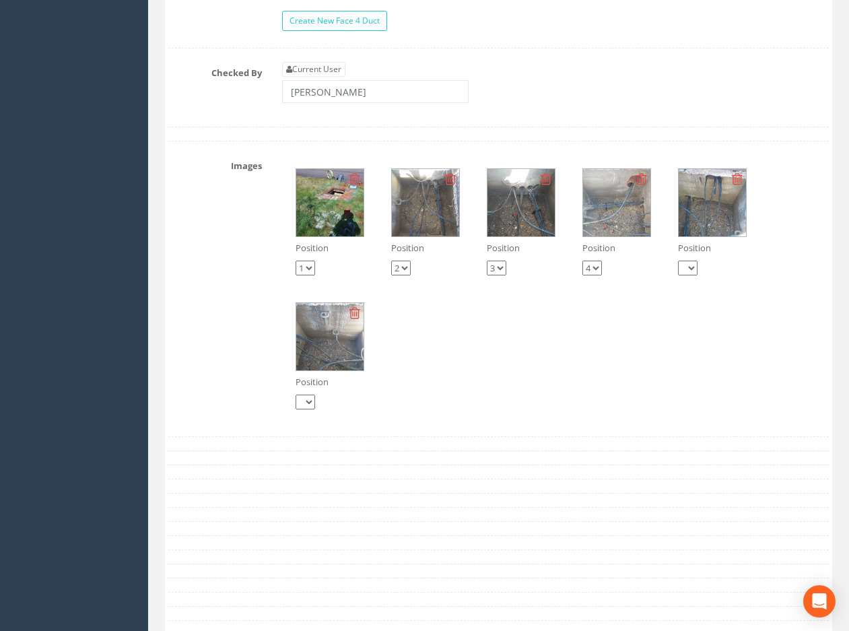
scroll to position [2423, 0]
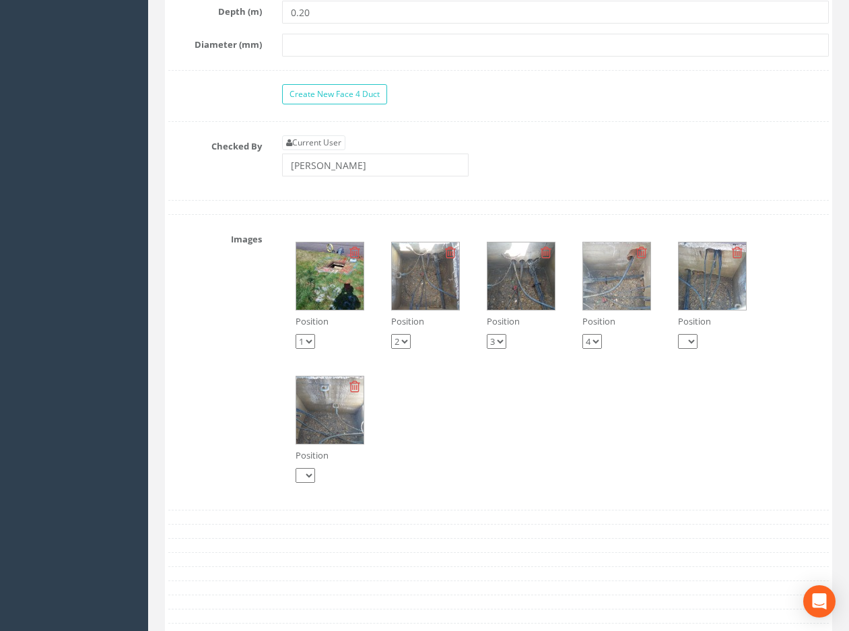
click at [530, 280] on img at bounding box center [520, 275] width 67 height 67
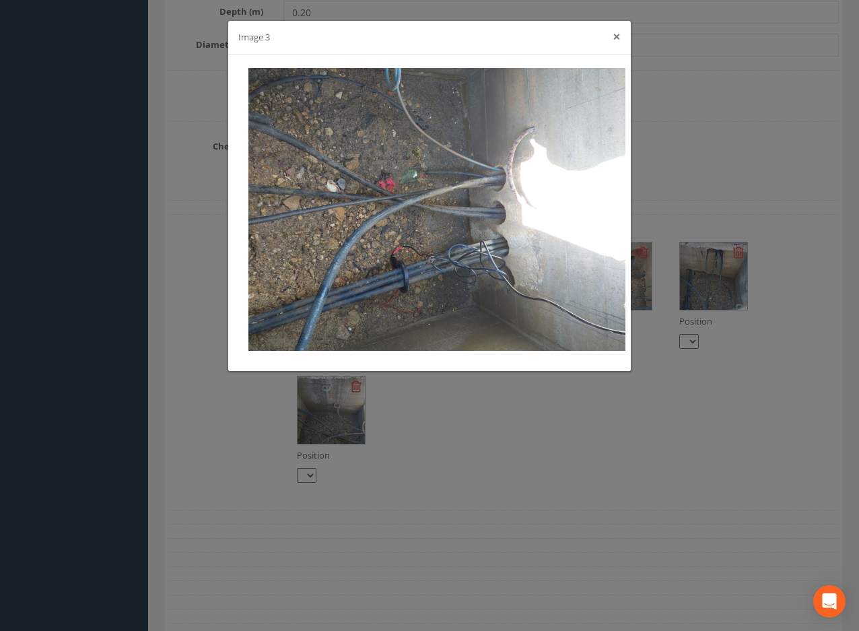
click at [615, 36] on button "×" at bounding box center [617, 37] width 8 height 14
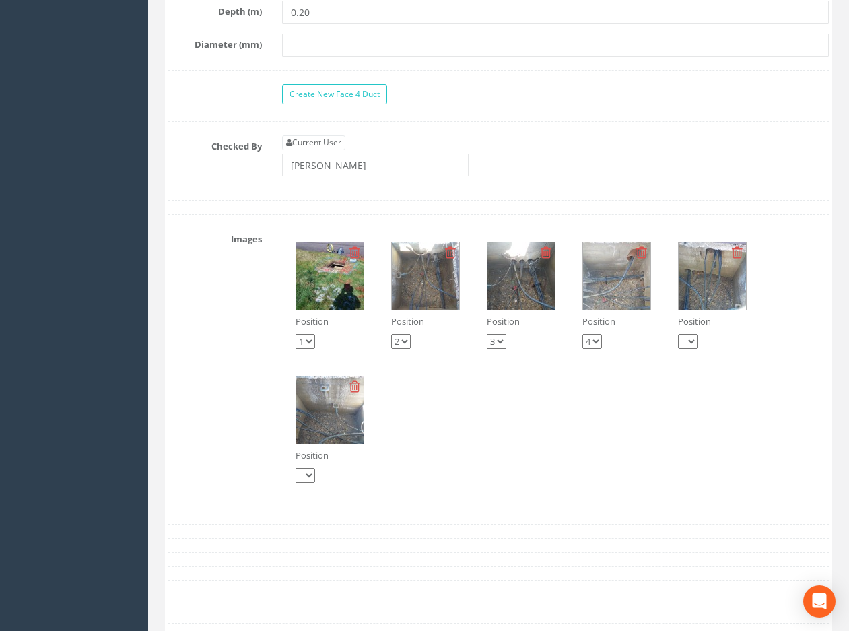
click at [631, 285] on img at bounding box center [616, 275] width 67 height 67
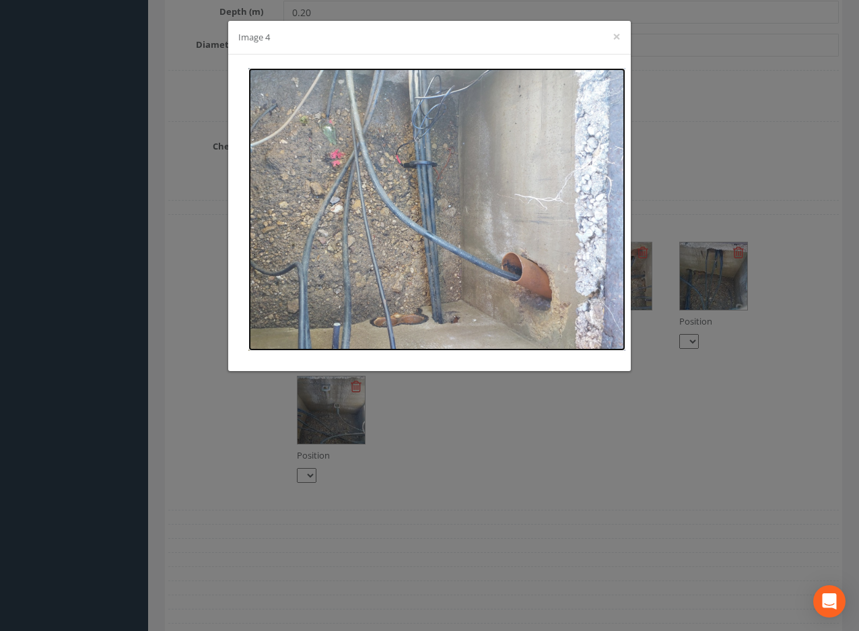
click at [418, 291] on img at bounding box center [436, 209] width 377 height 283
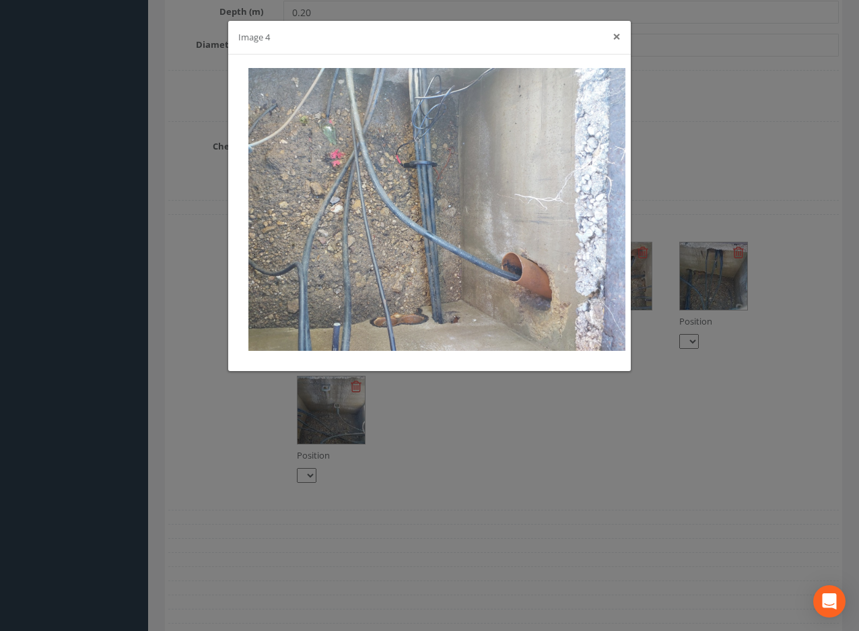
drag, startPoint x: 617, startPoint y: 36, endPoint x: 609, endPoint y: 40, distance: 9.0
click at [616, 36] on button "×" at bounding box center [617, 37] width 8 height 14
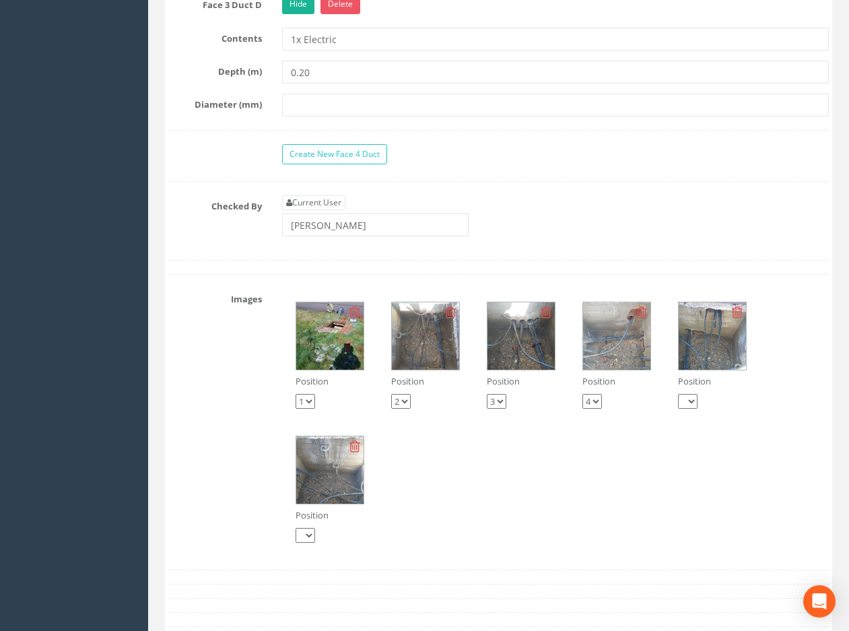
scroll to position [2289, 0]
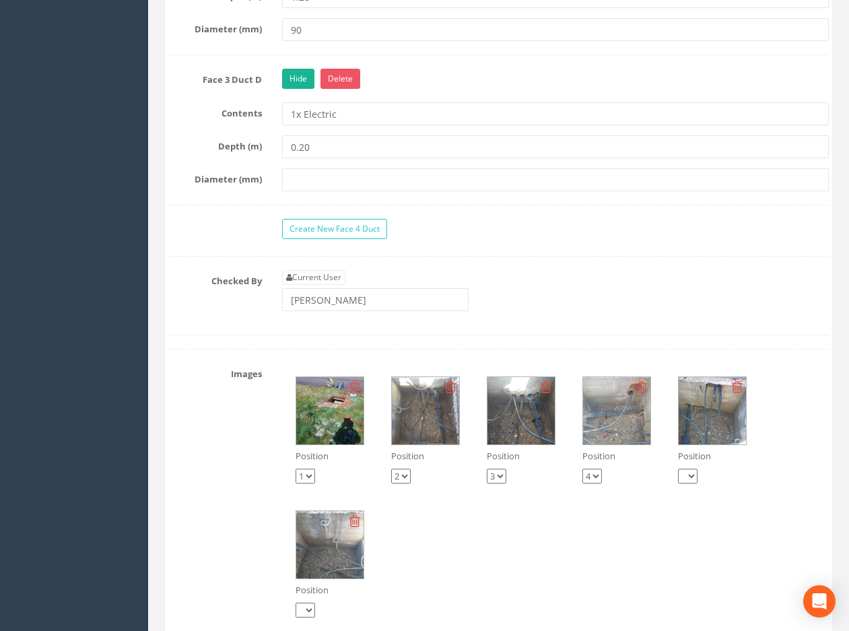
click at [696, 423] on img at bounding box center [712, 410] width 67 height 67
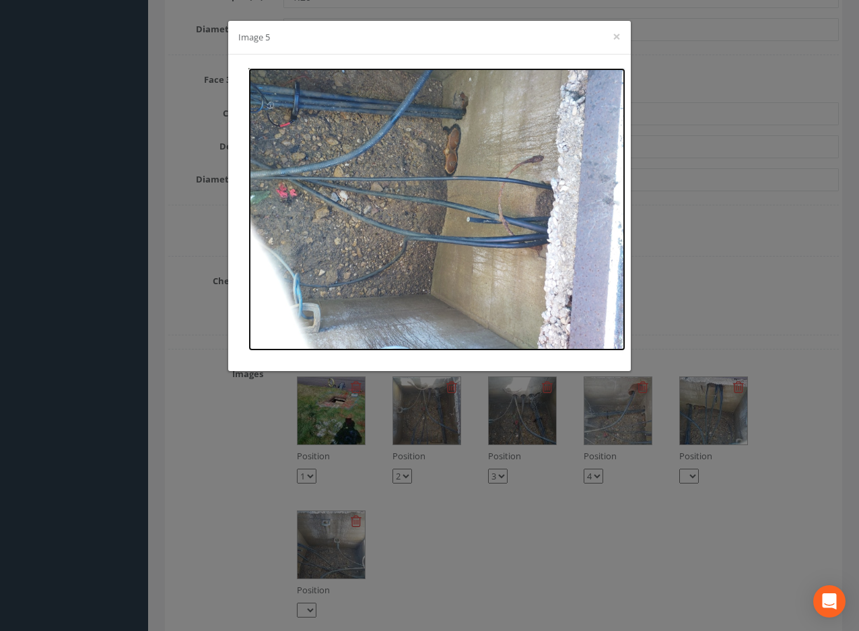
click at [528, 223] on img at bounding box center [436, 209] width 377 height 283
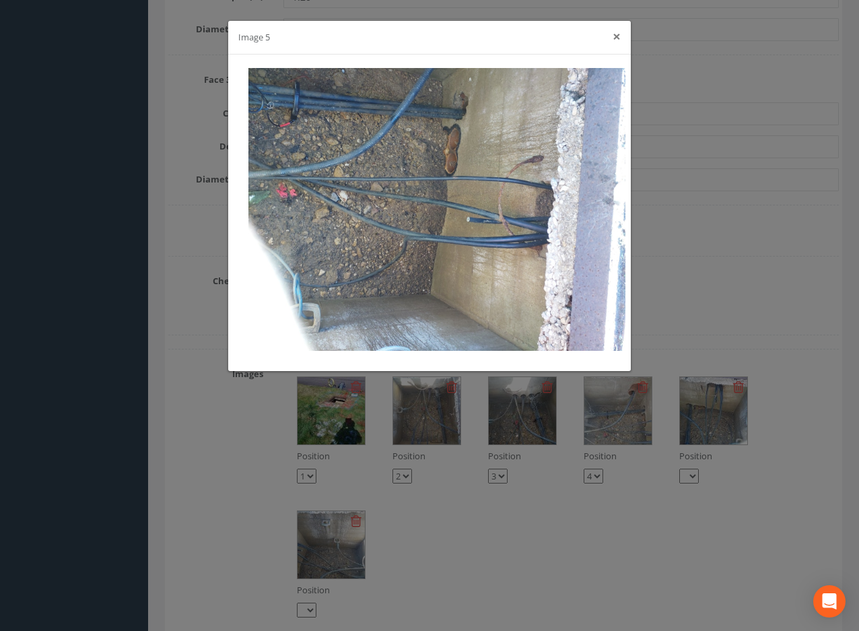
click at [619, 36] on button "×" at bounding box center [617, 37] width 8 height 14
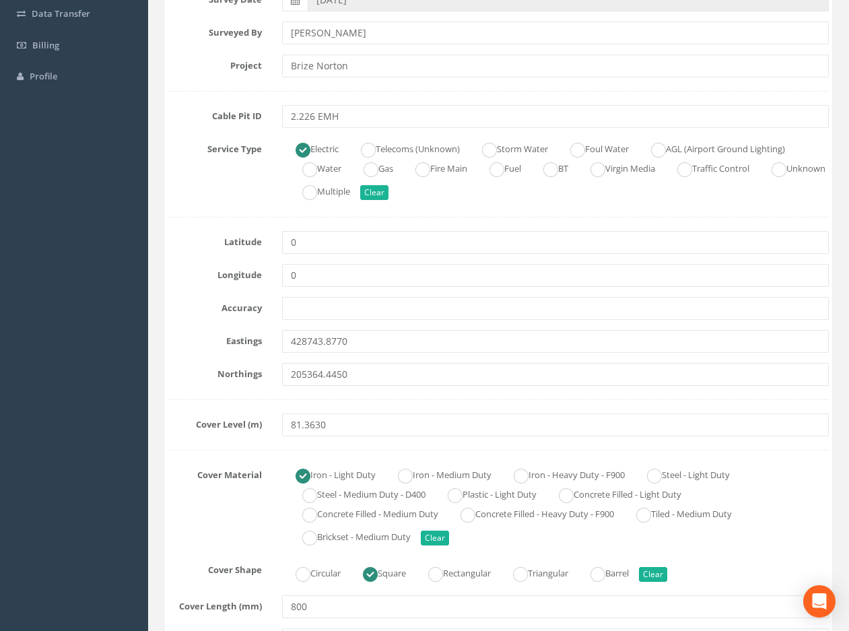
scroll to position [202, 0]
